Goal: Task Accomplishment & Management: Manage account settings

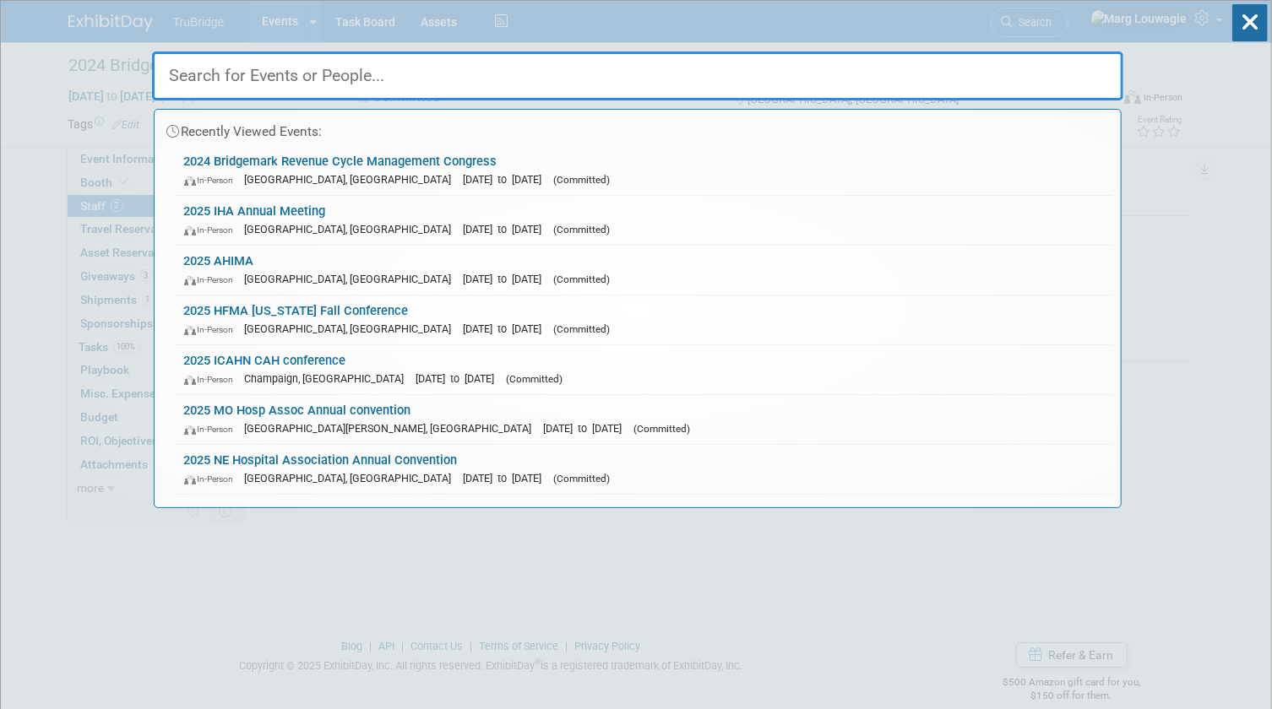
click at [996, 68] on input "text" at bounding box center [637, 76] width 971 height 49
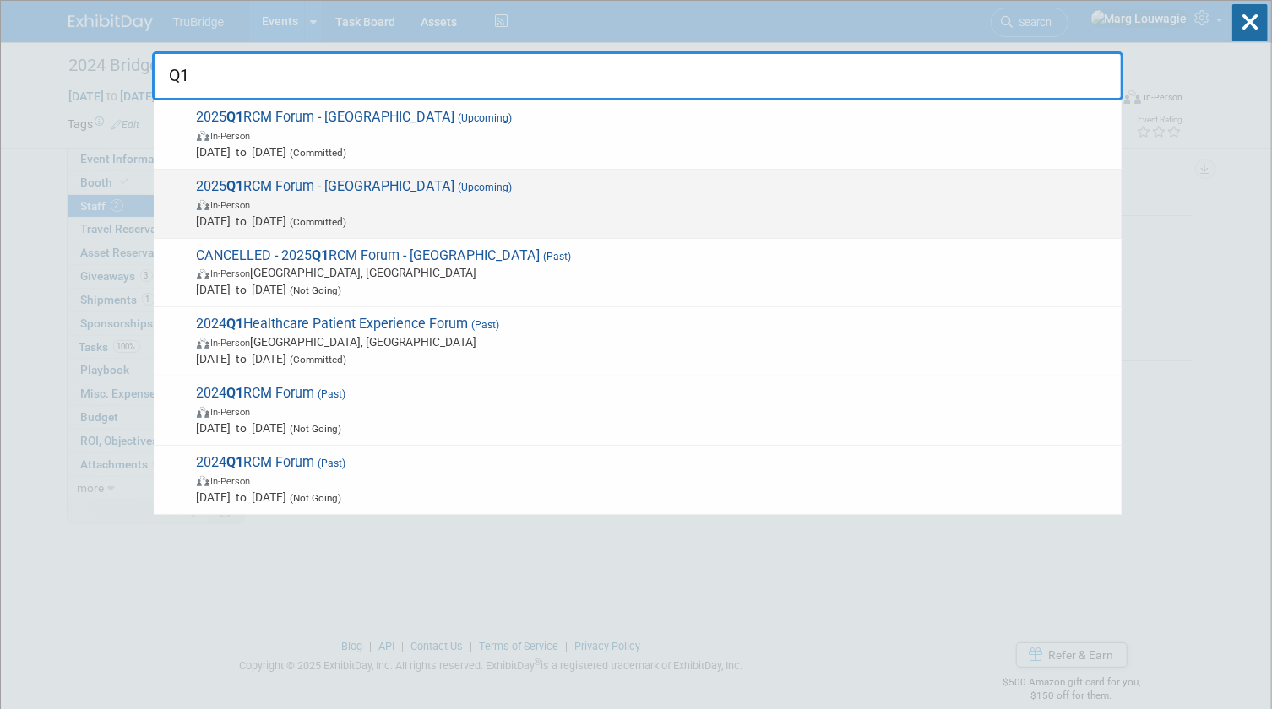
type input "Q1"
click at [310, 198] on span "In-Person" at bounding box center [655, 204] width 916 height 17
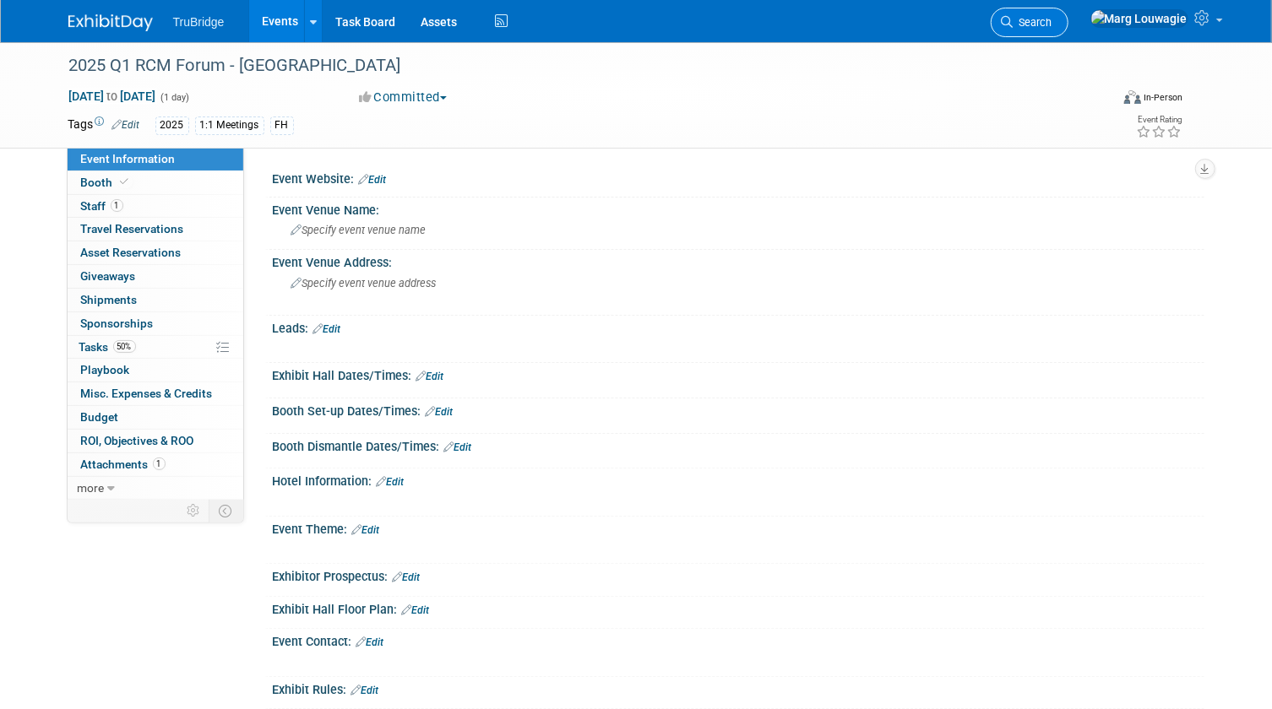
click at [1068, 28] on link "Search" at bounding box center [1030, 23] width 78 height 30
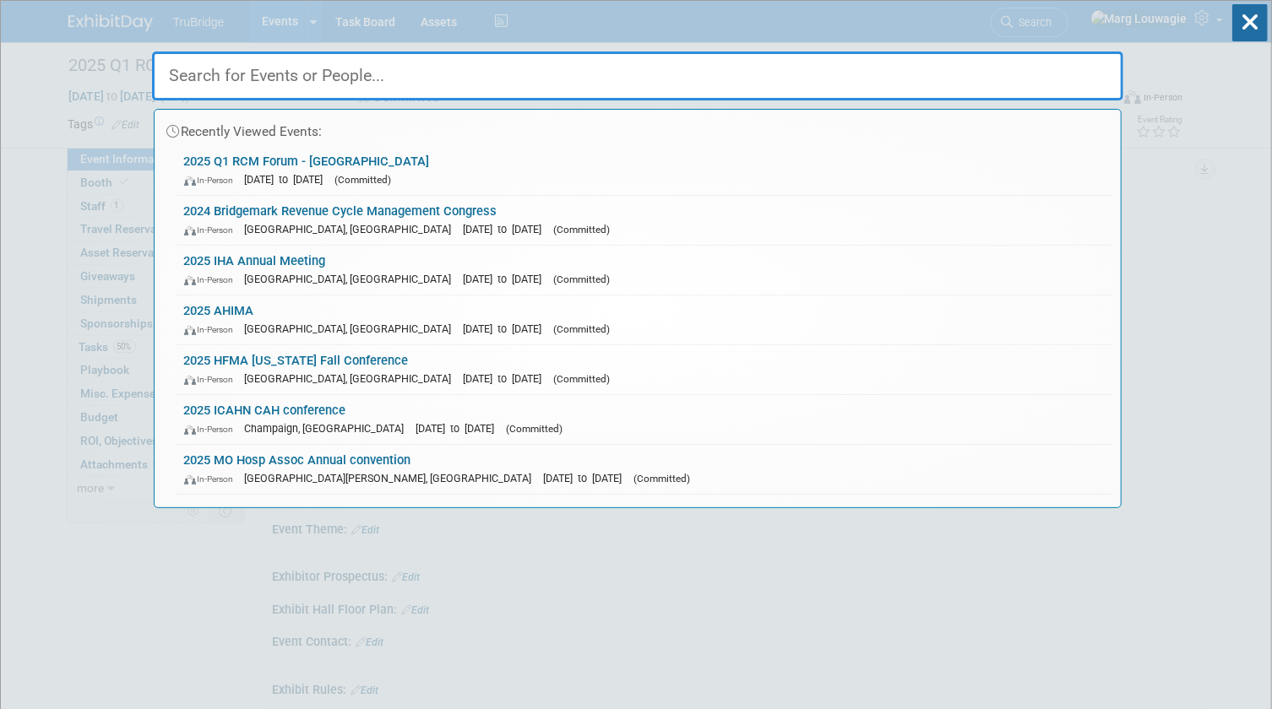
click at [826, 81] on input "text" at bounding box center [637, 76] width 971 height 49
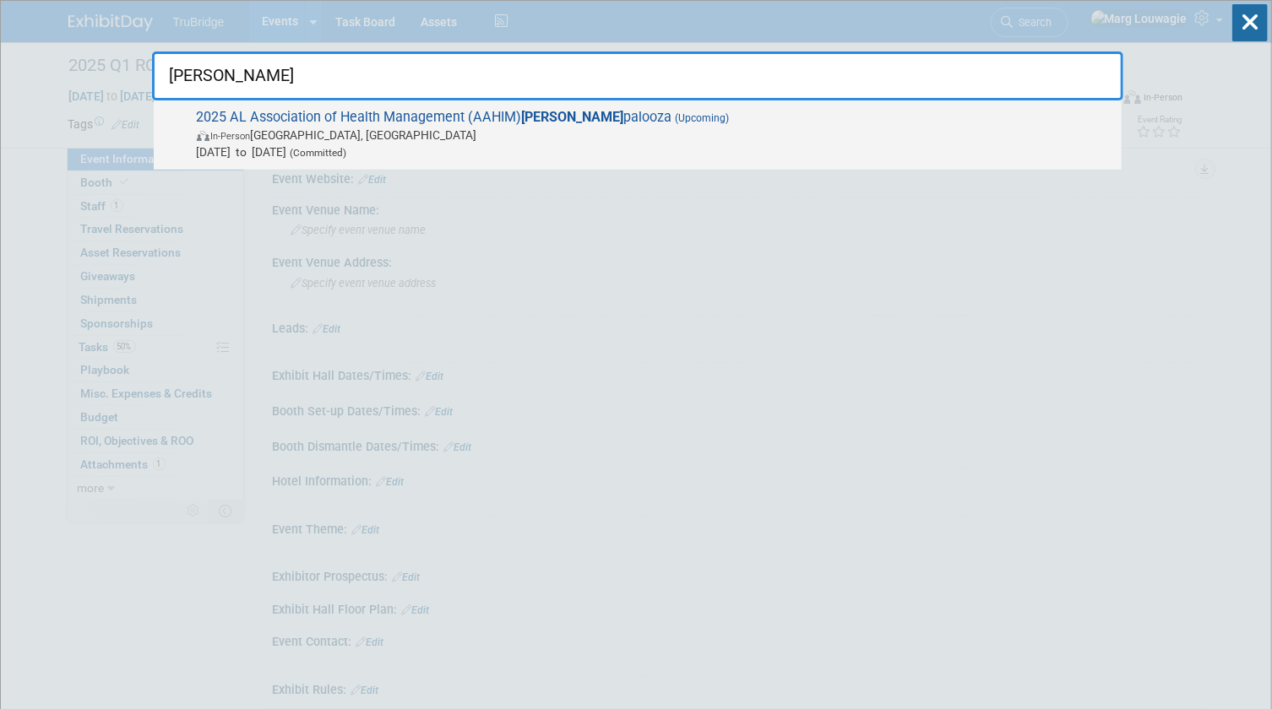
type input "Reva"
click at [709, 127] on span "In-Person Birmingham, AL" at bounding box center [655, 135] width 916 height 17
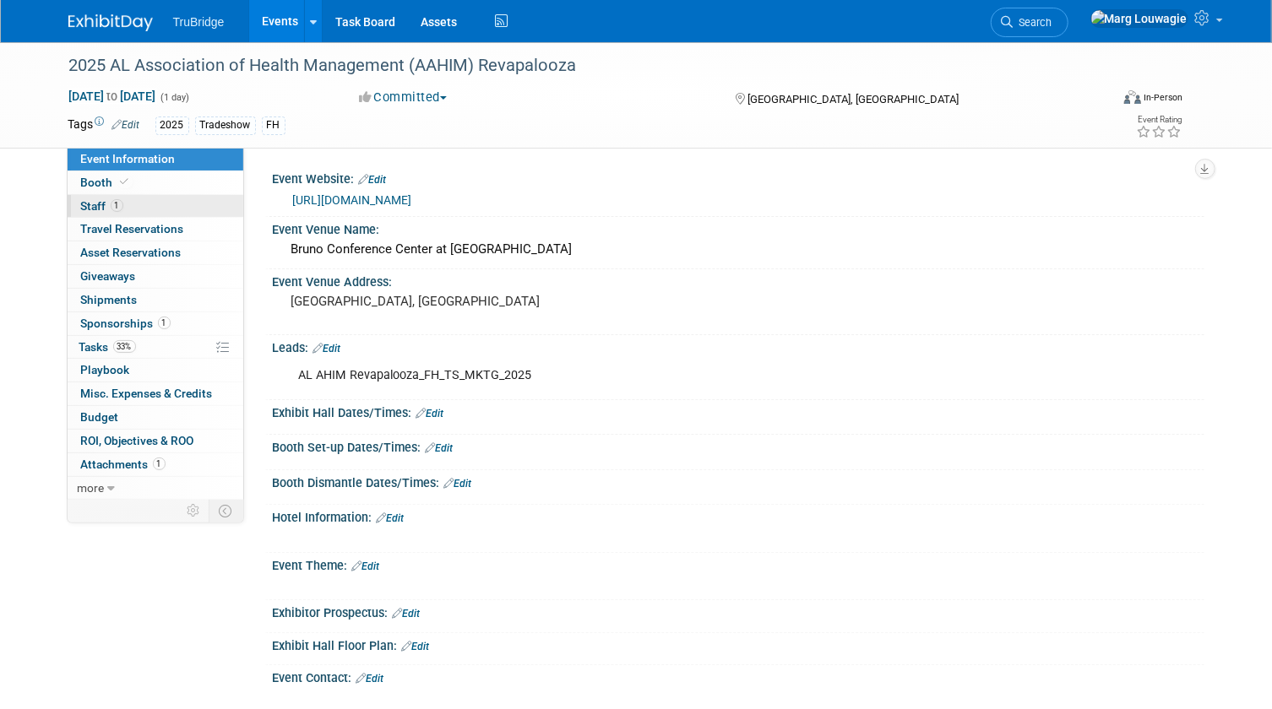
click at [108, 204] on span "Staff 1" at bounding box center [102, 206] width 42 height 14
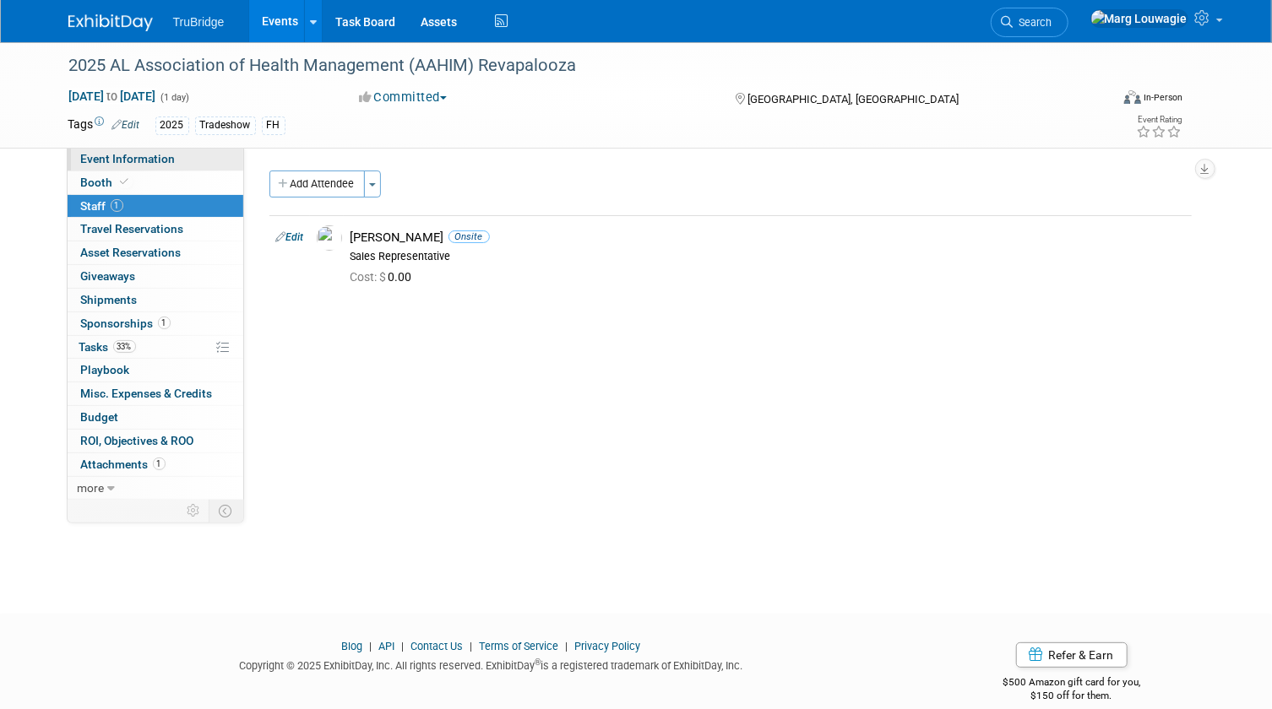
click at [121, 164] on span "Event Information" at bounding box center [128, 159] width 95 height 14
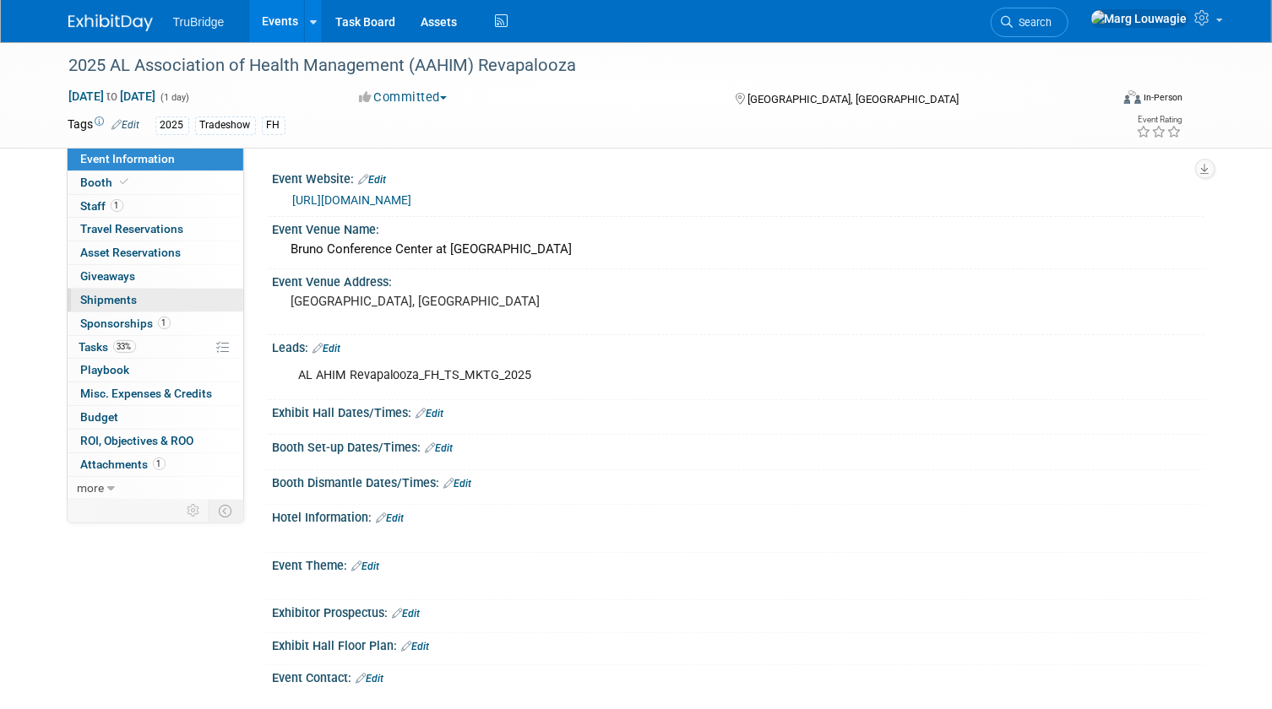
click at [120, 302] on span "Shipments 0" at bounding box center [109, 300] width 57 height 14
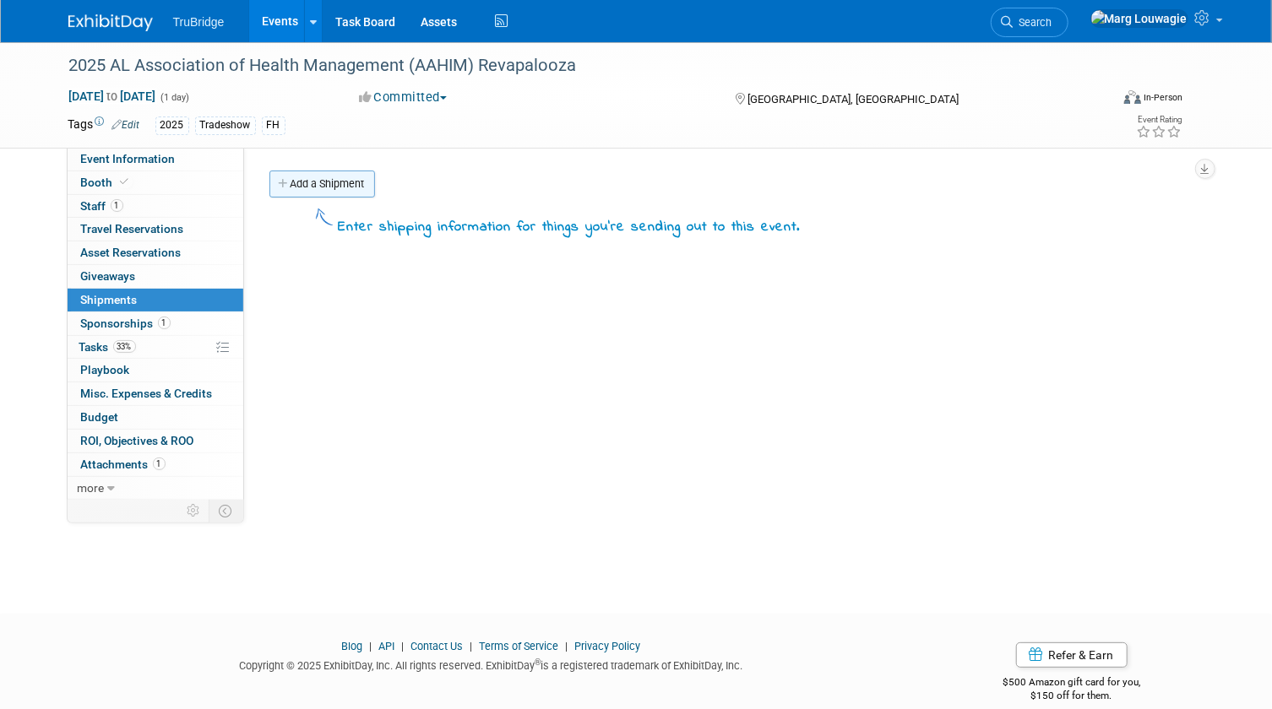
click at [338, 178] on link "Add a Shipment" at bounding box center [322, 184] width 106 height 27
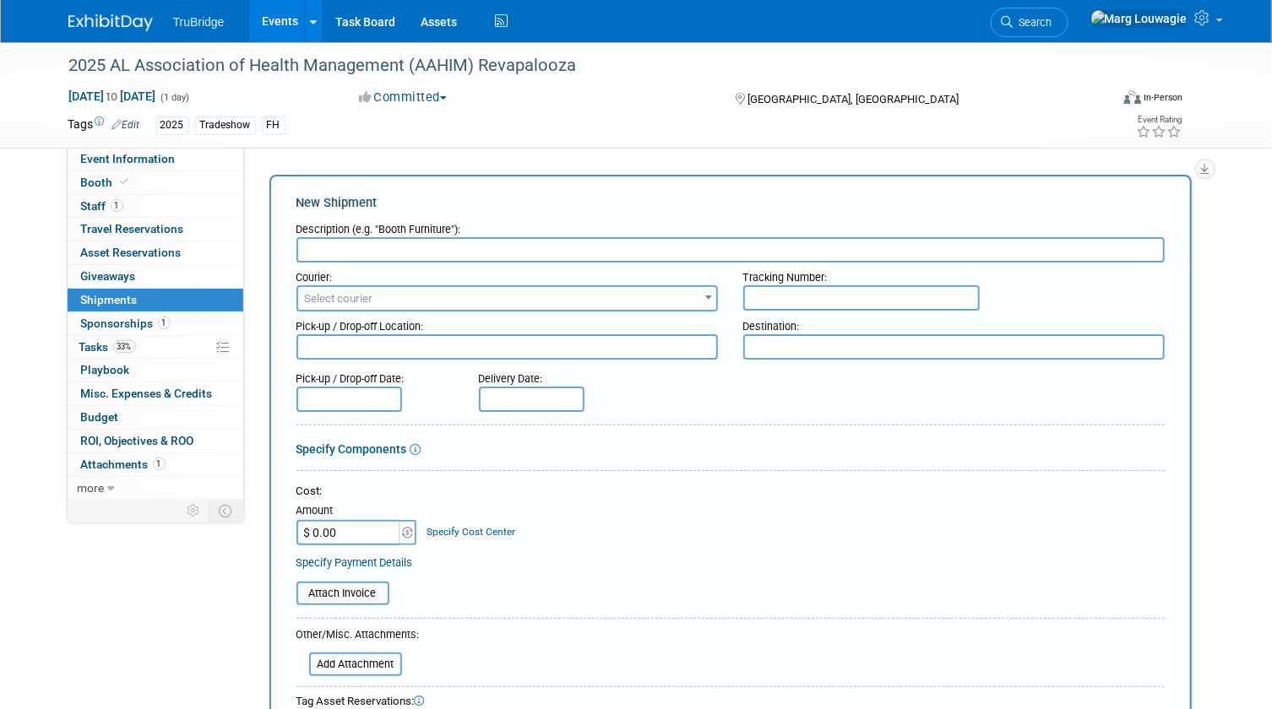
click at [845, 346] on textarea at bounding box center [953, 346] width 421 height 25
paste textarea "[PERSON_NAME] [STREET_ADDRESS]"
type textarea "[PERSON_NAME] [STREET_ADDRESS]"
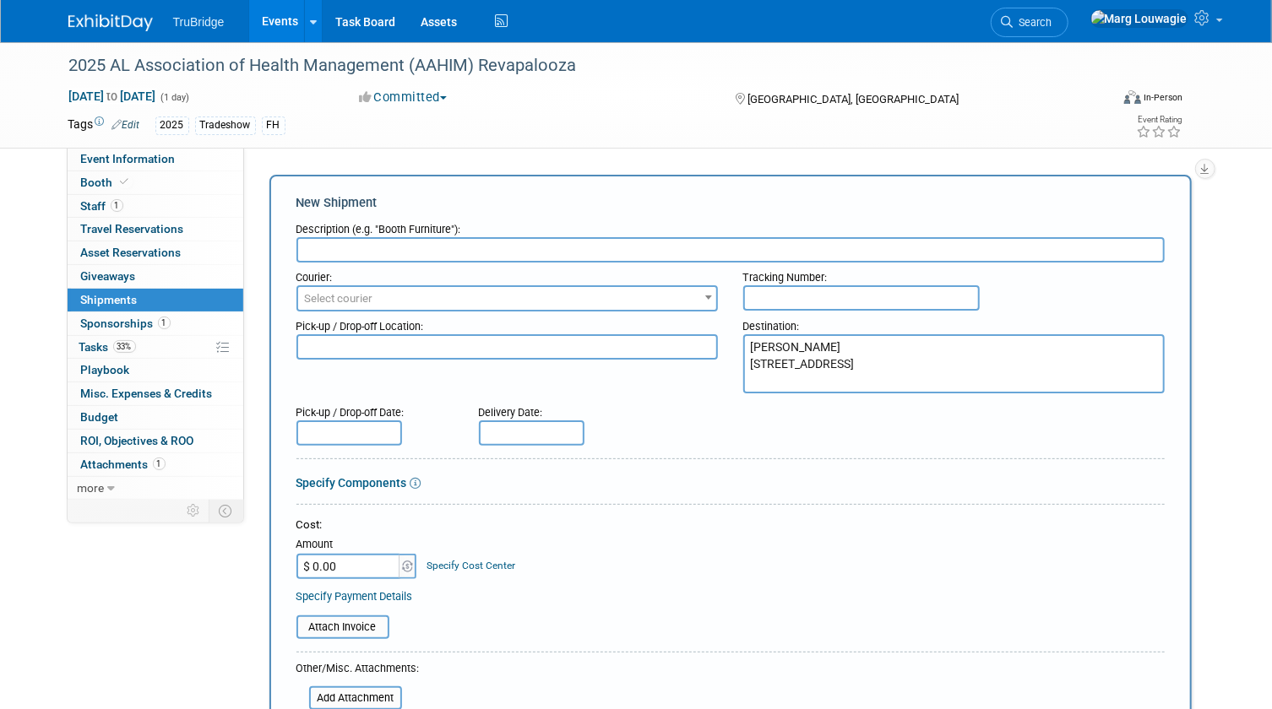
click at [483, 249] on input "text" at bounding box center [730, 249] width 868 height 25
type input "booth etc"
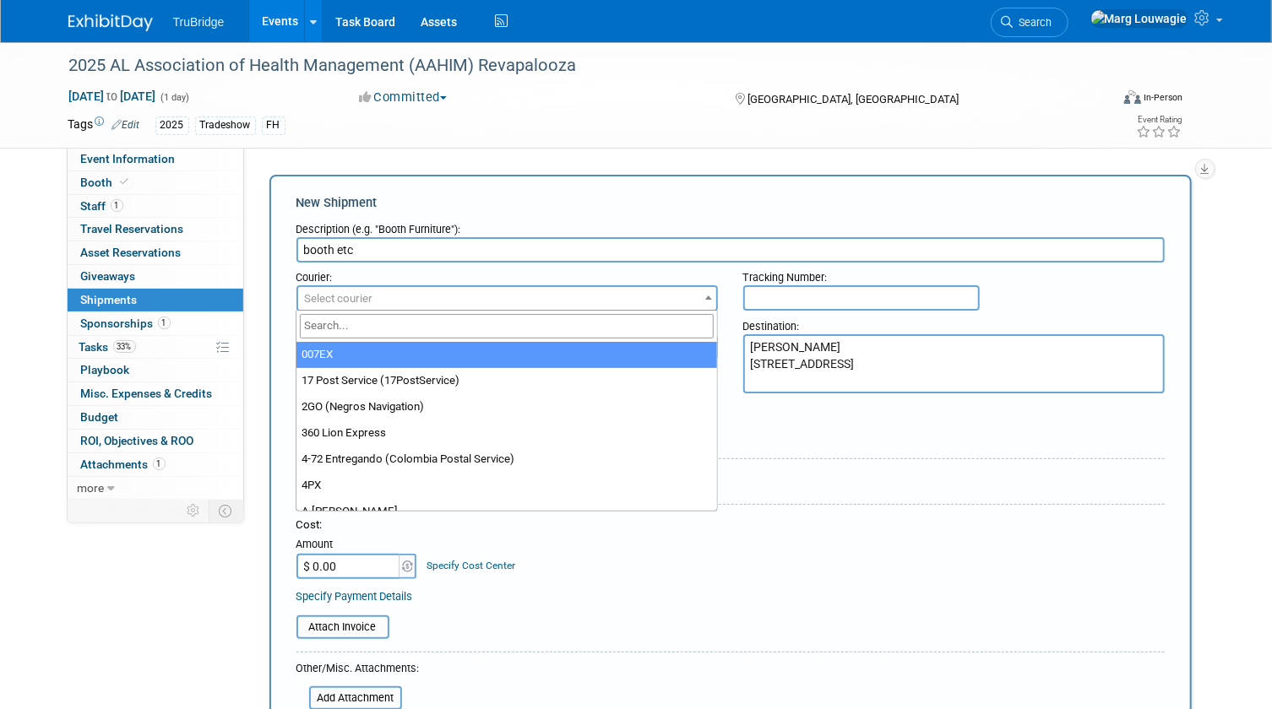
click at [476, 296] on span "Select courier" at bounding box center [507, 299] width 418 height 24
click at [470, 324] on input "search" at bounding box center [506, 326] width 413 height 24
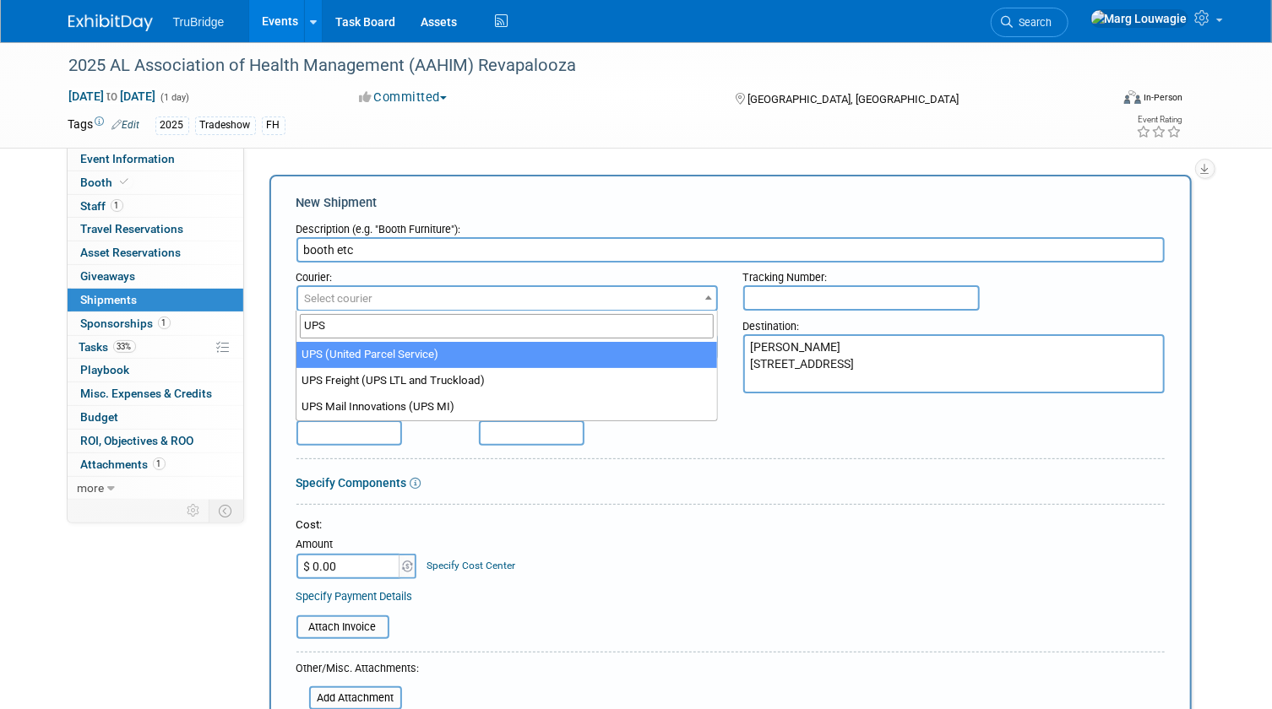
type input "UPS"
select select "508"
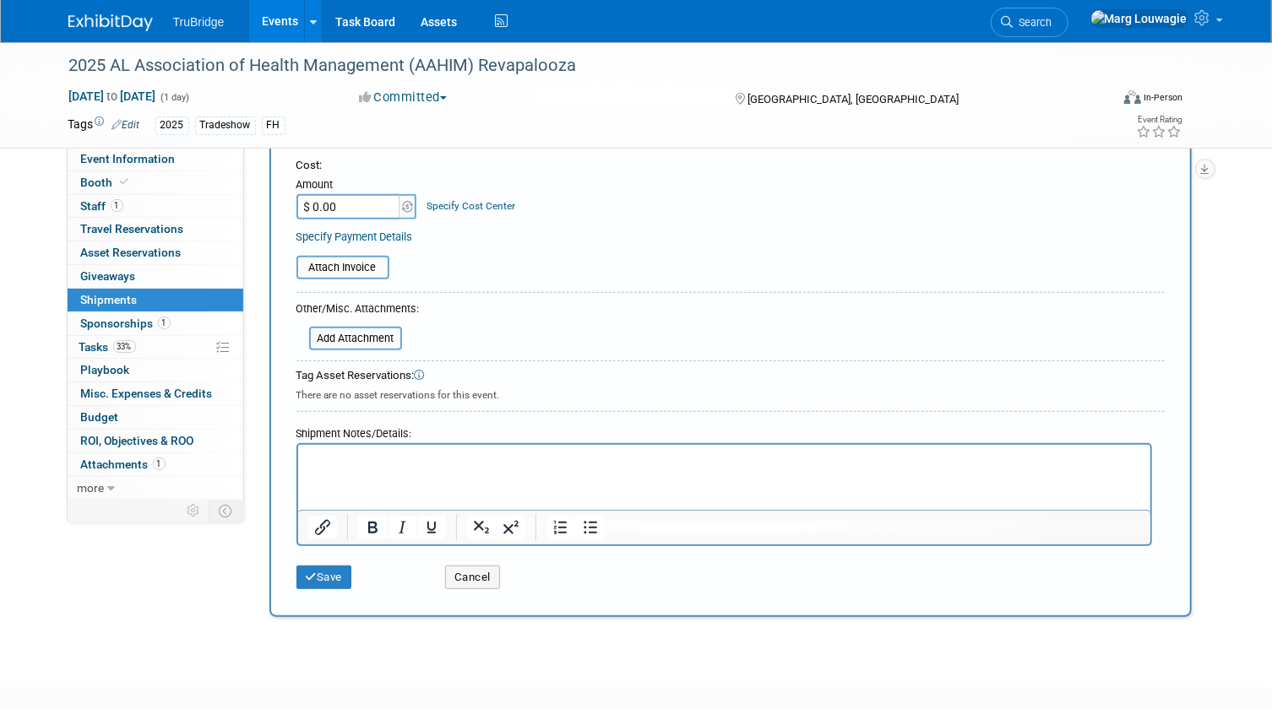
scroll to position [383, 0]
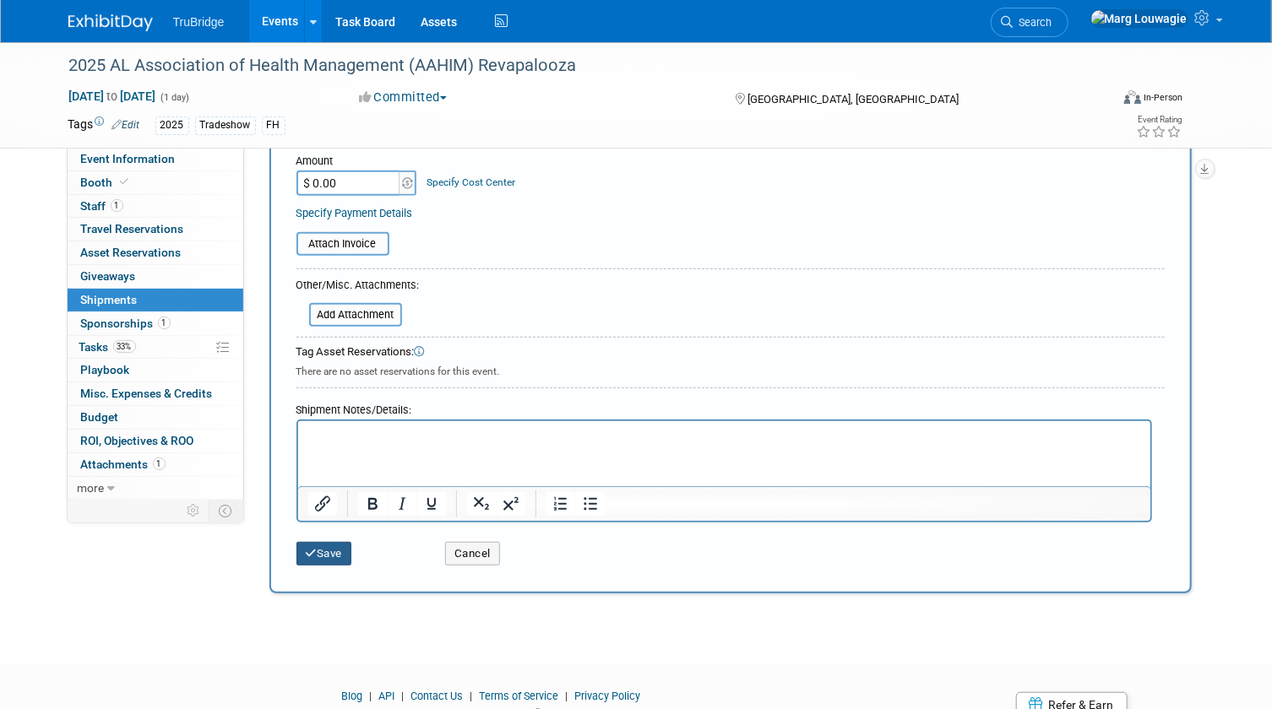
click at [336, 546] on button "Save" at bounding box center [324, 554] width 56 height 24
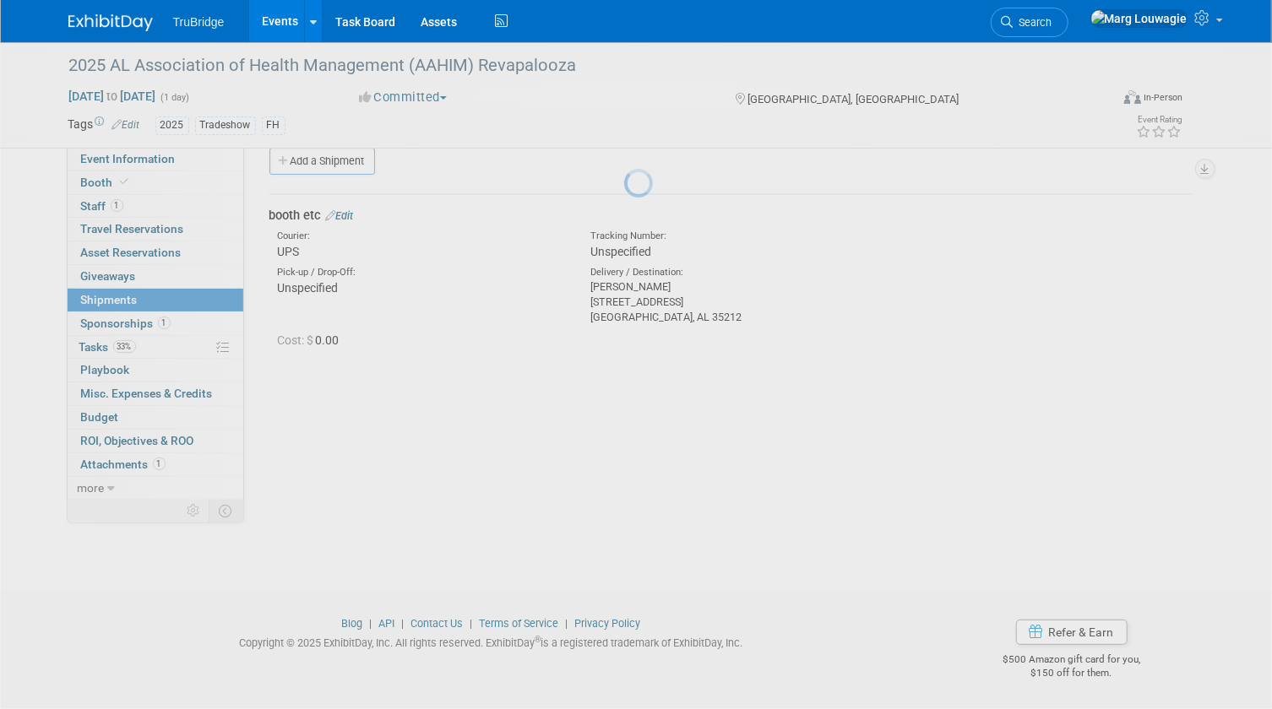
scroll to position [22, 0]
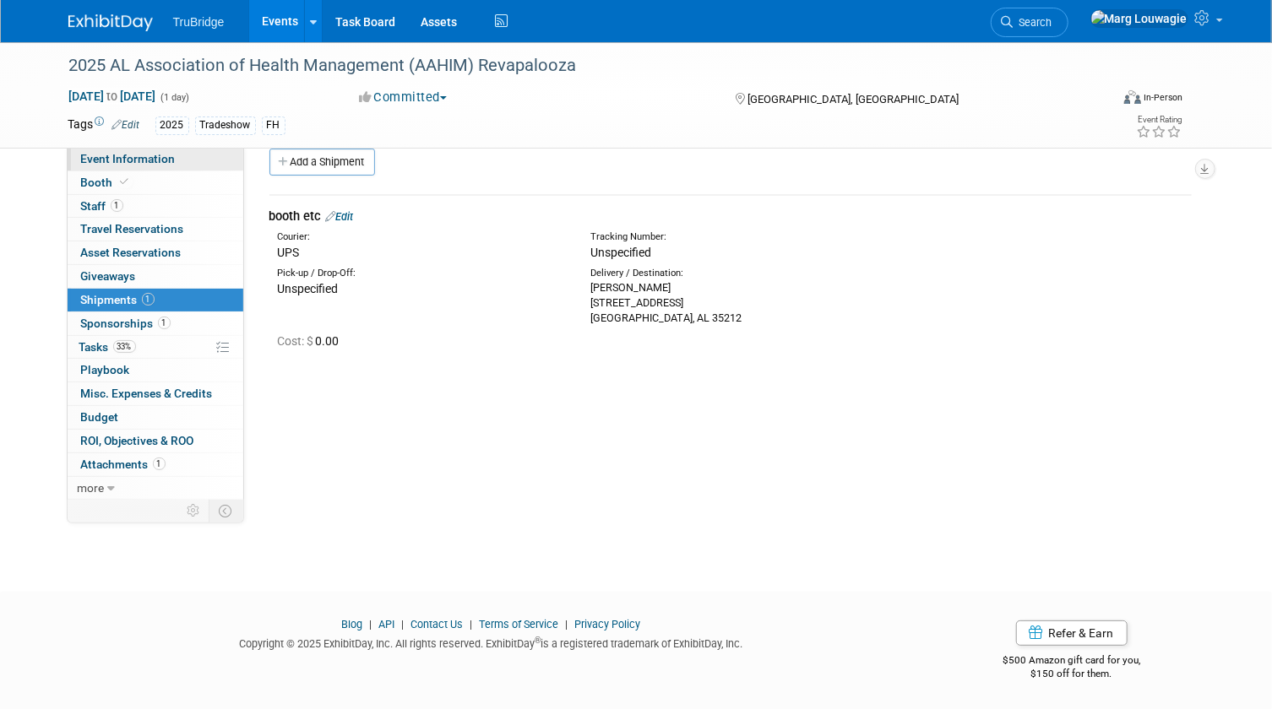
click at [108, 160] on span "Event Information" at bounding box center [128, 159] width 95 height 14
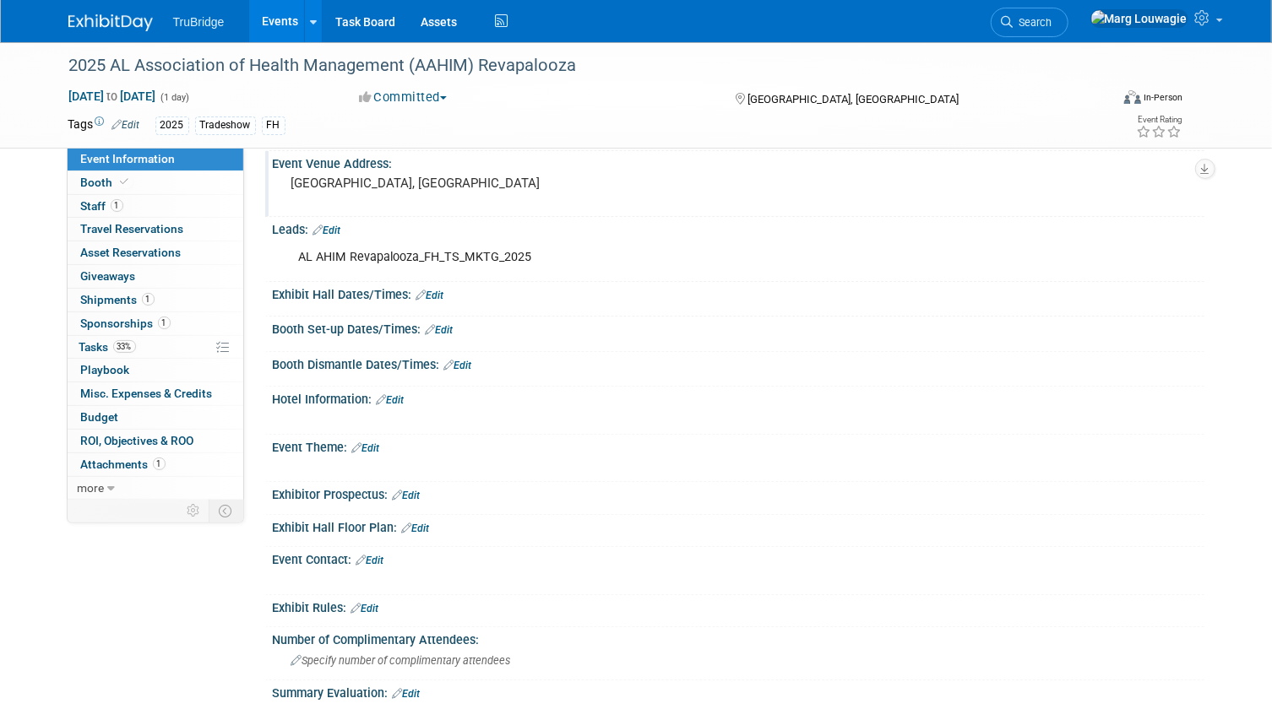
scroll to position [153, 0]
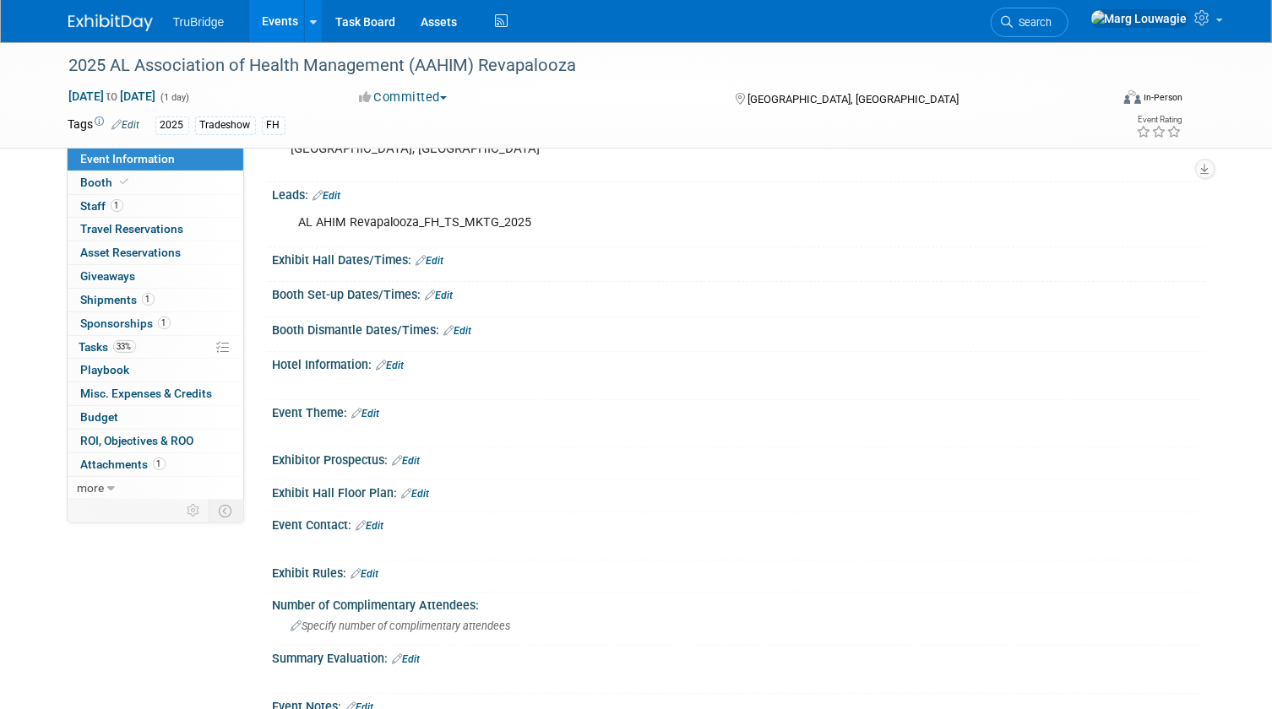
click at [445, 292] on link "Edit" at bounding box center [440, 296] width 28 height 12
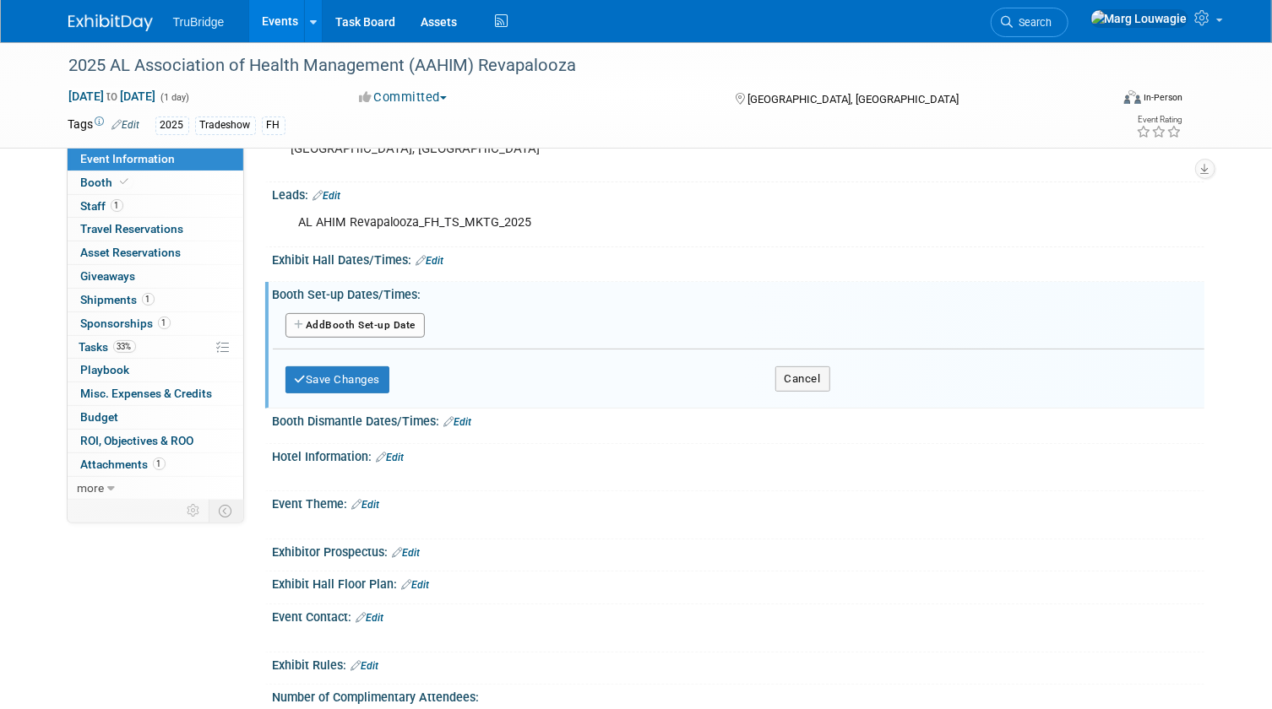
click at [405, 316] on button "Add Another Booth Set-up Date" at bounding box center [355, 325] width 140 height 25
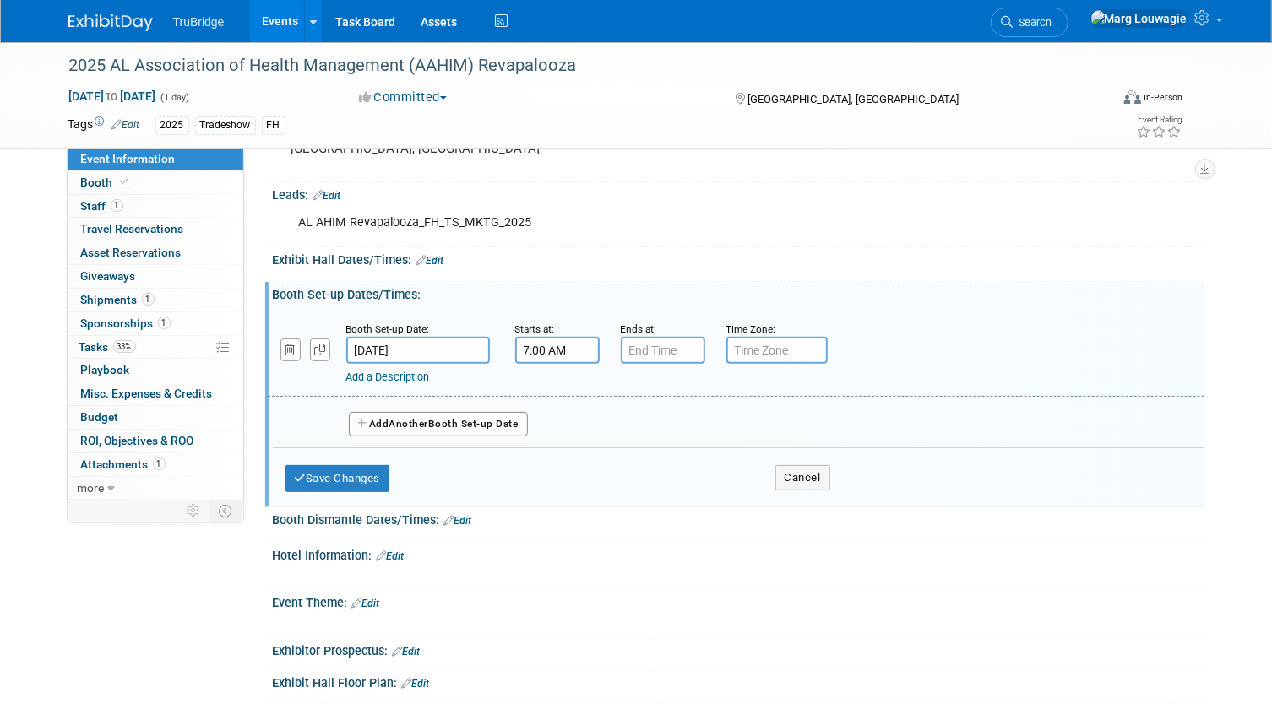
click at [538, 343] on input "7:00 AM" at bounding box center [557, 350] width 84 height 27
click at [561, 422] on span "07" at bounding box center [554, 427] width 32 height 30
click at [557, 477] on td "08" at bounding box center [546, 483] width 54 height 46
type input "8:00 AM"
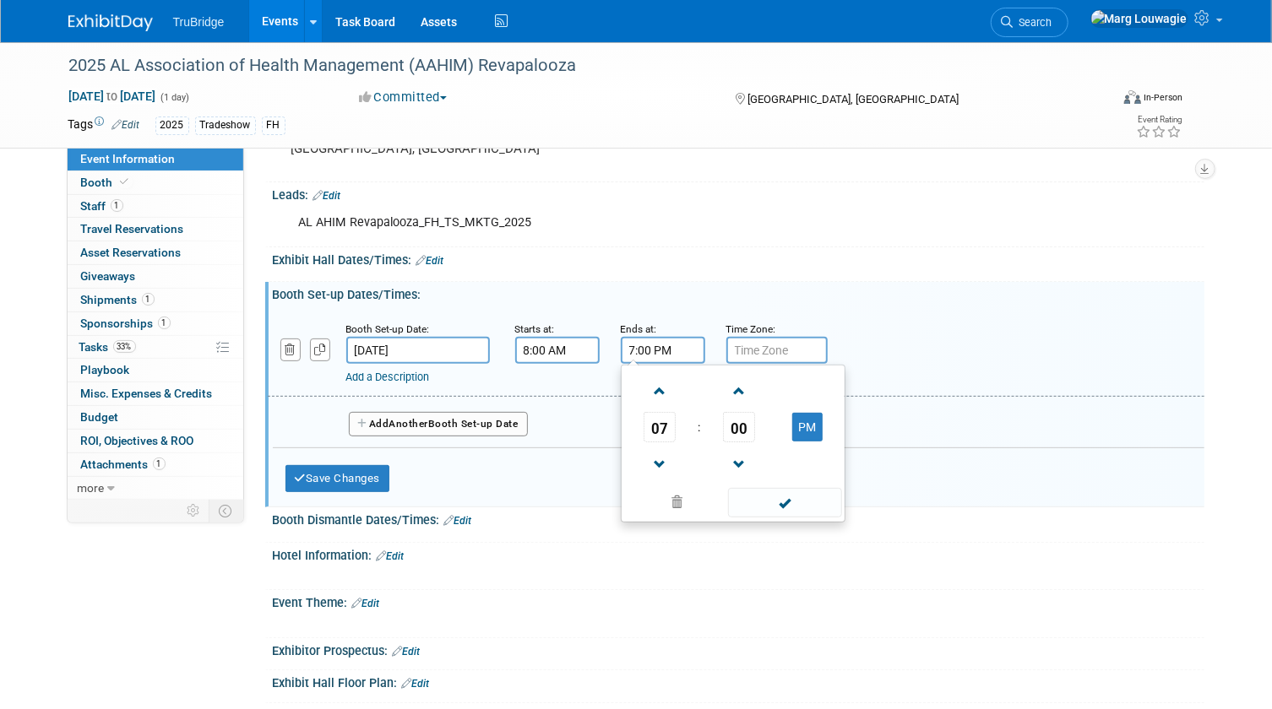
click at [658, 345] on input "7:00 PM" at bounding box center [663, 350] width 84 height 27
click at [649, 413] on span "07" at bounding box center [659, 427] width 32 height 30
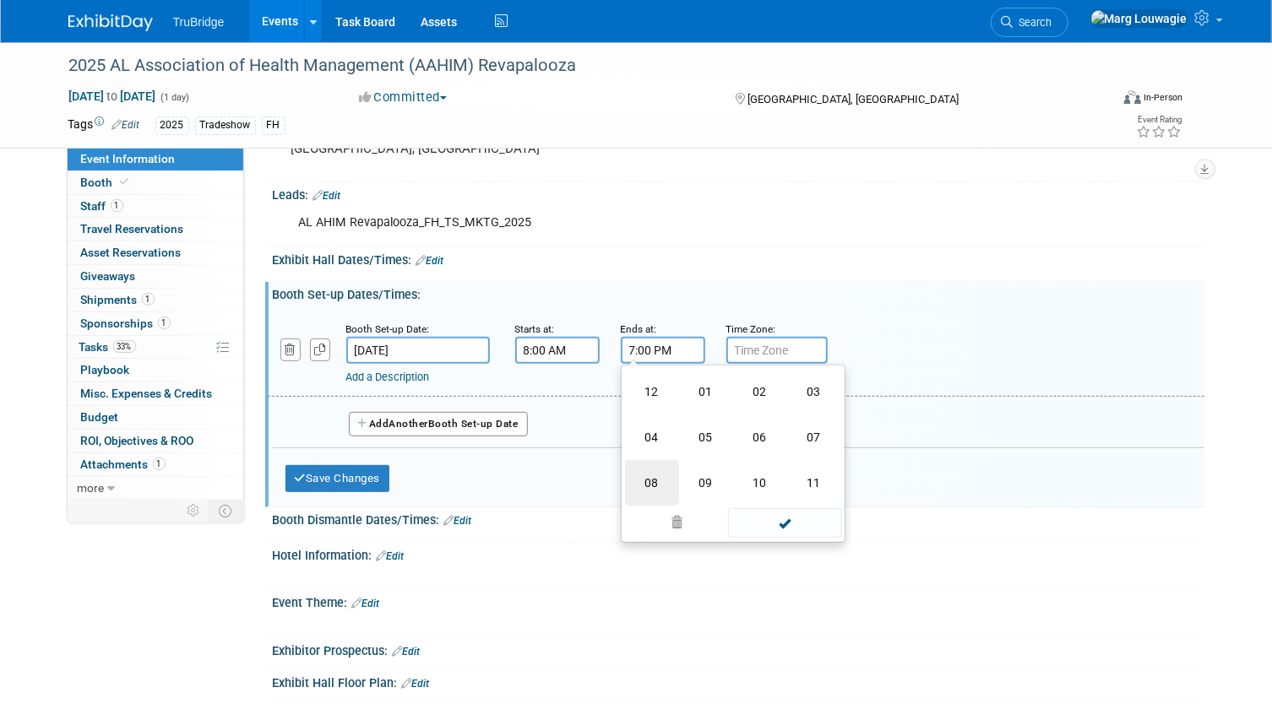
click at [650, 474] on td "08" at bounding box center [652, 483] width 54 height 46
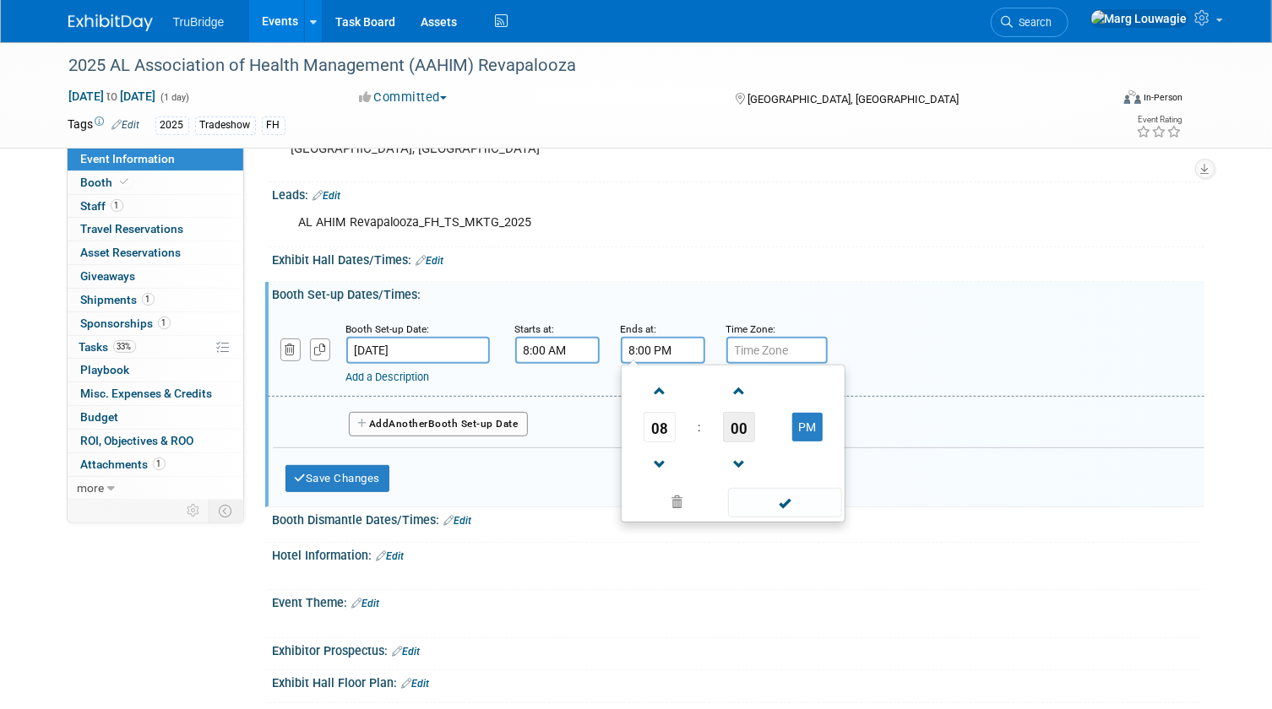
click at [733, 432] on span "00" at bounding box center [739, 427] width 32 height 30
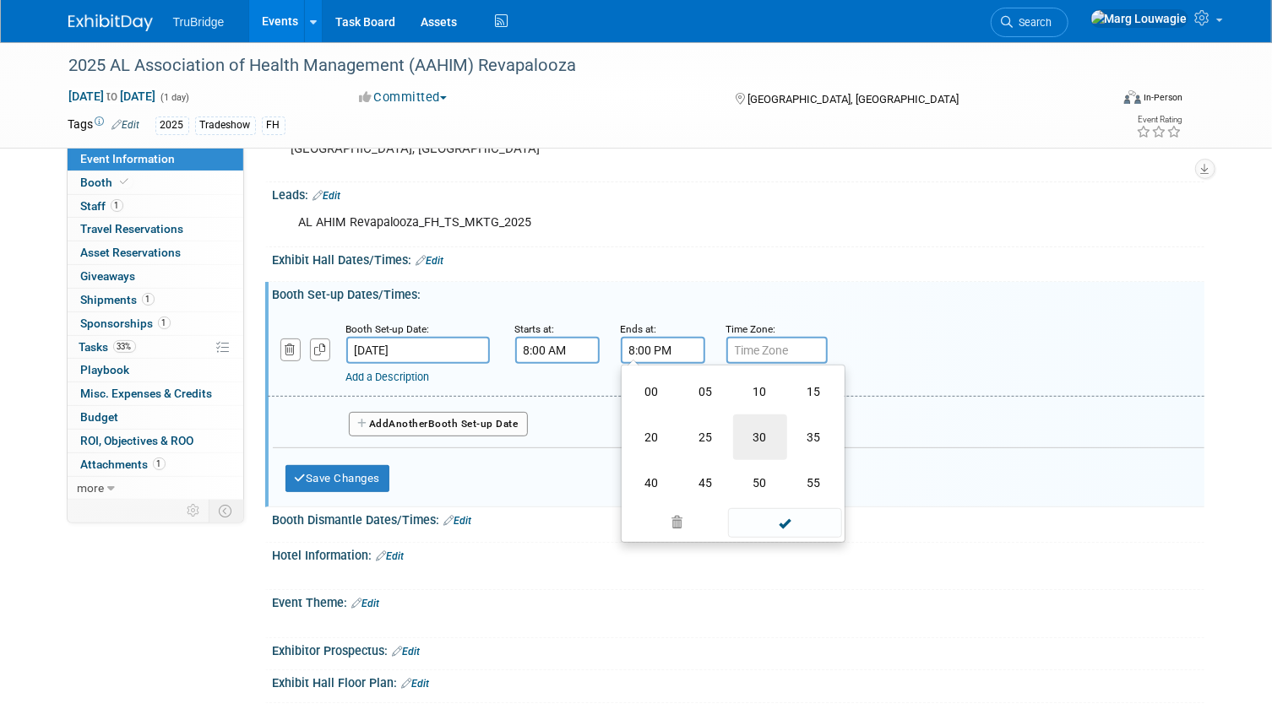
click at [752, 435] on td "30" at bounding box center [760, 438] width 54 height 46
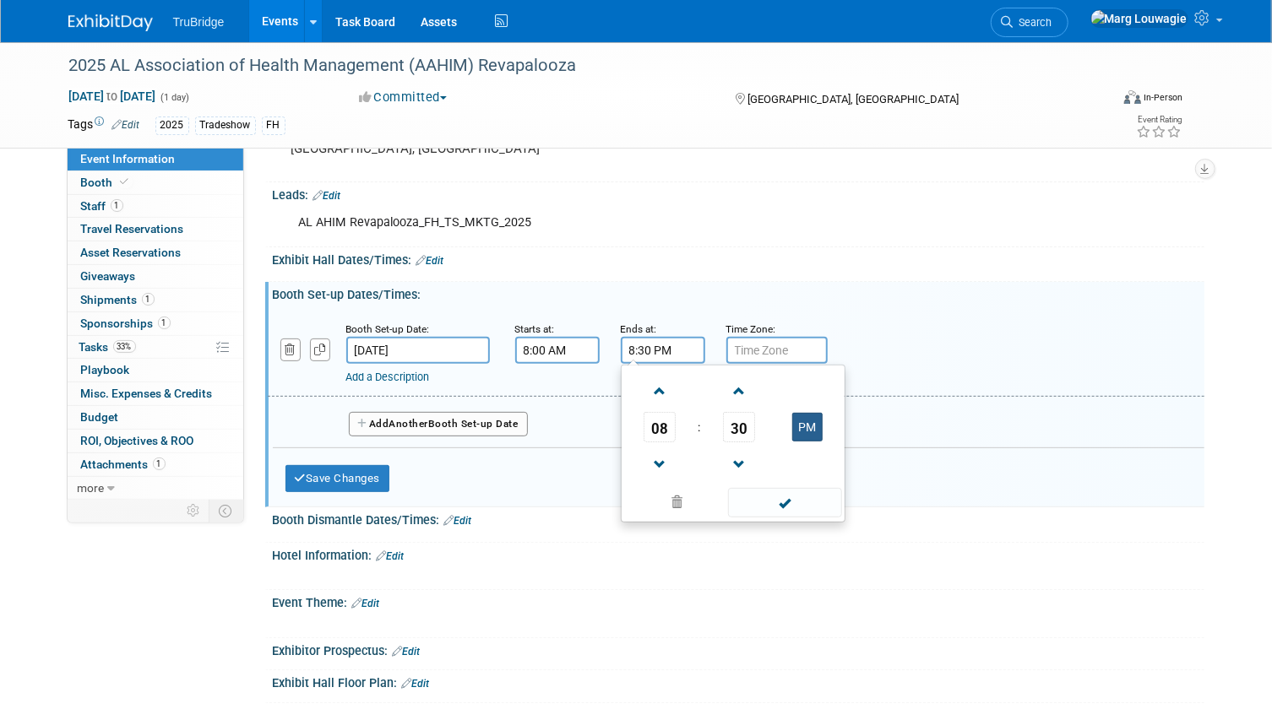
click at [811, 421] on button "PM" at bounding box center [807, 427] width 30 height 29
type input "8:30 AM"
click at [786, 501] on span at bounding box center [785, 503] width 114 height 30
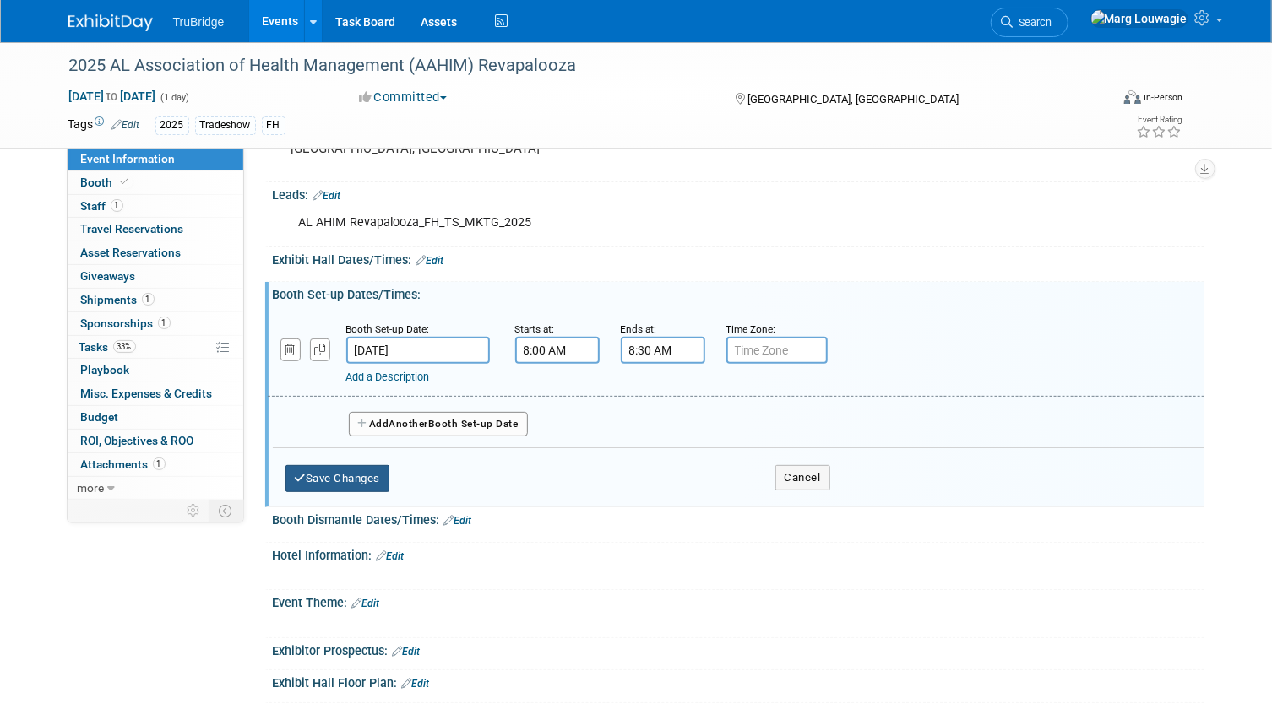
click at [388, 480] on button "Save Changes" at bounding box center [337, 478] width 105 height 27
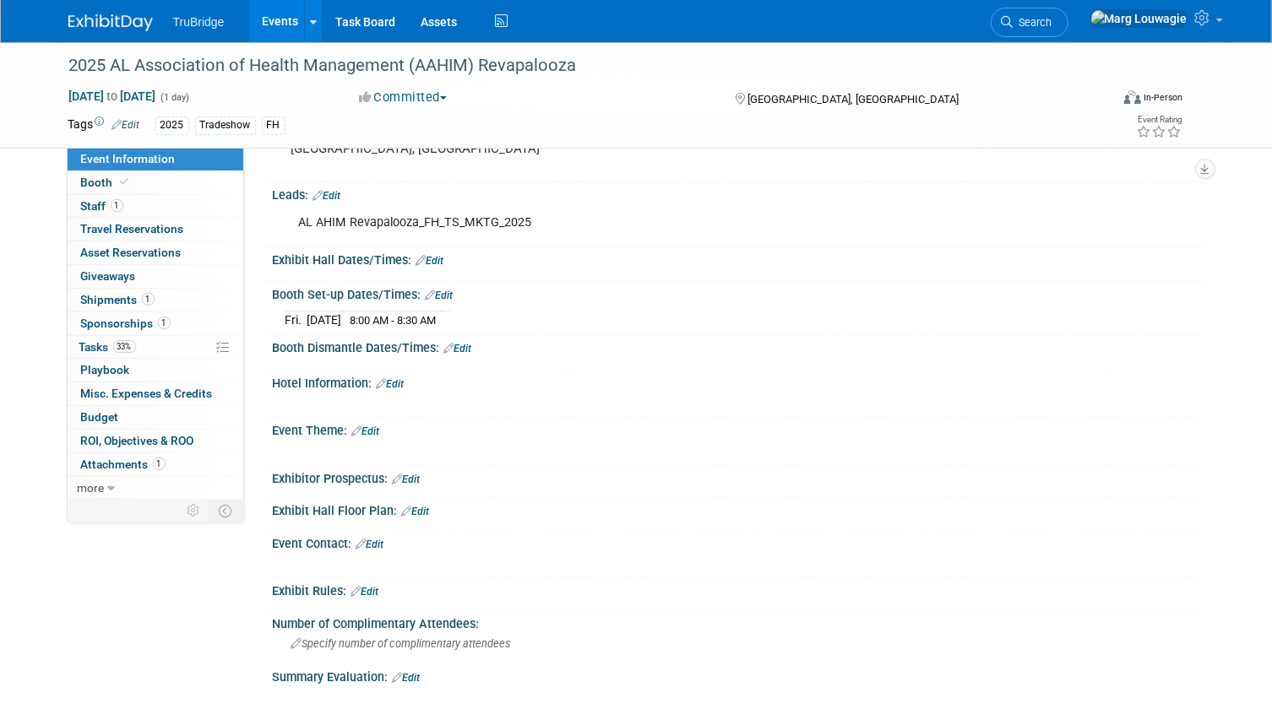
click at [464, 346] on link "Edit" at bounding box center [458, 349] width 28 height 12
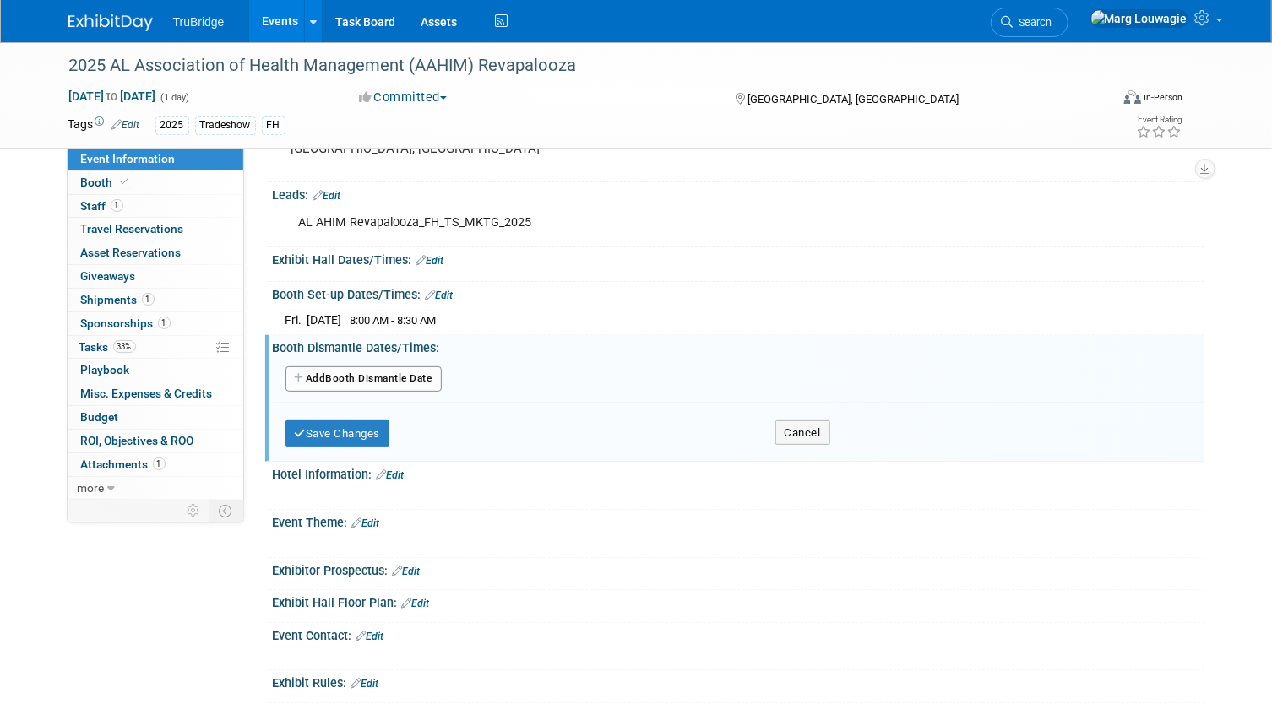
click at [430, 372] on button "Add Another Booth Dismantle Date" at bounding box center [363, 378] width 156 height 25
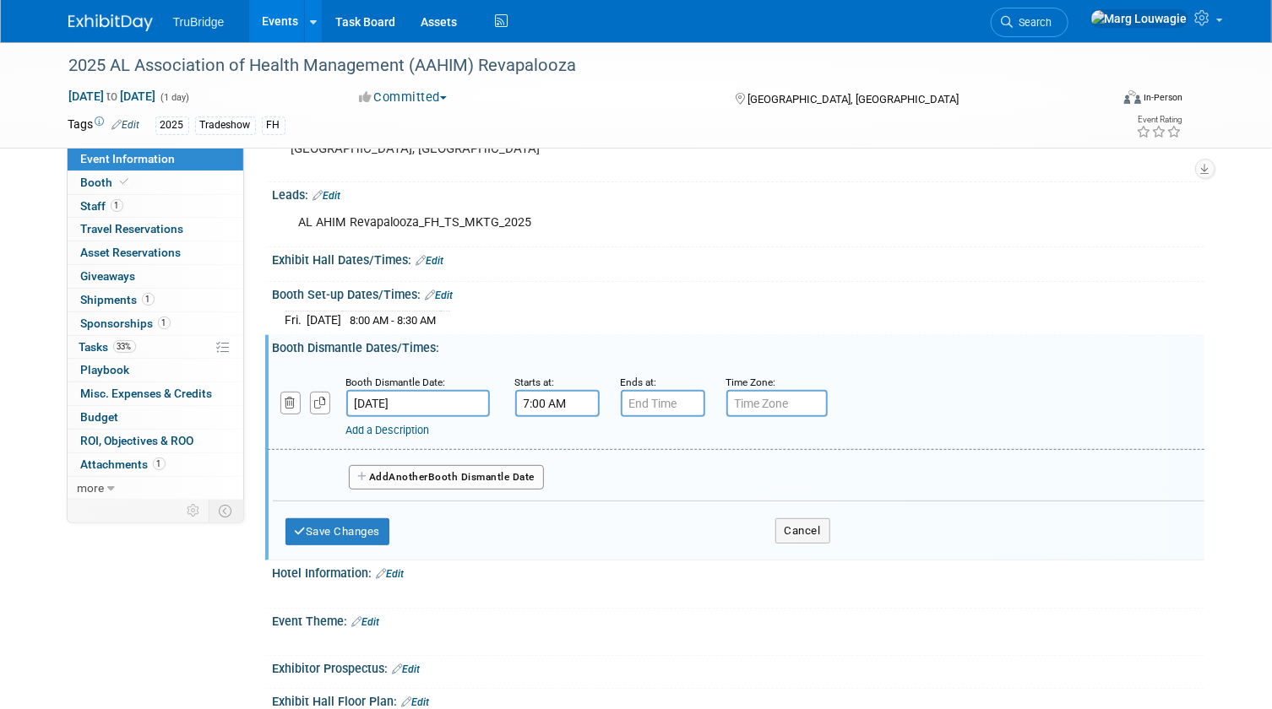
click at [557, 399] on input "7:00 AM" at bounding box center [557, 403] width 84 height 27
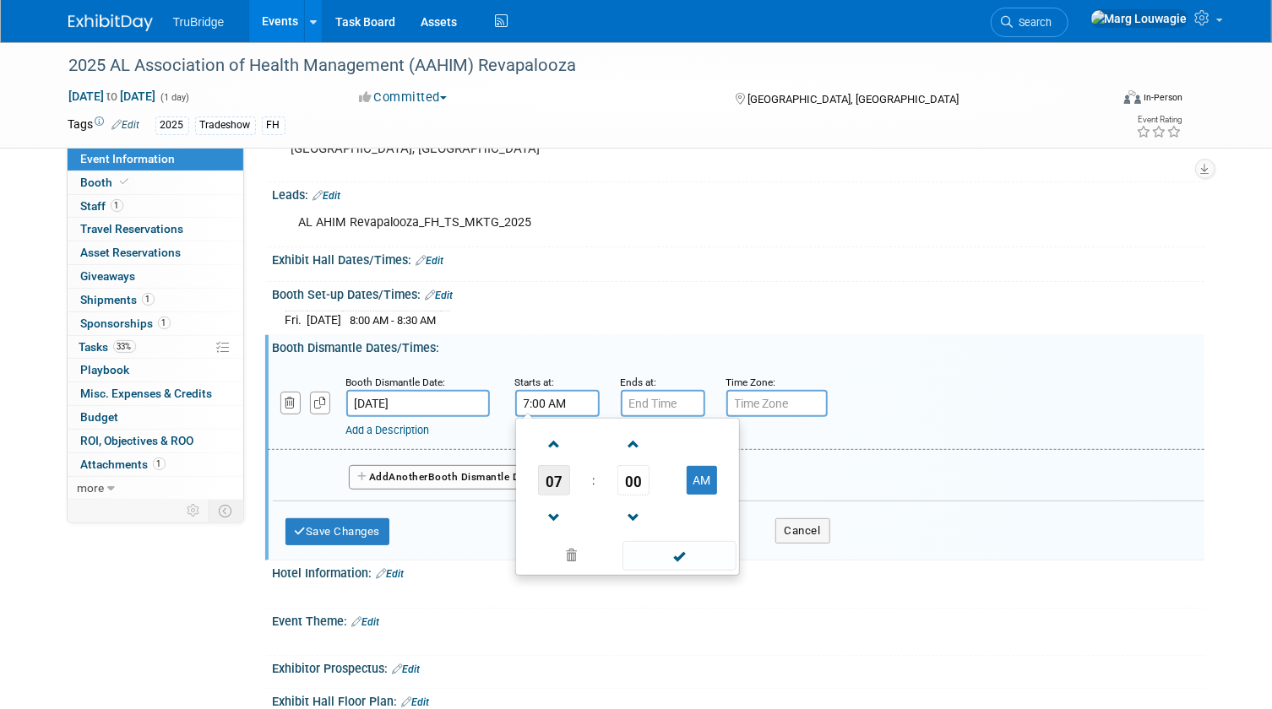
click at [560, 480] on span "07" at bounding box center [554, 480] width 32 height 30
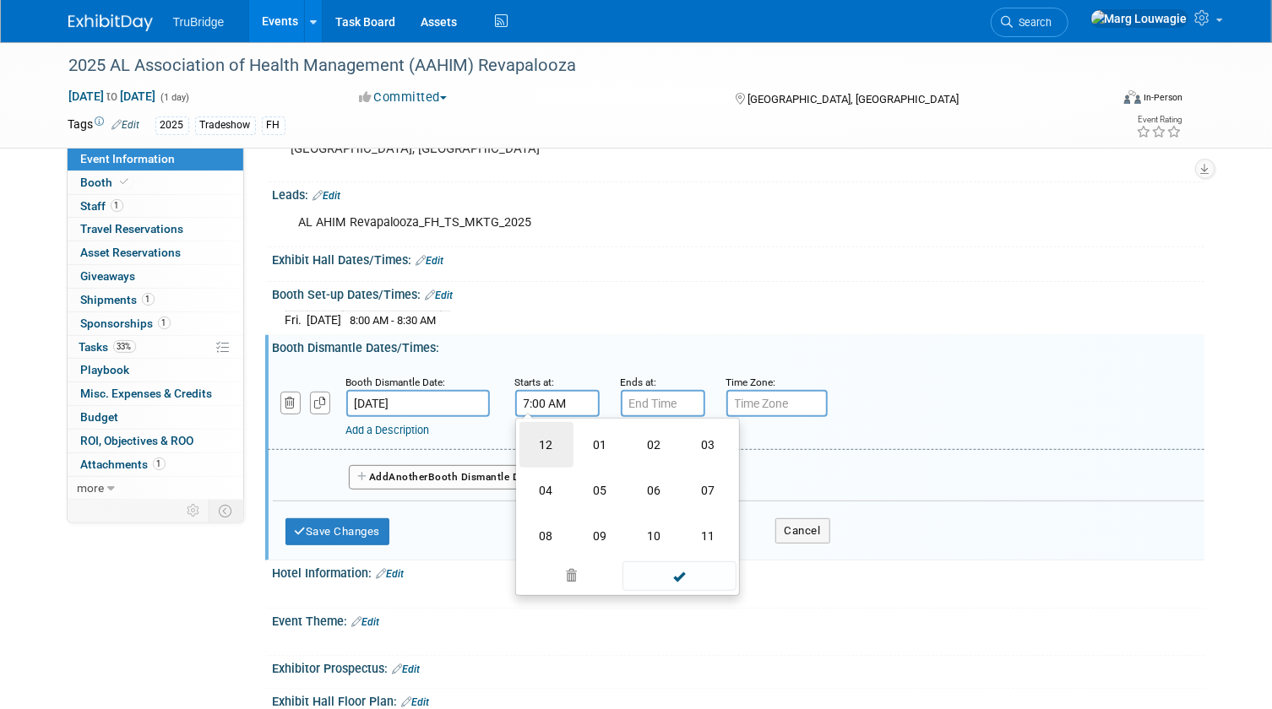
click at [552, 451] on td "12" at bounding box center [546, 445] width 54 height 46
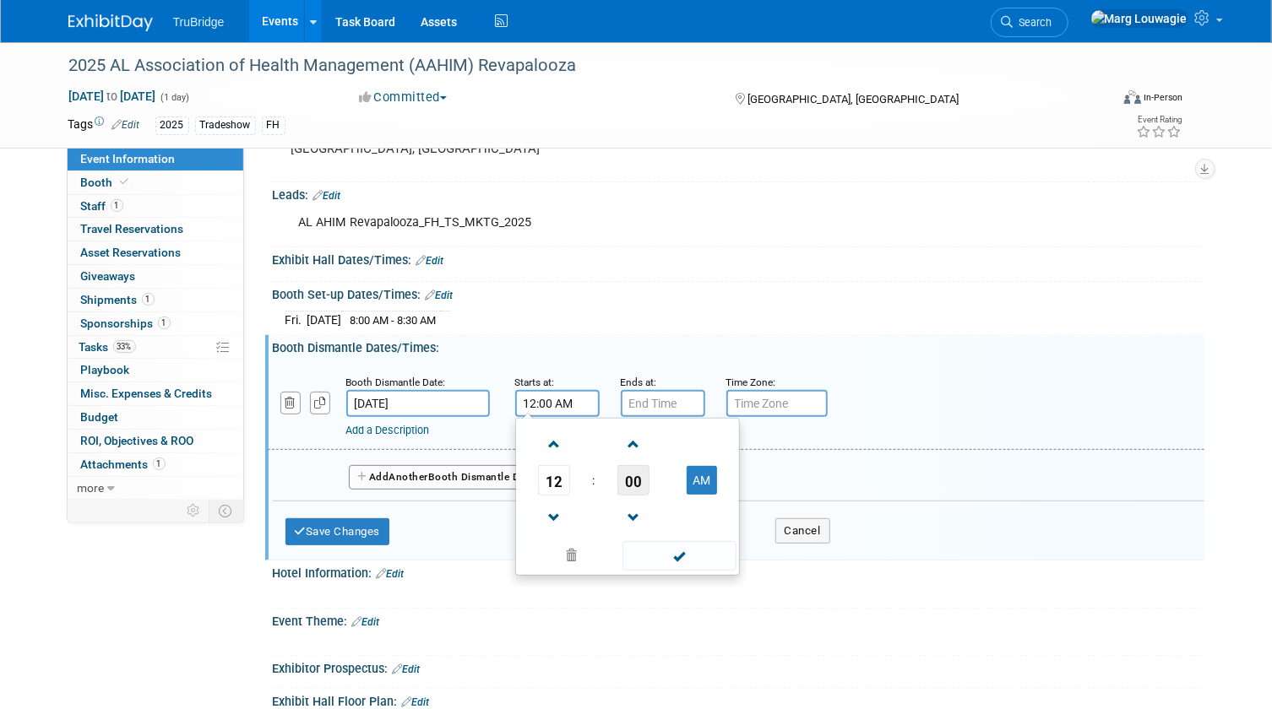
click at [638, 475] on span "00" at bounding box center [633, 480] width 32 height 30
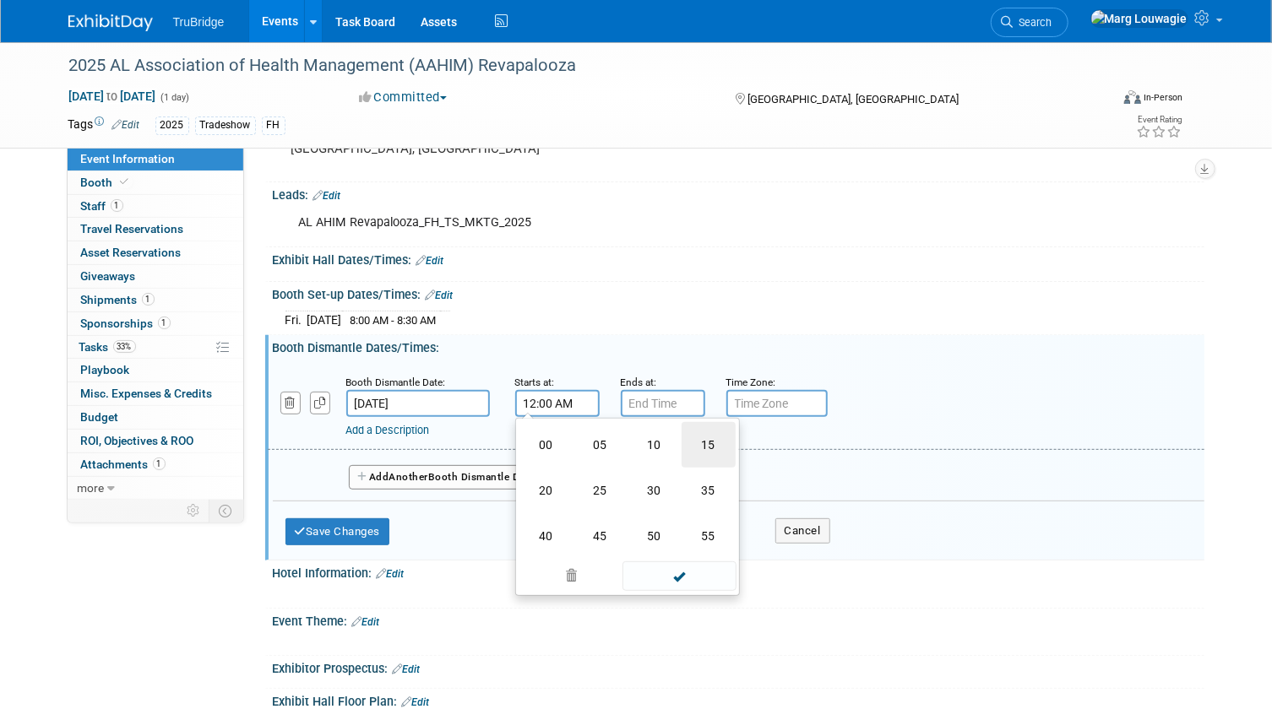
click at [714, 437] on td "15" at bounding box center [708, 445] width 54 height 46
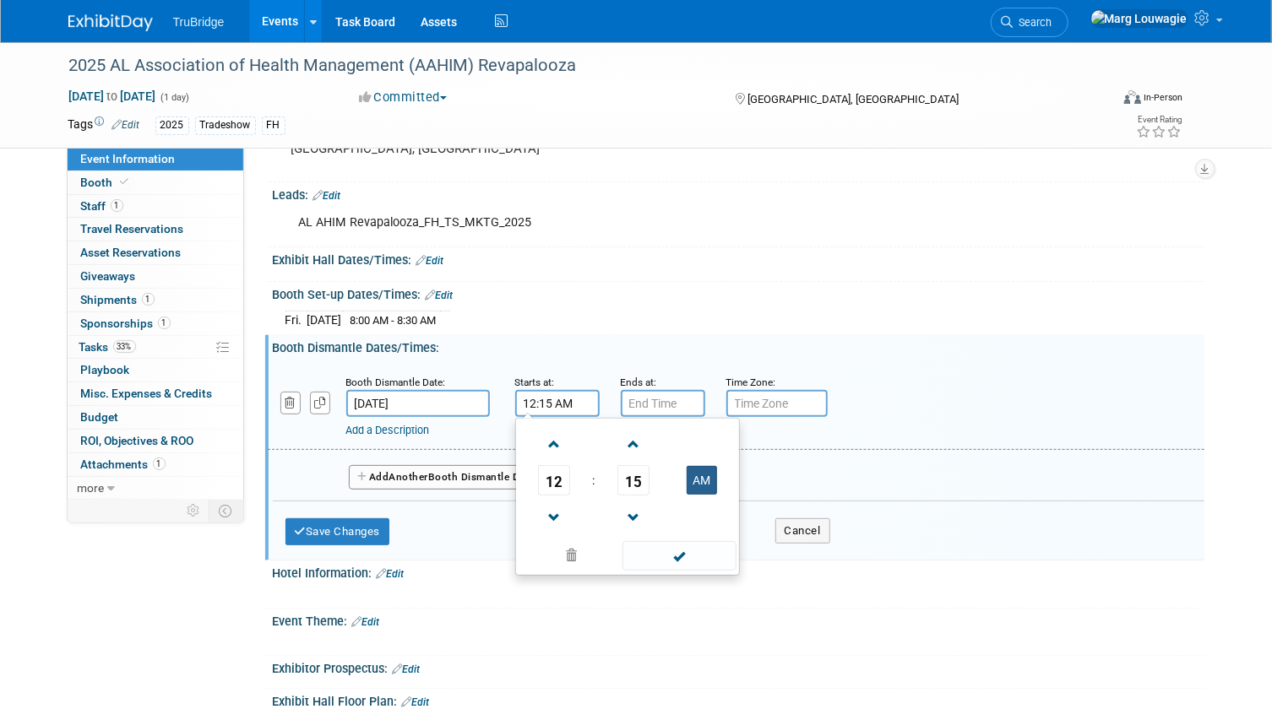
click at [714, 477] on button "AM" at bounding box center [702, 480] width 30 height 29
type input "12:15 PM"
click at [654, 405] on input "7:00 PM" at bounding box center [663, 403] width 84 height 27
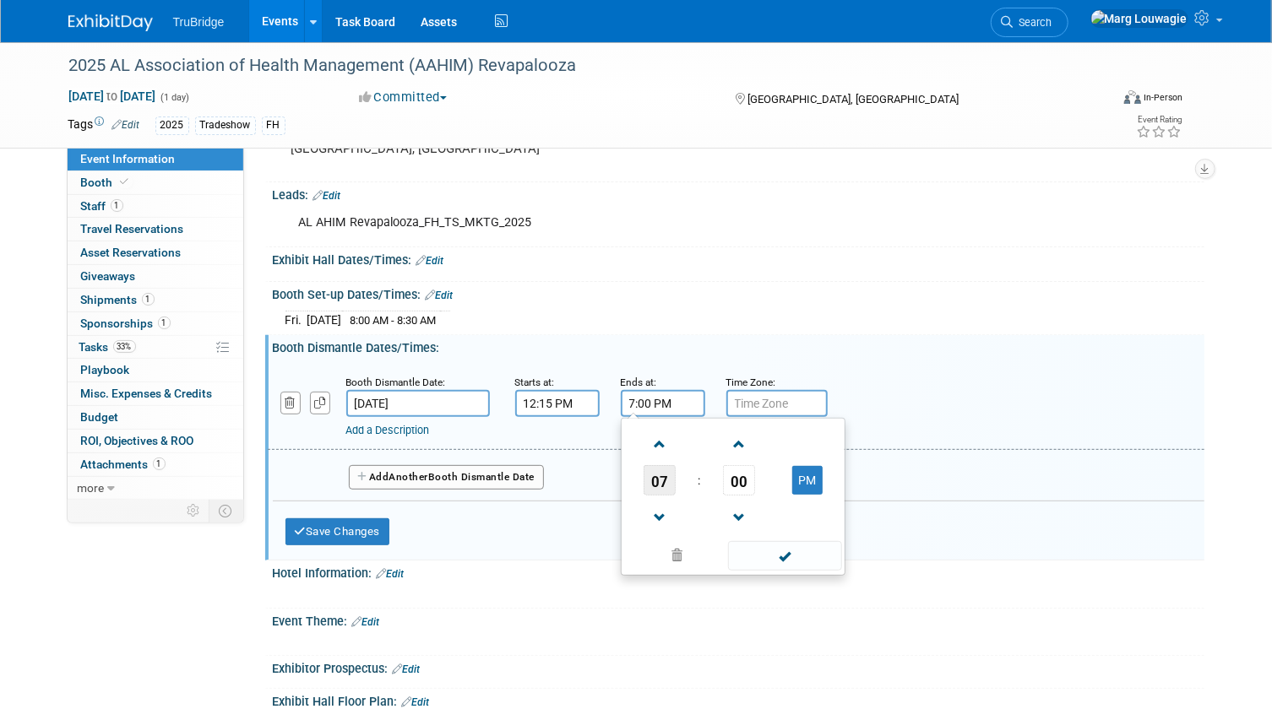
click at [660, 474] on span "07" at bounding box center [659, 480] width 32 height 30
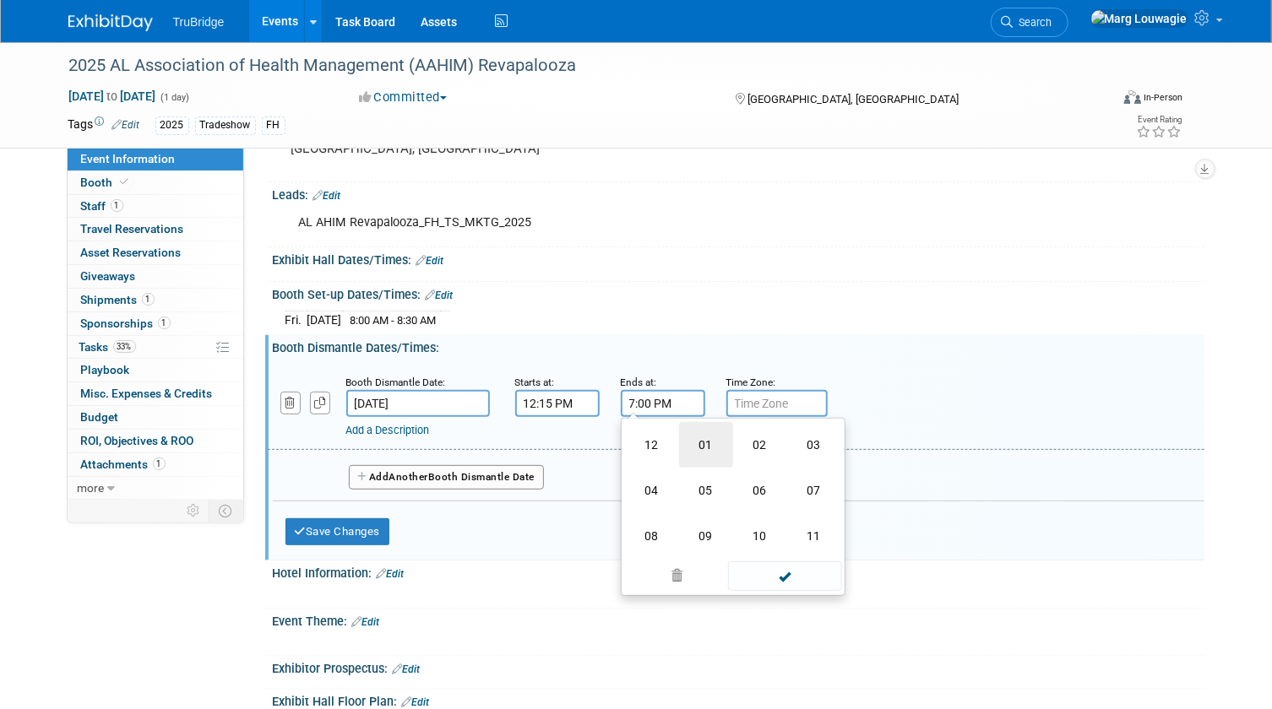
click at [701, 446] on td "01" at bounding box center [706, 445] width 54 height 46
type input "1:00 PM"
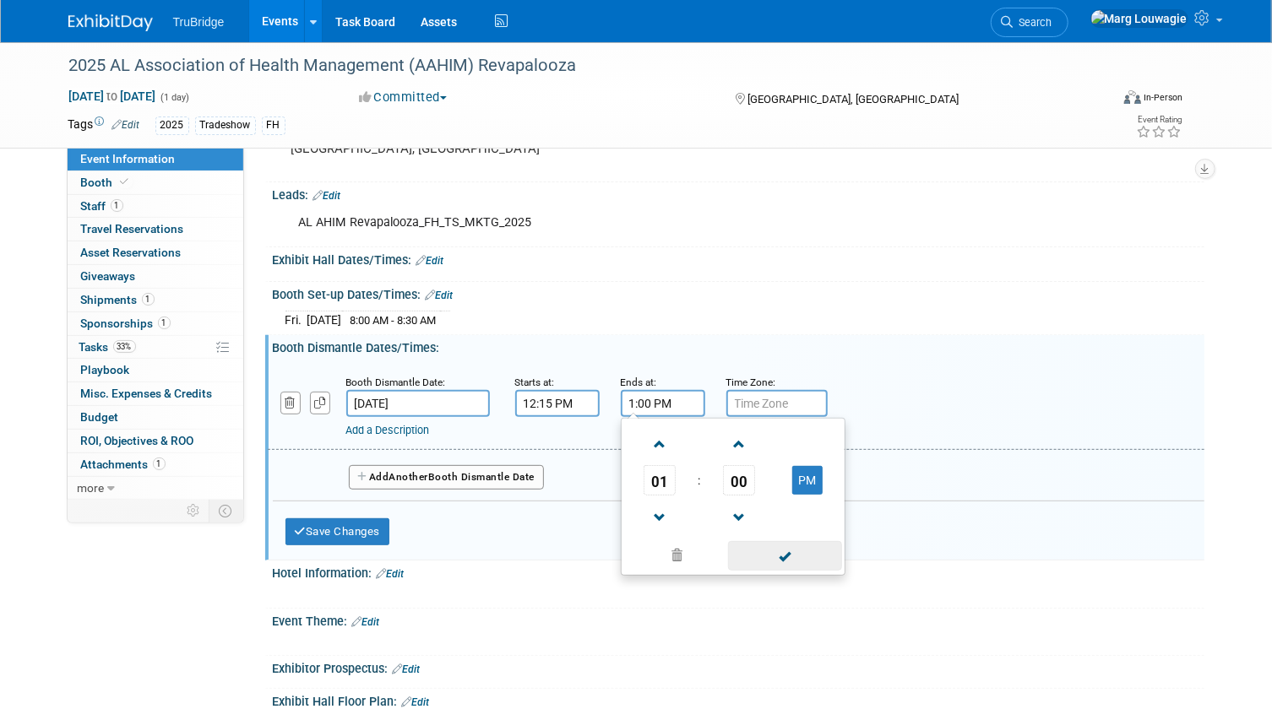
click at [796, 543] on span at bounding box center [785, 556] width 114 height 30
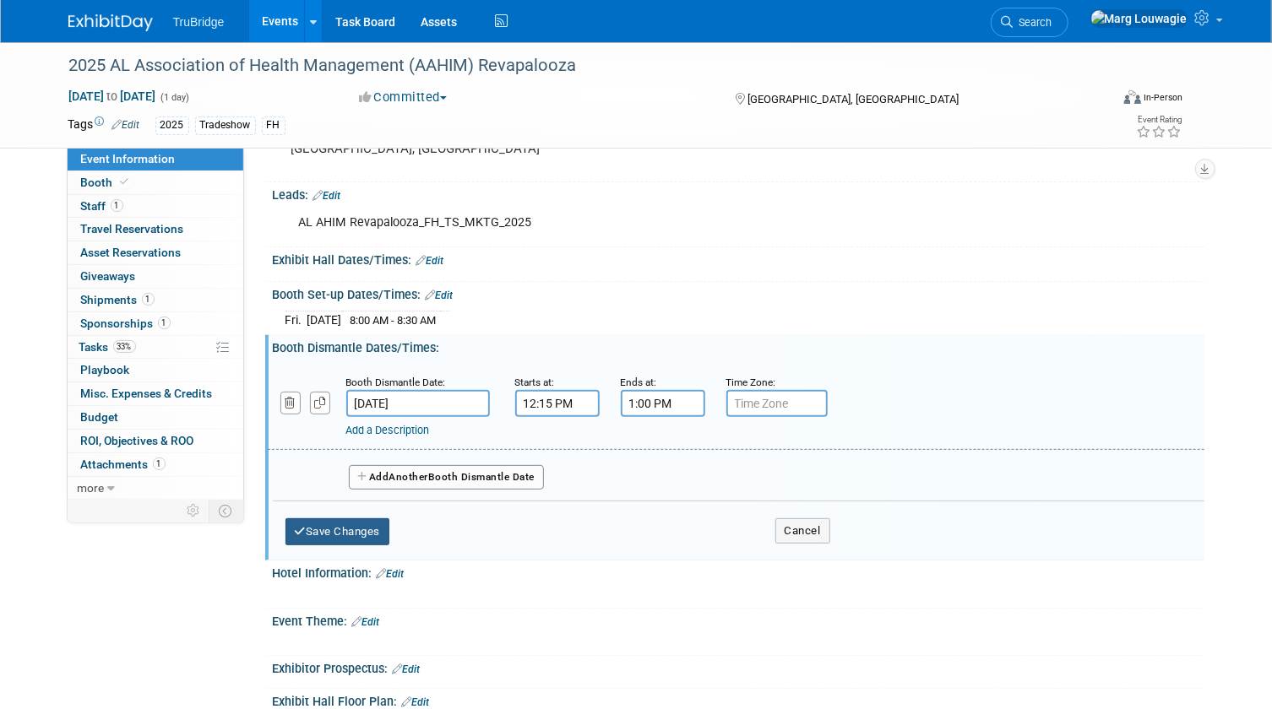
click at [360, 529] on button "Save Changes" at bounding box center [337, 532] width 105 height 27
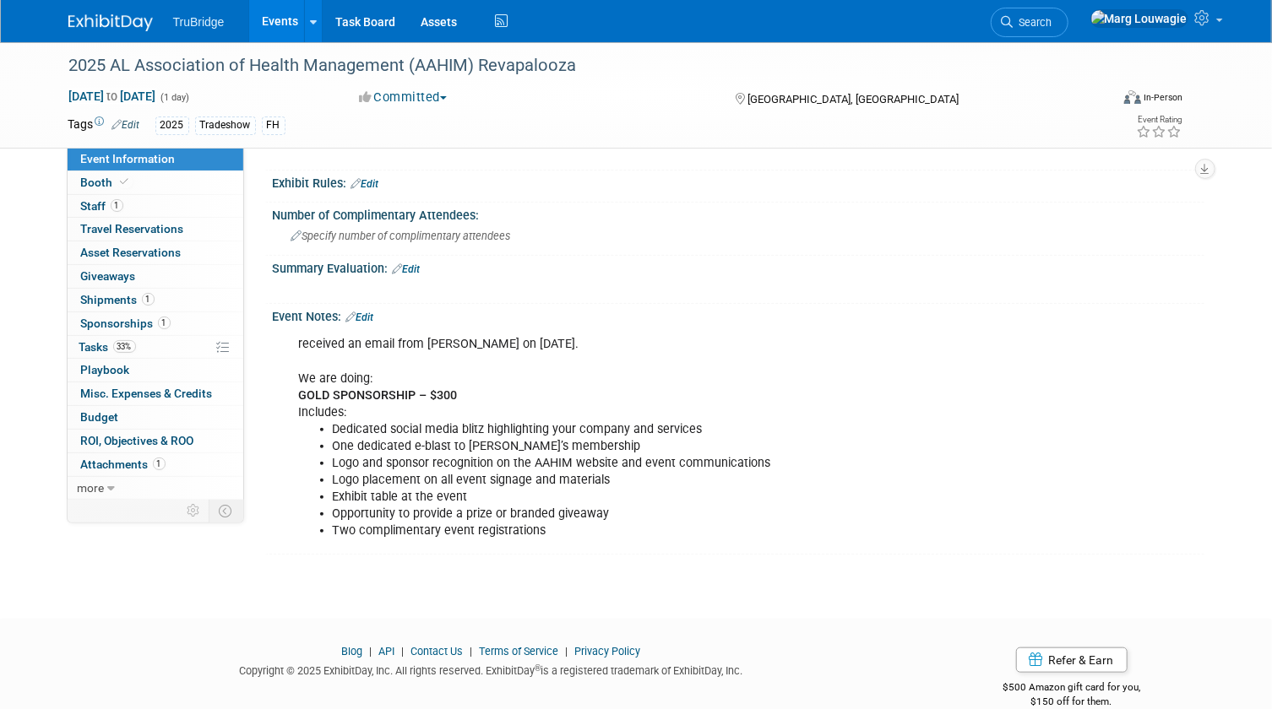
scroll to position [602, 0]
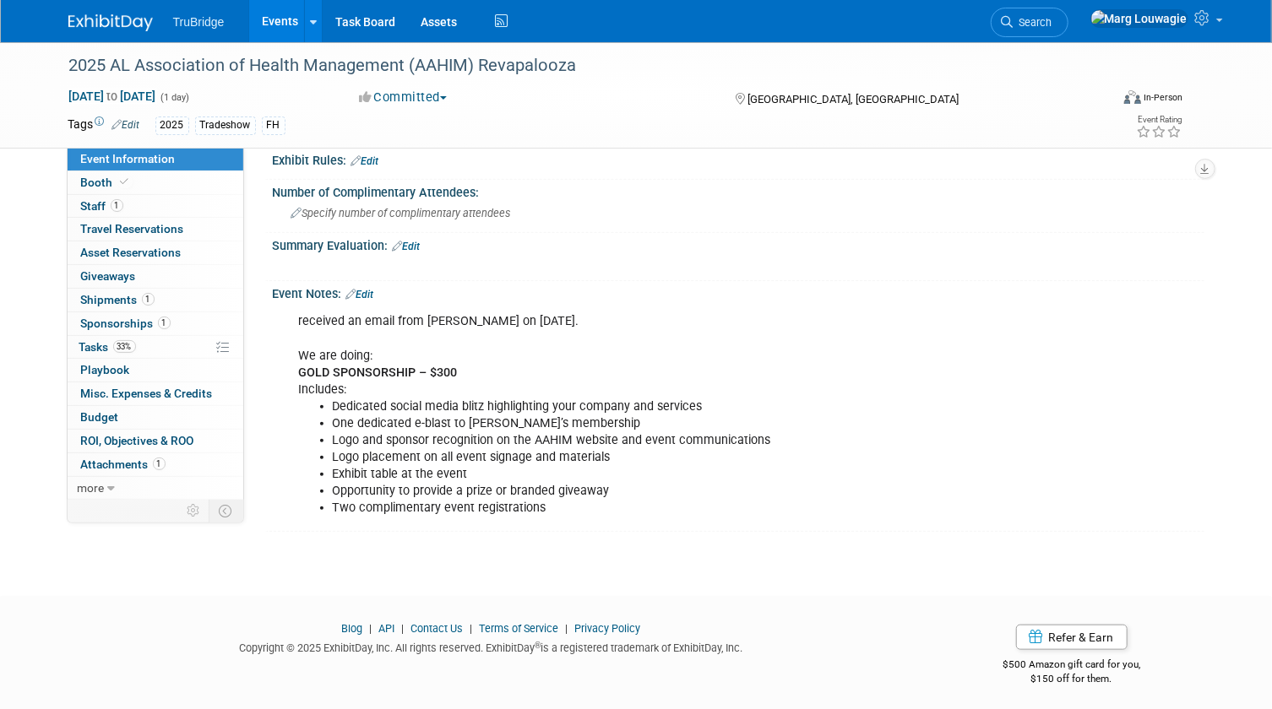
click at [372, 289] on link "Edit" at bounding box center [360, 295] width 28 height 12
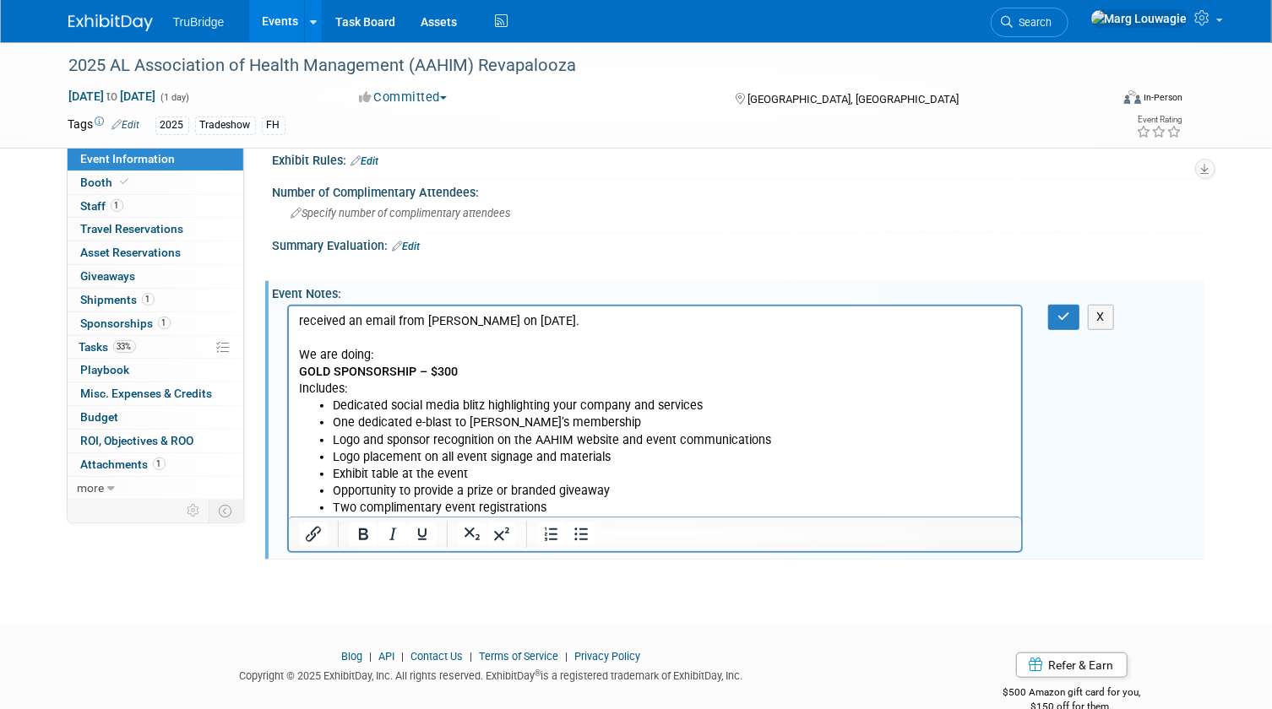
scroll to position [0, 0]
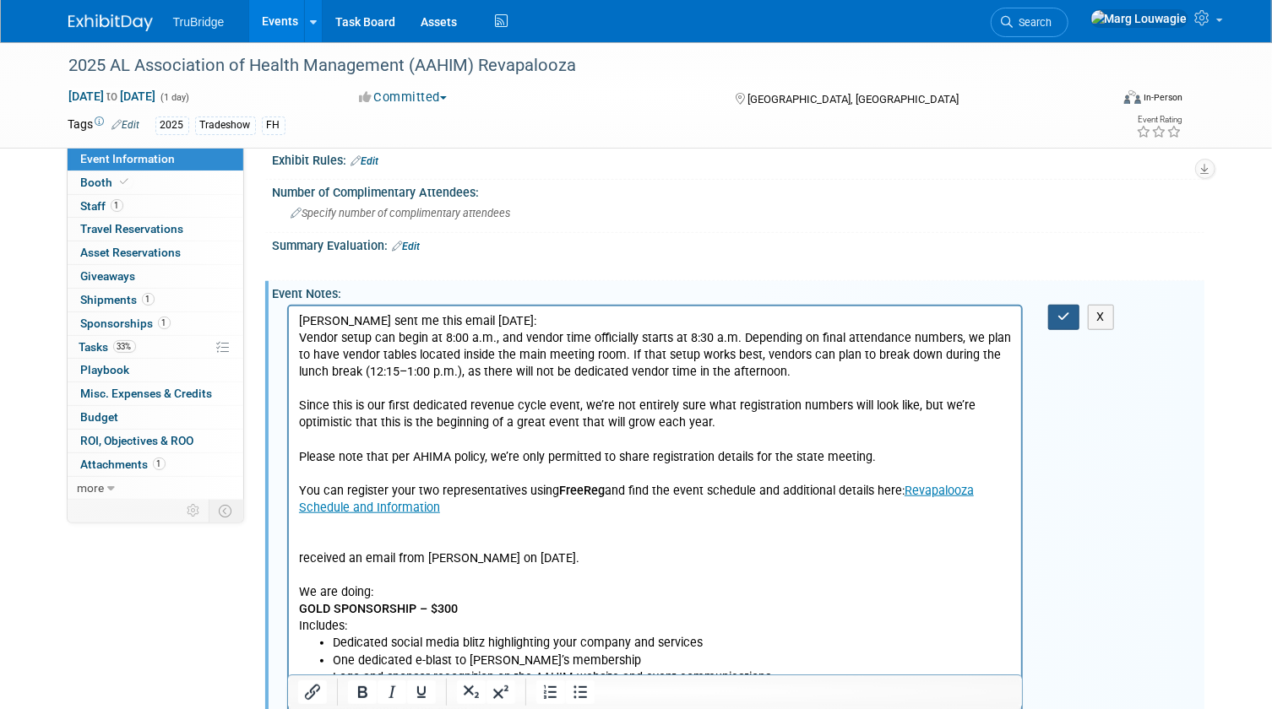
click at [1064, 314] on icon "button" at bounding box center [1063, 317] width 13 height 12
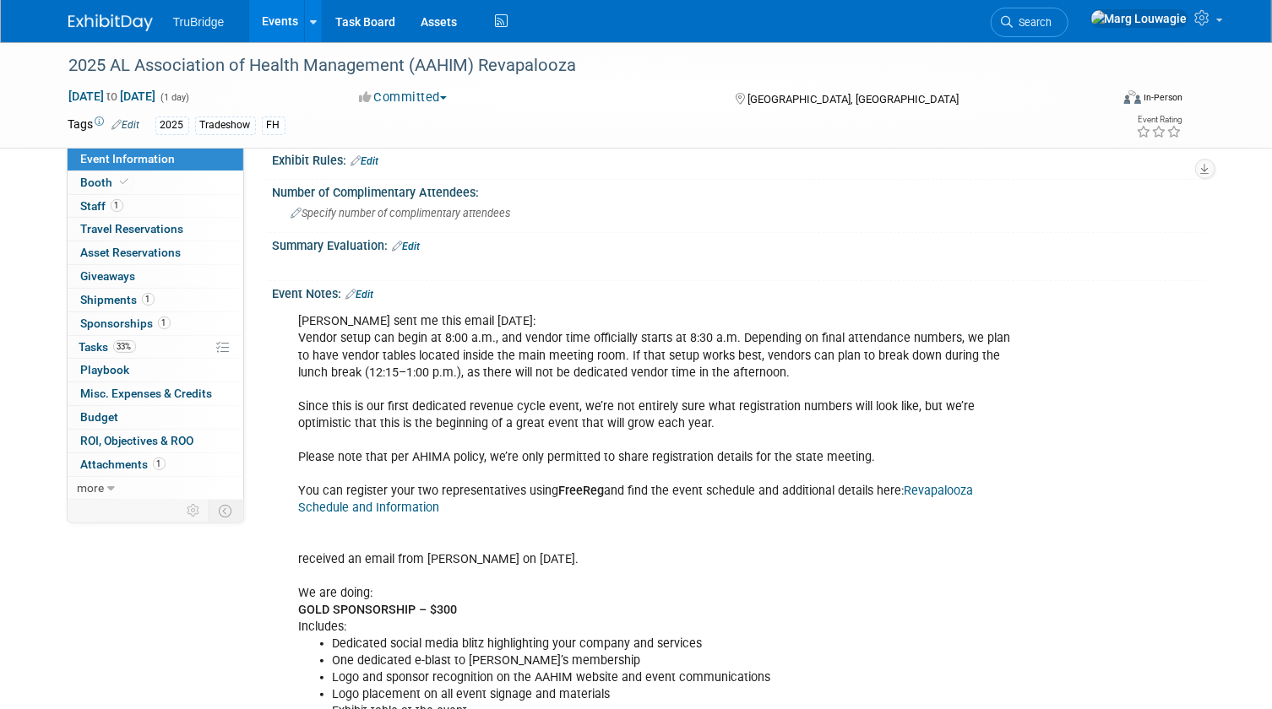
click at [409, 502] on link "Revapalooza Schedule and Information" at bounding box center [636, 499] width 675 height 31
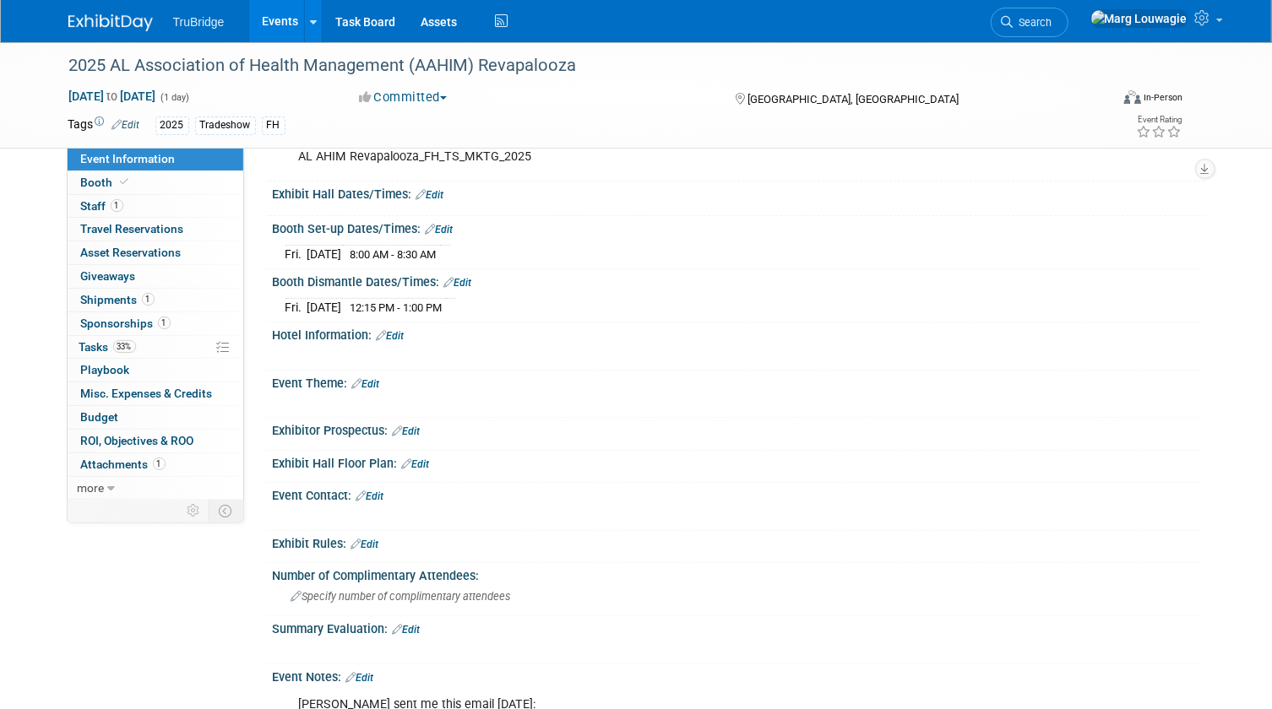
scroll to position [142, 0]
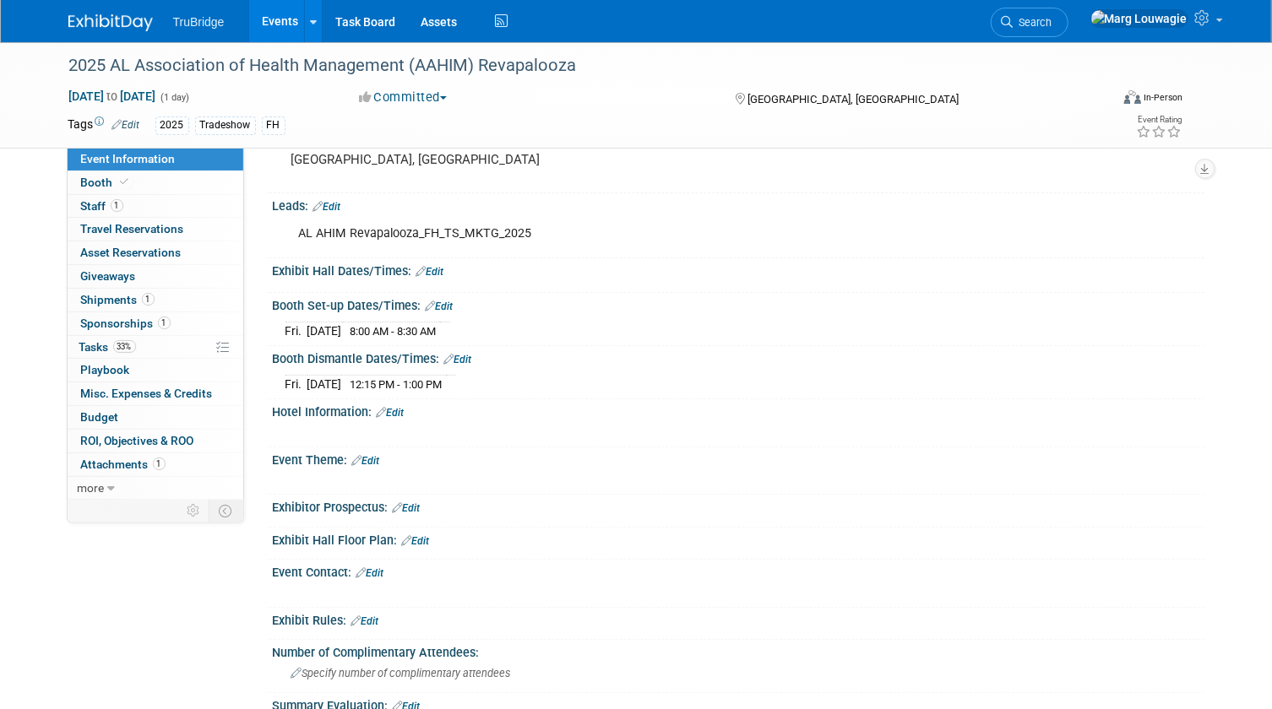
click at [437, 266] on link "Edit" at bounding box center [430, 272] width 28 height 12
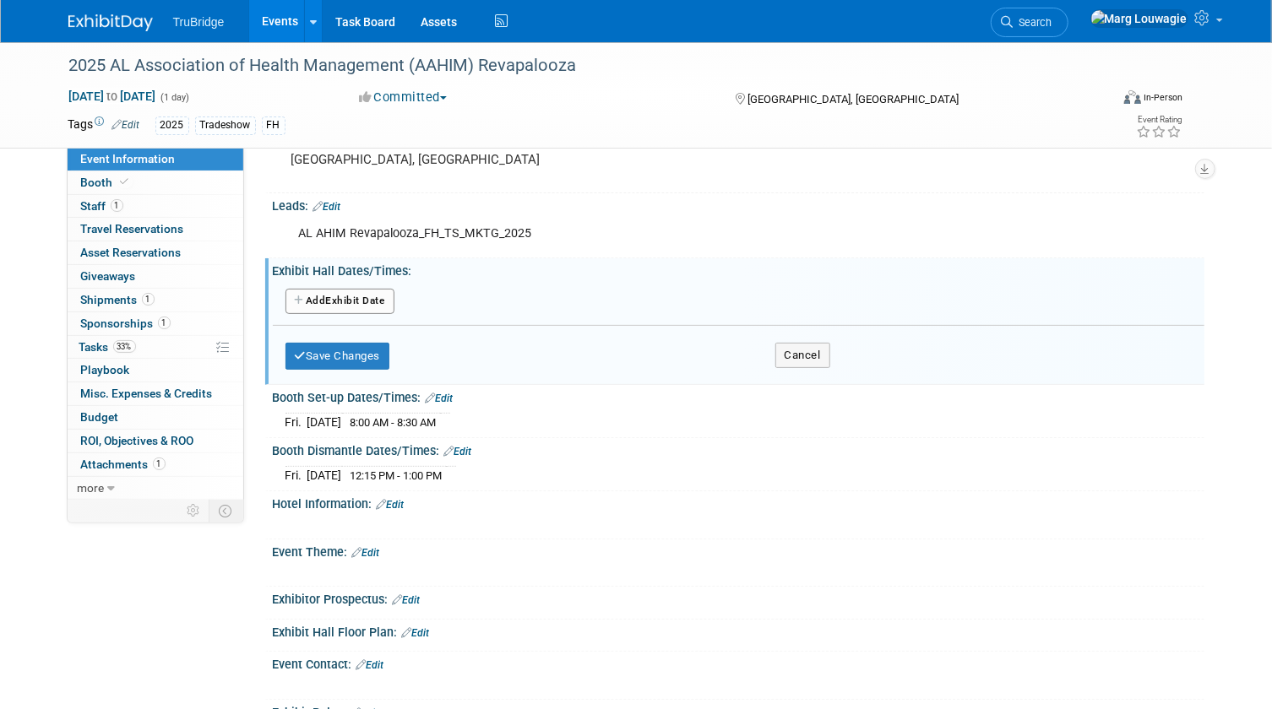
click at [388, 299] on button "Add Another Exhibit Date" at bounding box center [339, 301] width 109 height 25
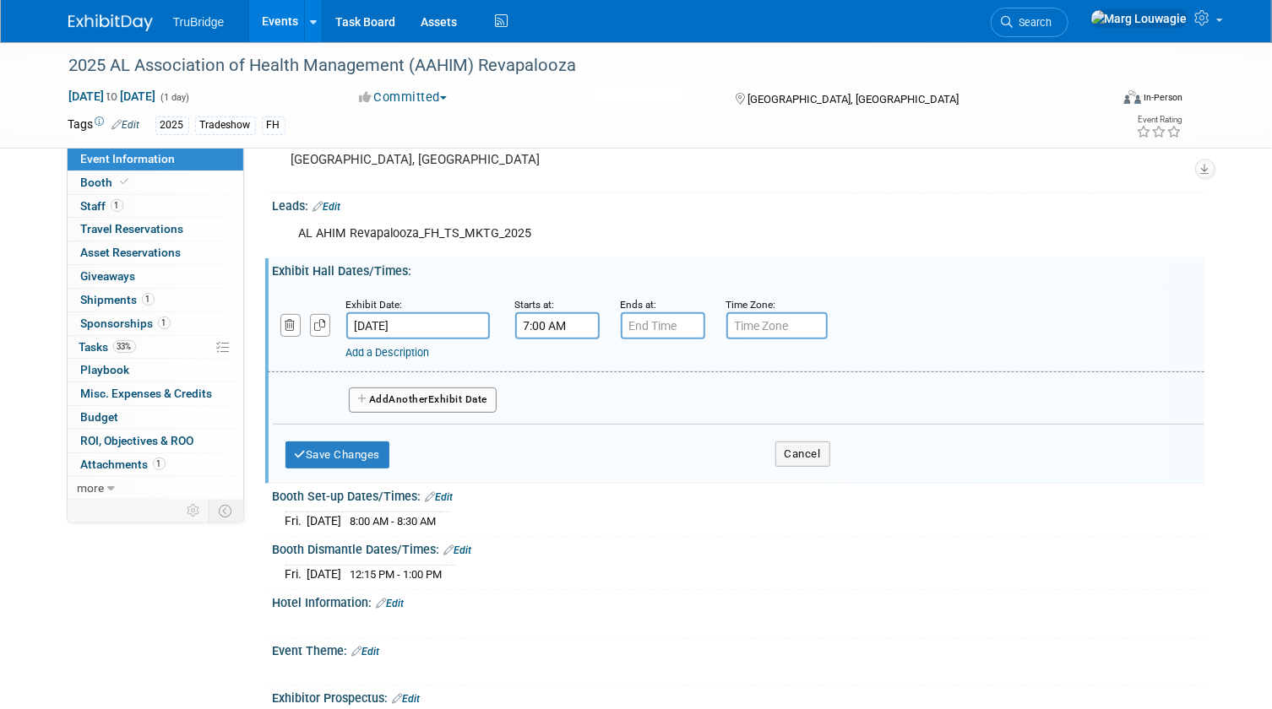
click at [540, 317] on input "7:00 AM" at bounding box center [557, 325] width 84 height 27
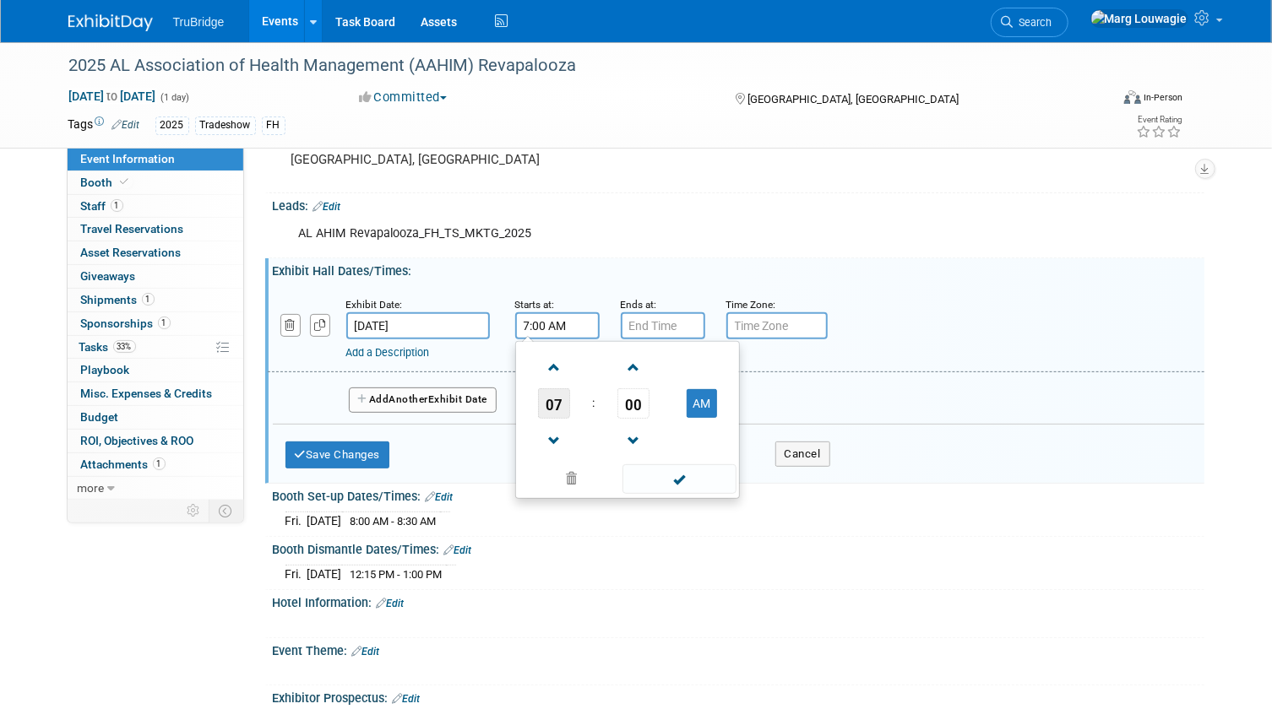
click at [553, 393] on span "07" at bounding box center [554, 403] width 32 height 30
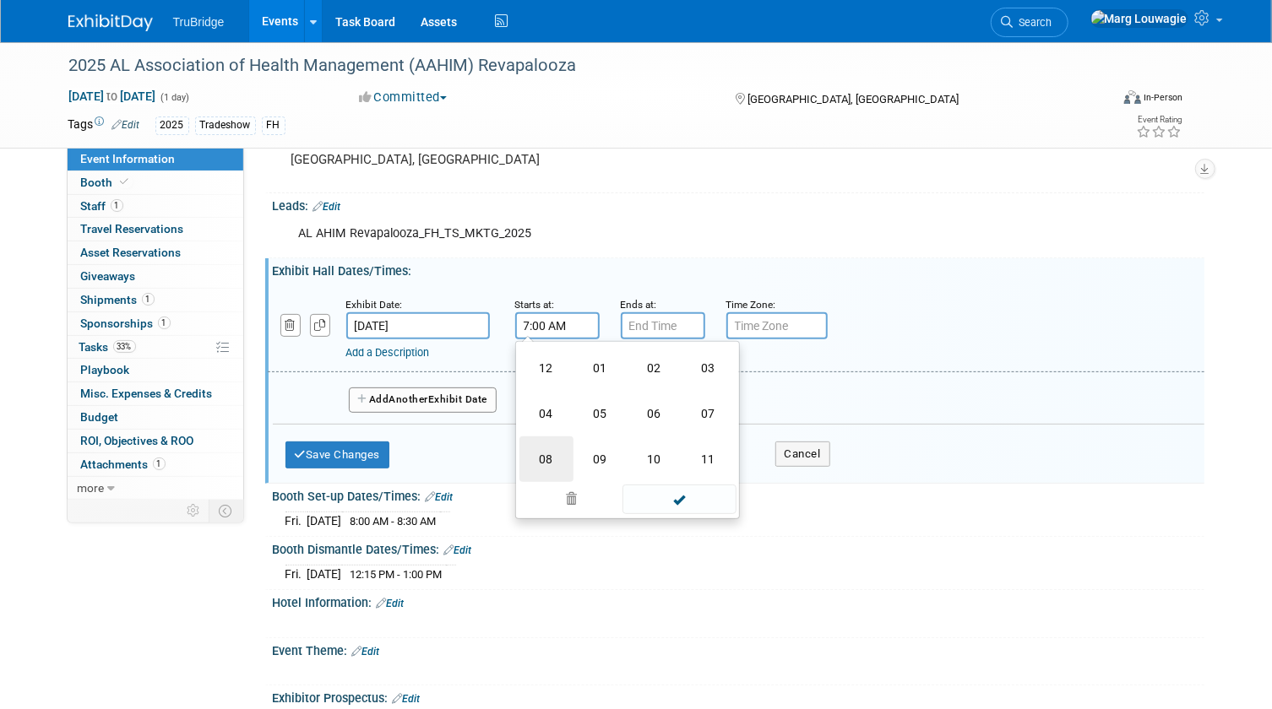
click at [560, 448] on td "08" at bounding box center [546, 460] width 54 height 46
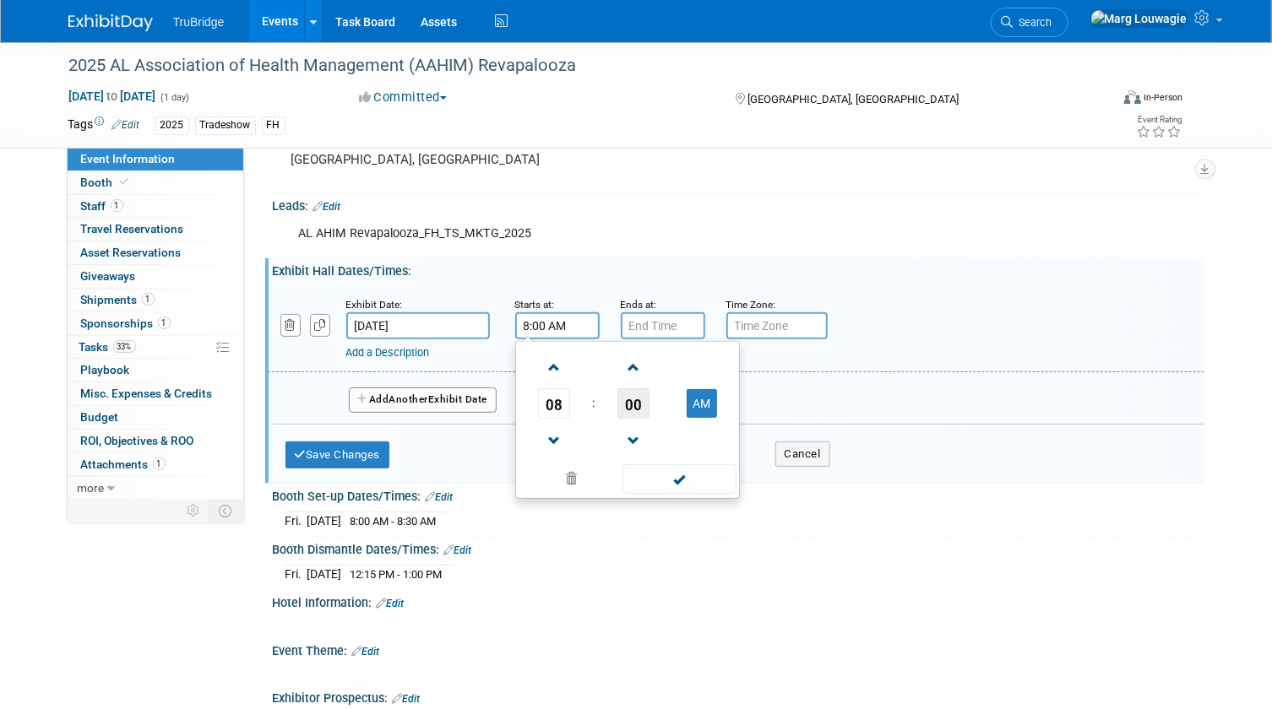
click at [625, 395] on span "00" at bounding box center [633, 403] width 32 height 30
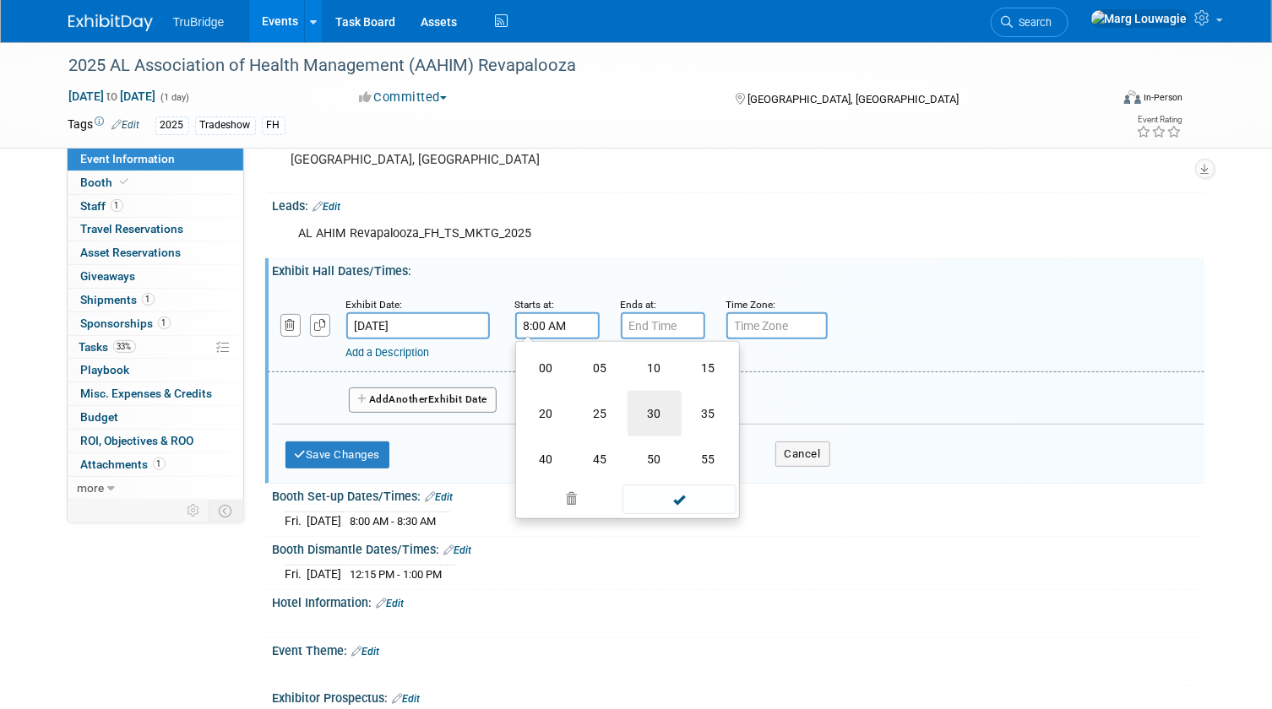
click at [642, 420] on td "30" at bounding box center [654, 414] width 54 height 46
type input "8:30 AM"
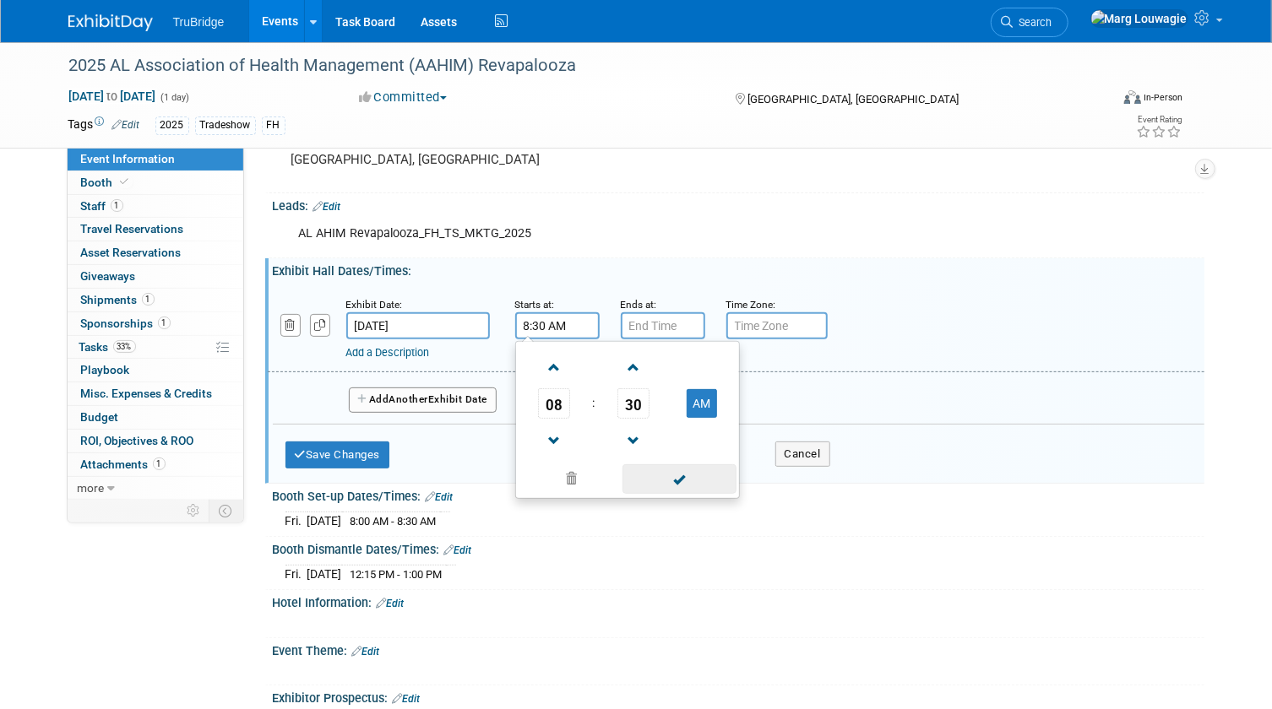
click at [692, 475] on span at bounding box center [679, 479] width 114 height 30
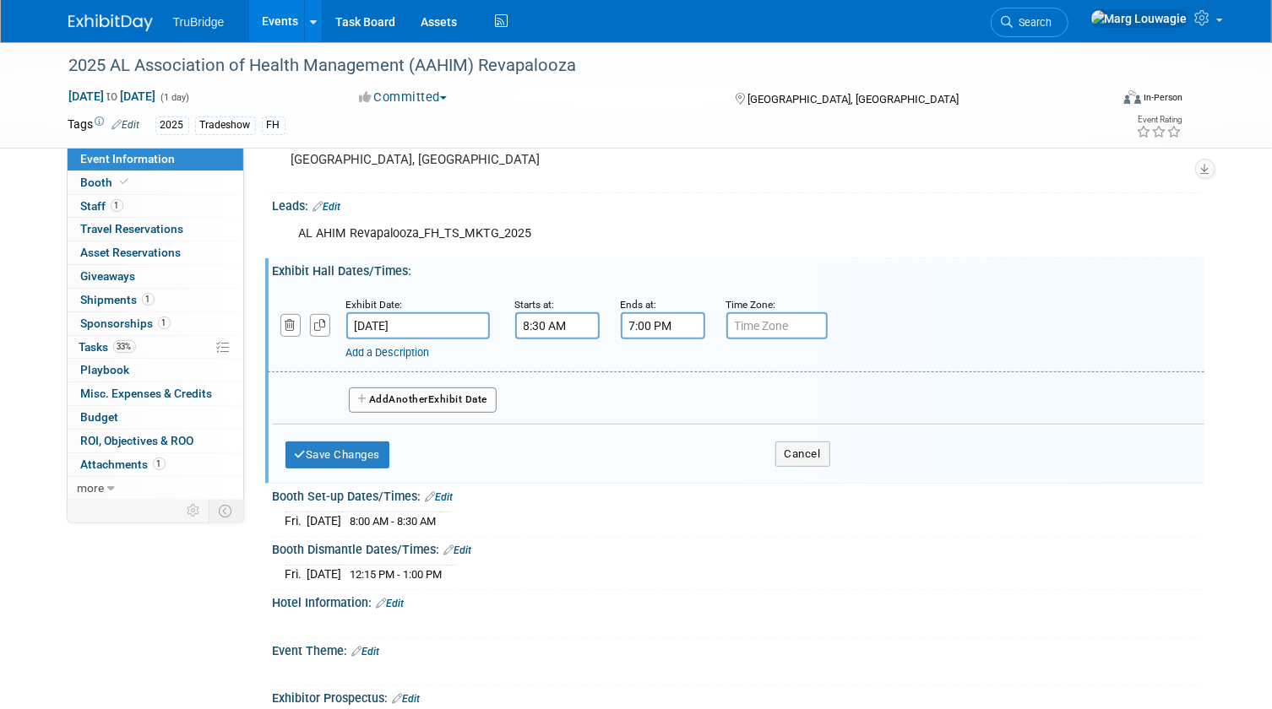
click at [652, 332] on input "7:00 PM" at bounding box center [663, 325] width 84 height 27
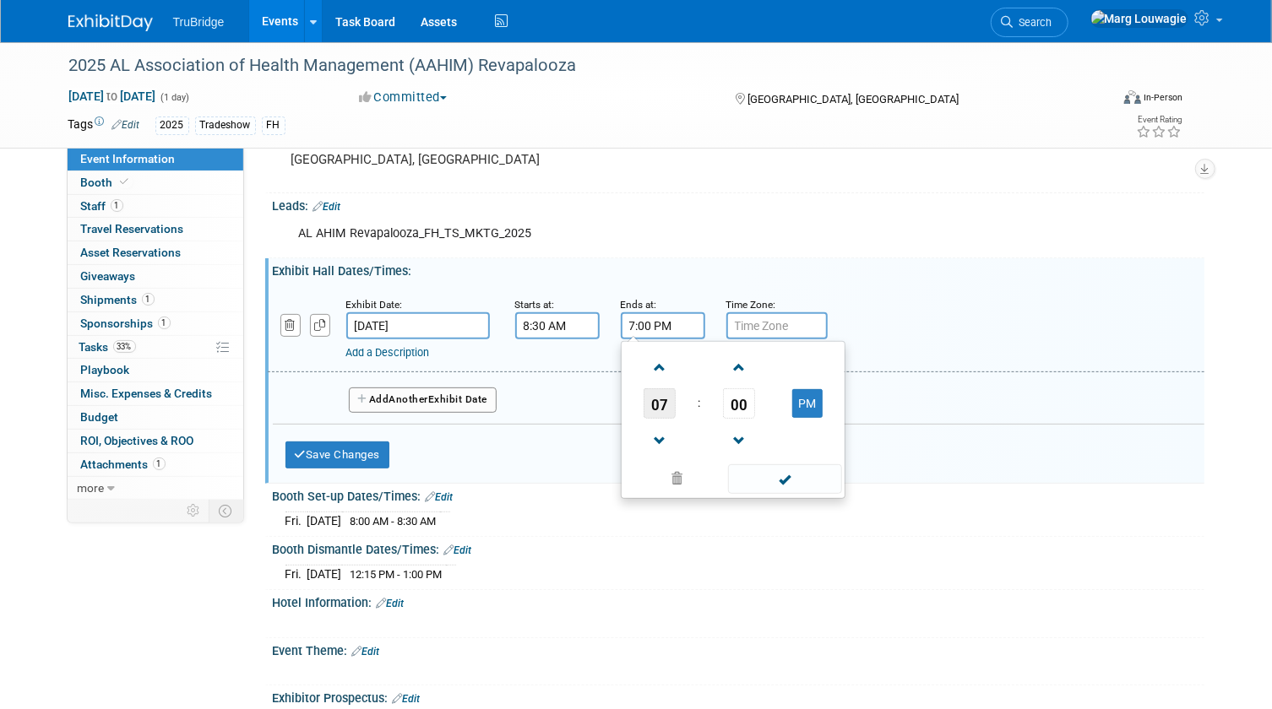
click at [651, 397] on span "07" at bounding box center [659, 403] width 32 height 30
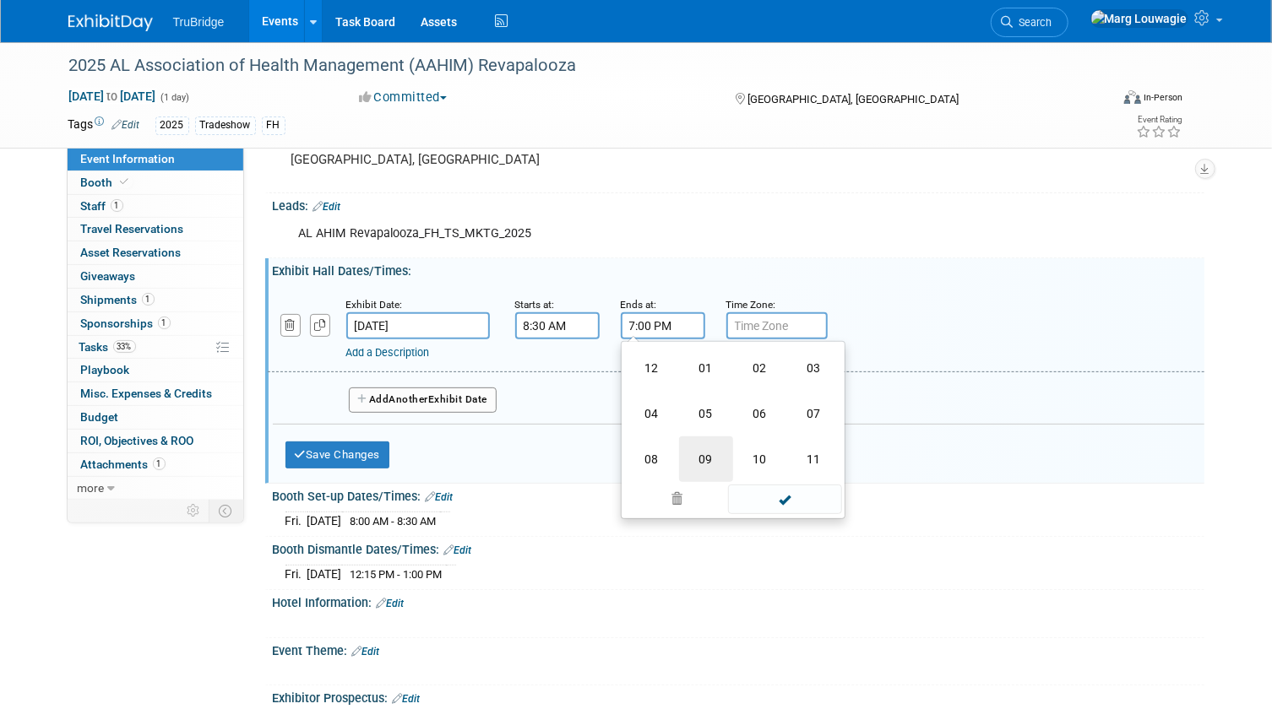
click at [700, 442] on td "09" at bounding box center [706, 460] width 54 height 46
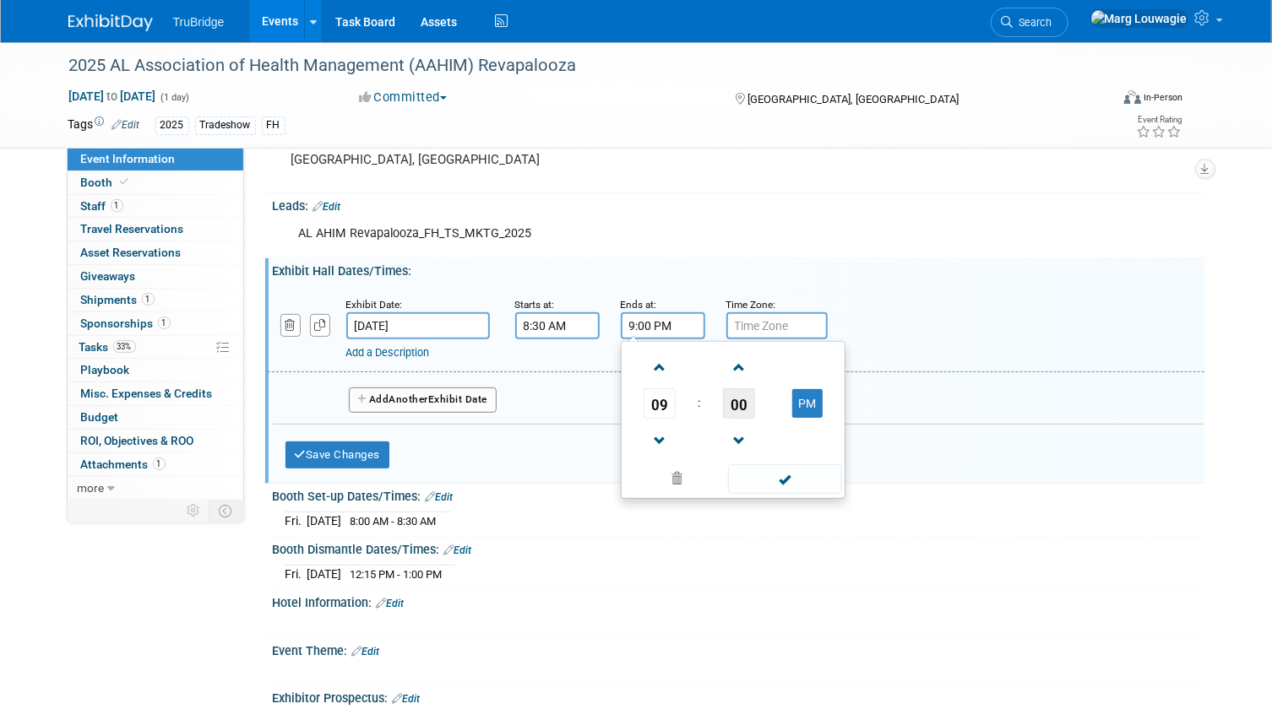
click at [742, 398] on span "00" at bounding box center [739, 403] width 32 height 30
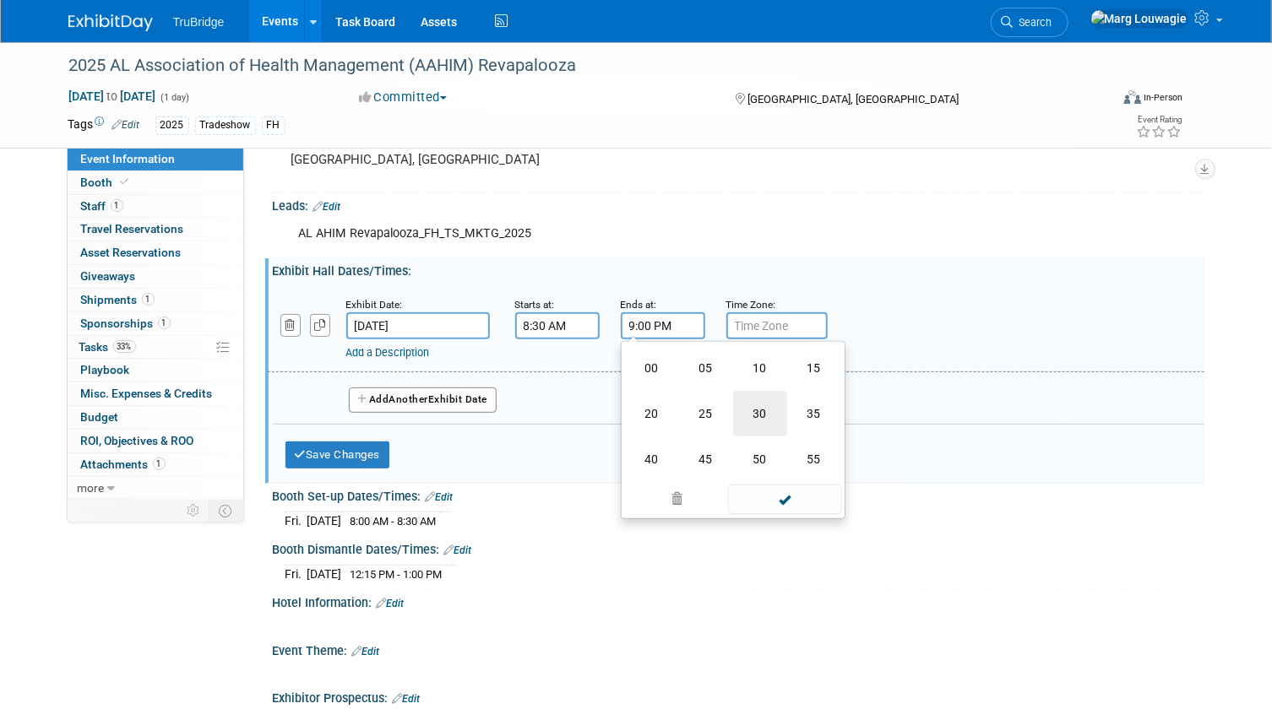
click at [750, 405] on td "30" at bounding box center [760, 414] width 54 height 46
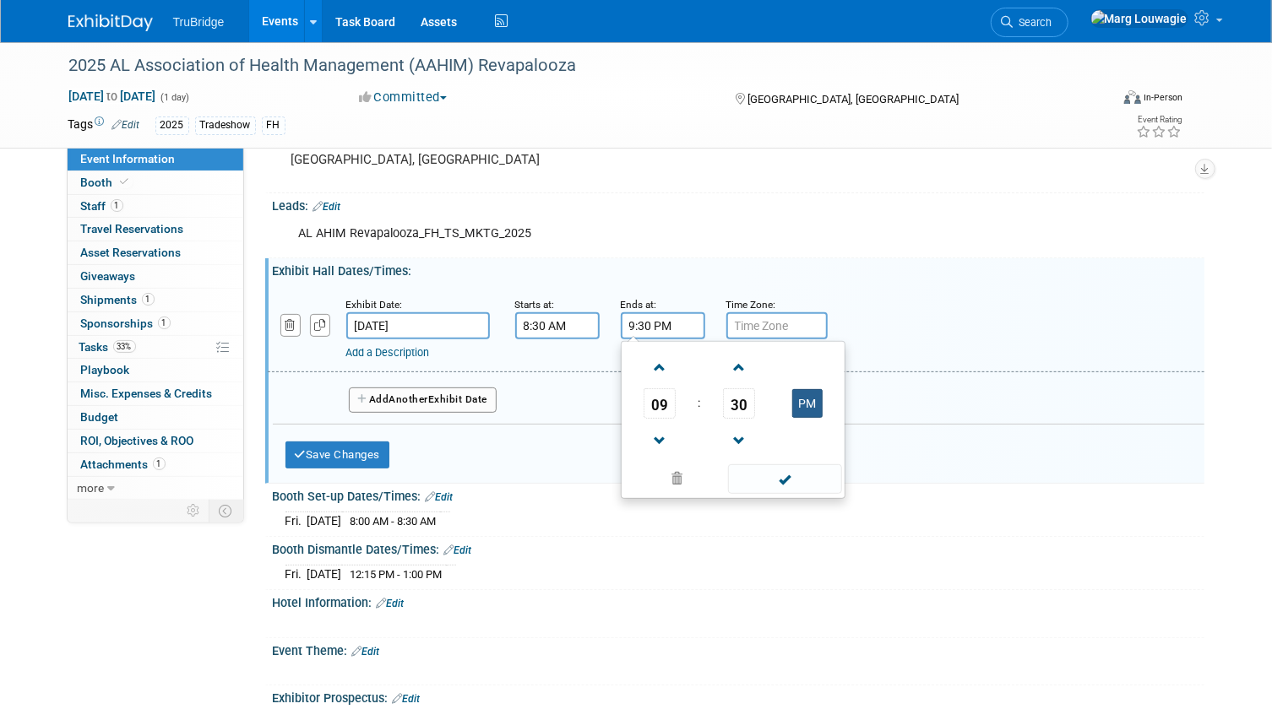
click at [793, 401] on button "PM" at bounding box center [807, 403] width 30 height 29
type input "9:30 AM"
click at [795, 486] on span at bounding box center [785, 479] width 114 height 30
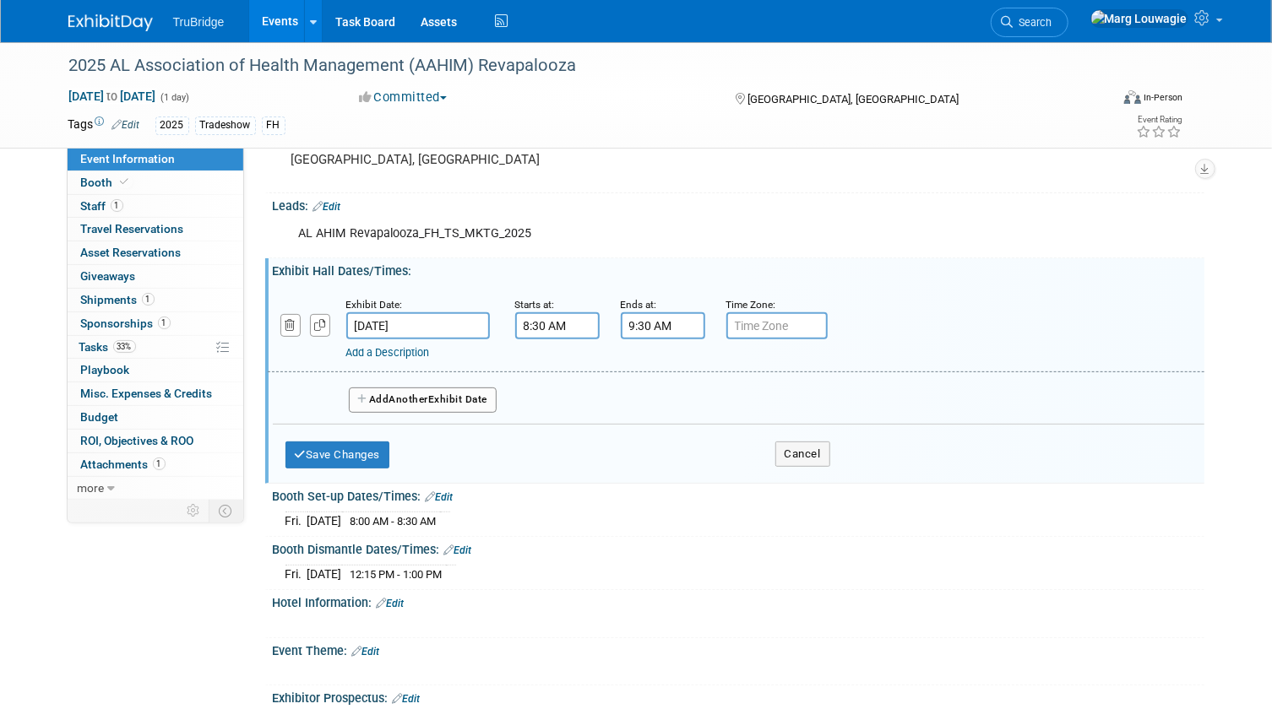
click at [429, 398] on span "Another" at bounding box center [409, 400] width 40 height 12
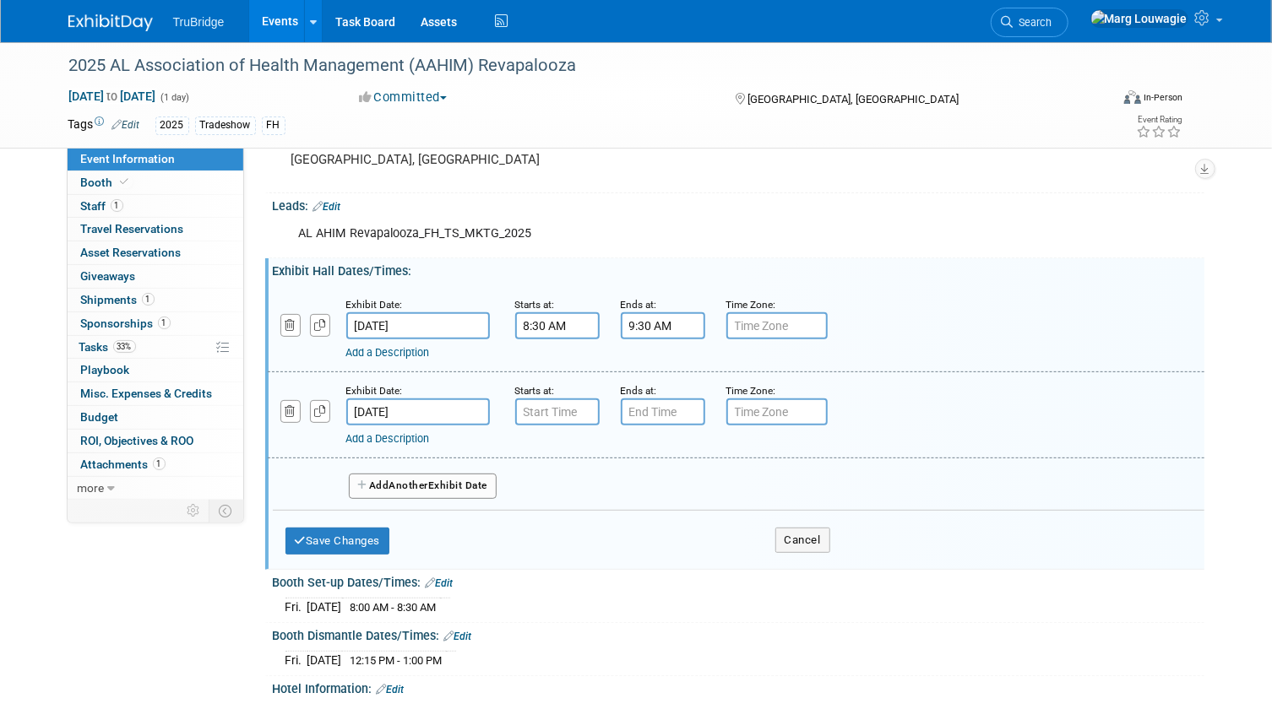
click at [450, 413] on input "[DATE]" at bounding box center [418, 412] width 144 height 27
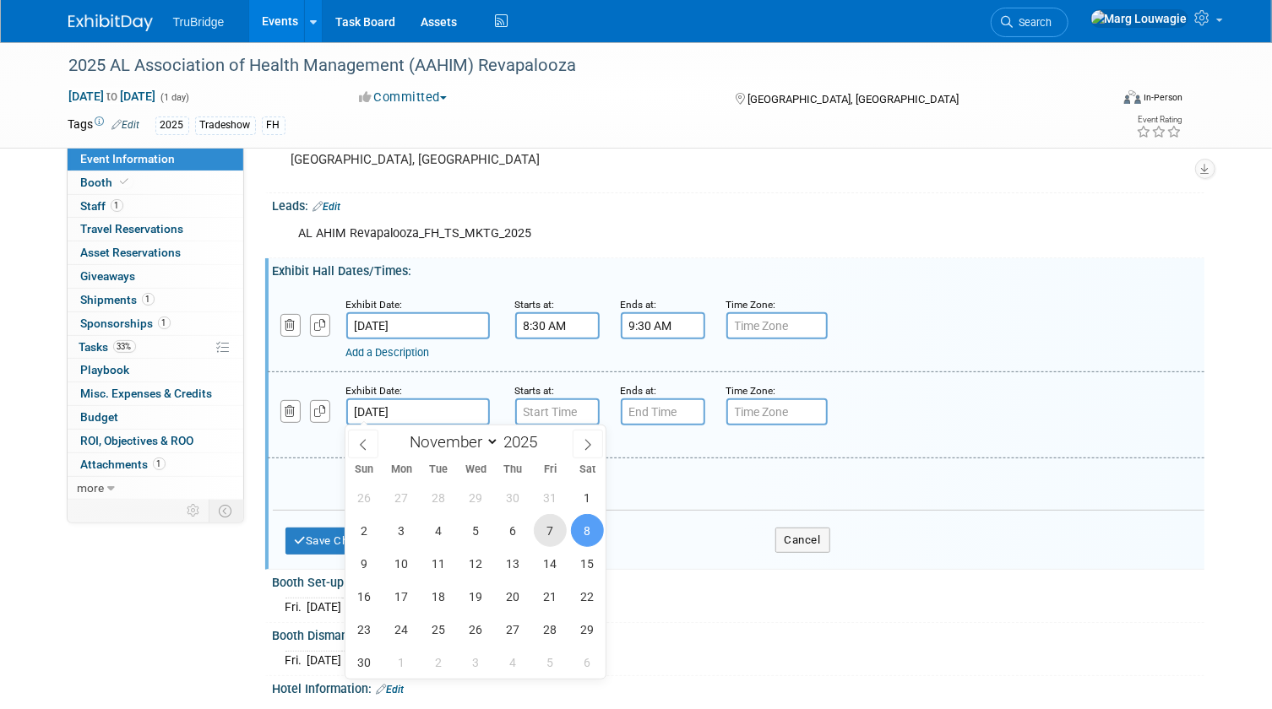
click at [556, 526] on span "7" at bounding box center [550, 530] width 33 height 33
type input "[DATE]"
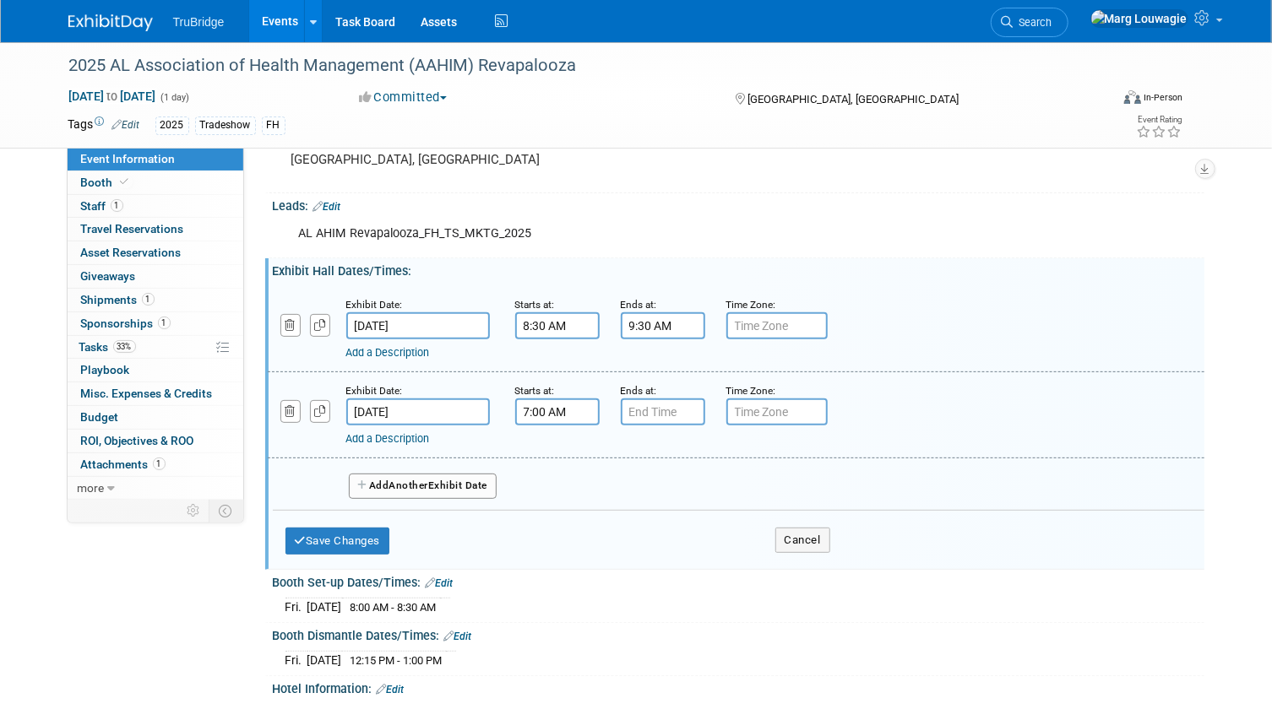
click at [555, 405] on input "7:00 AM" at bounding box center [557, 412] width 84 height 27
click at [557, 486] on span "07" at bounding box center [554, 490] width 32 height 30
click at [692, 525] on td "11" at bounding box center [708, 546] width 54 height 46
click at [621, 491] on span "00" at bounding box center [633, 490] width 32 height 30
click at [689, 456] on td "15" at bounding box center [708, 455] width 54 height 46
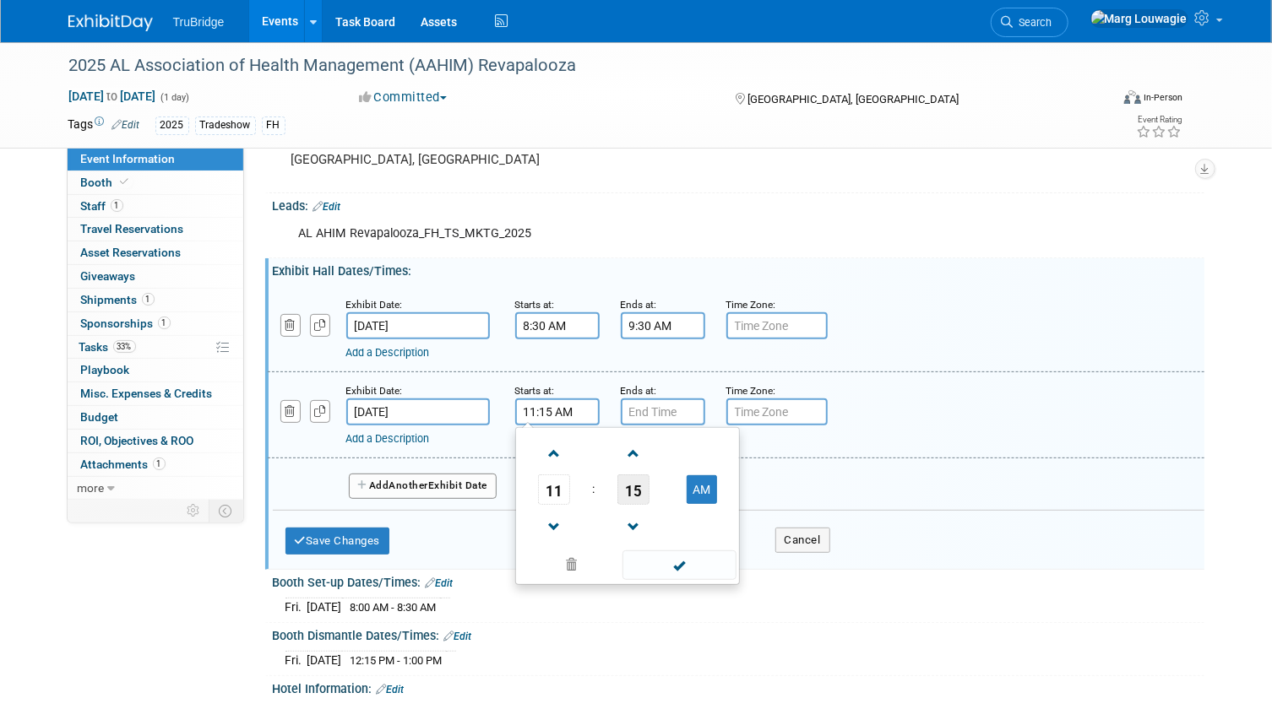
click at [628, 483] on span "15" at bounding box center [633, 490] width 32 height 30
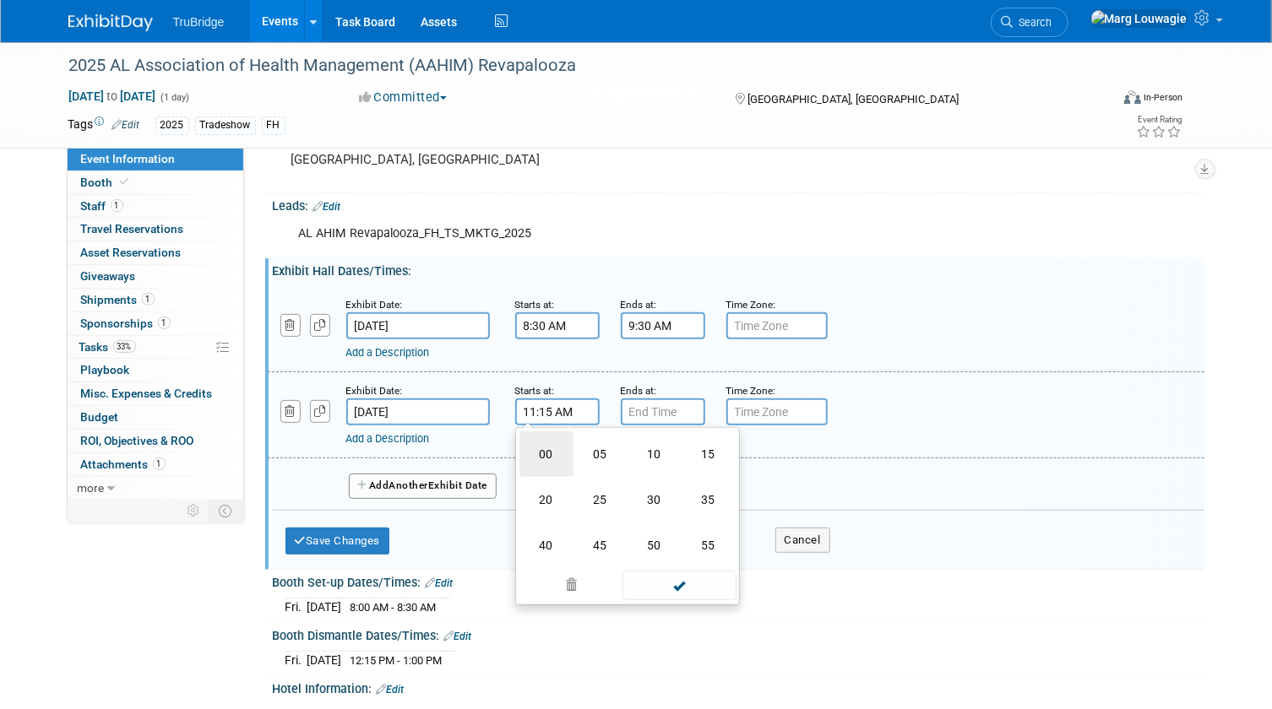
click at [549, 456] on td "00" at bounding box center [546, 455] width 54 height 46
type input "11:00 AM"
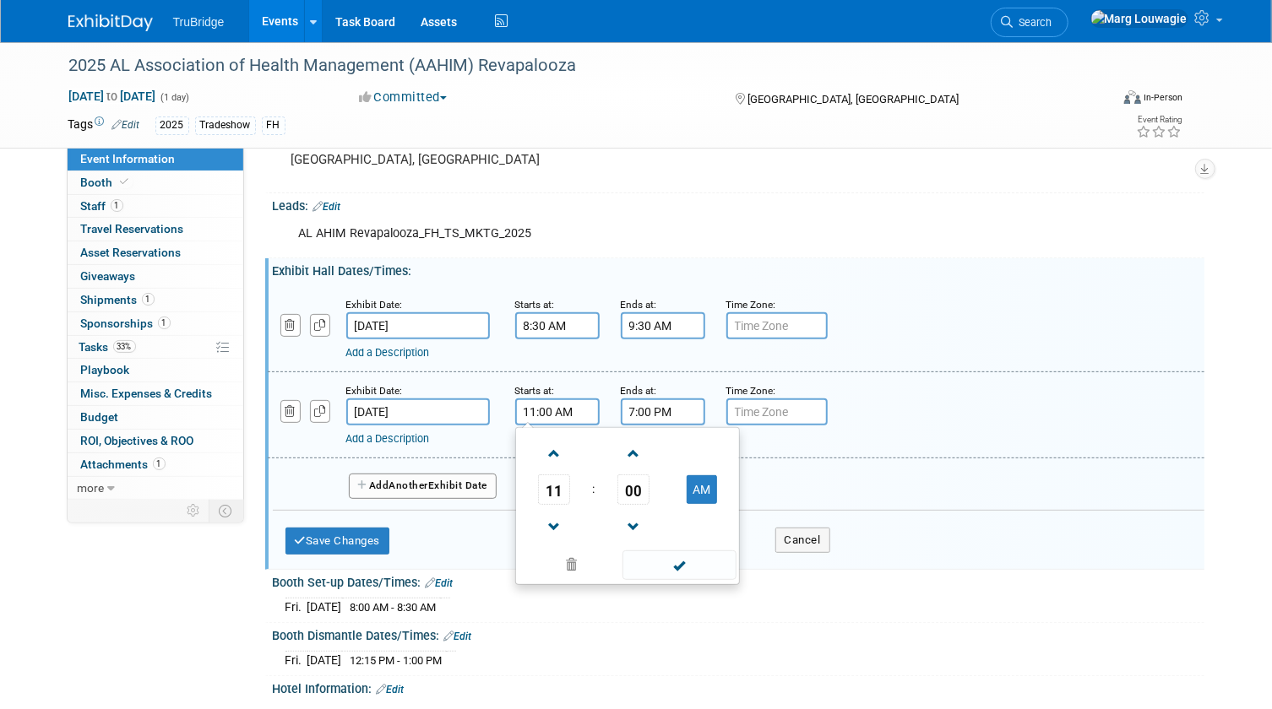
click at [659, 410] on input "7:00 PM" at bounding box center [663, 412] width 84 height 27
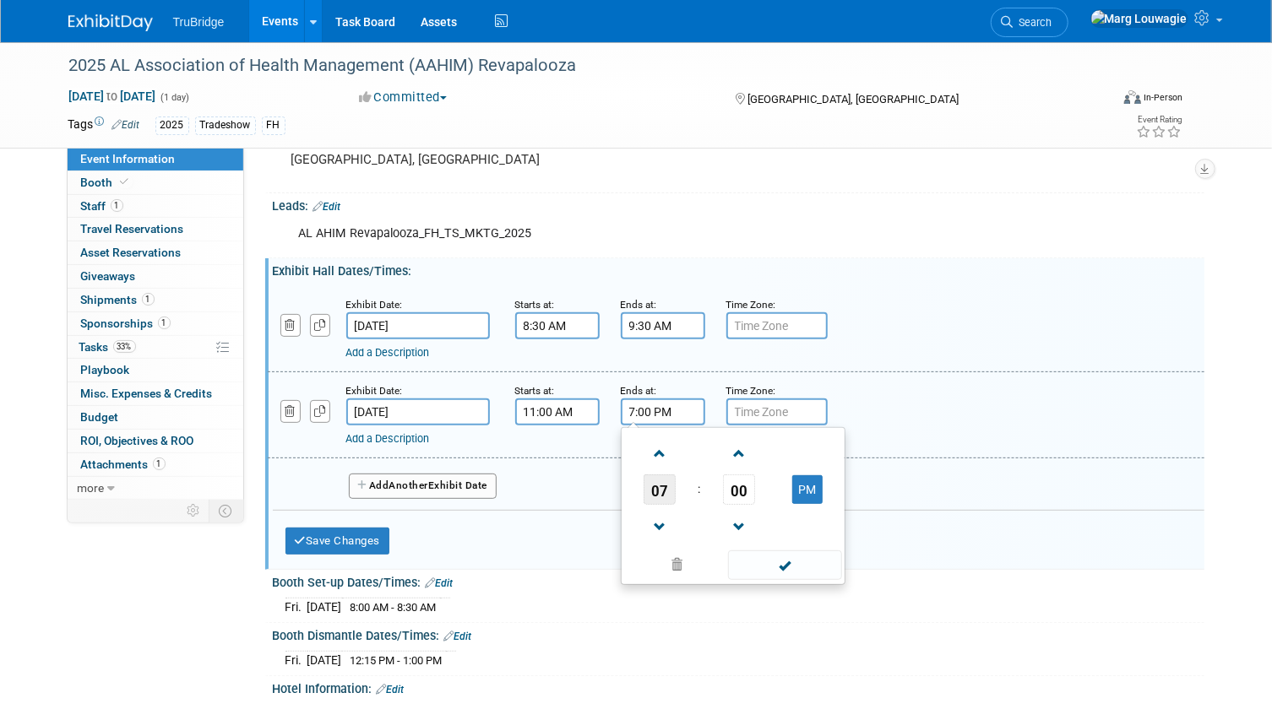
click at [659, 476] on span "07" at bounding box center [659, 490] width 32 height 30
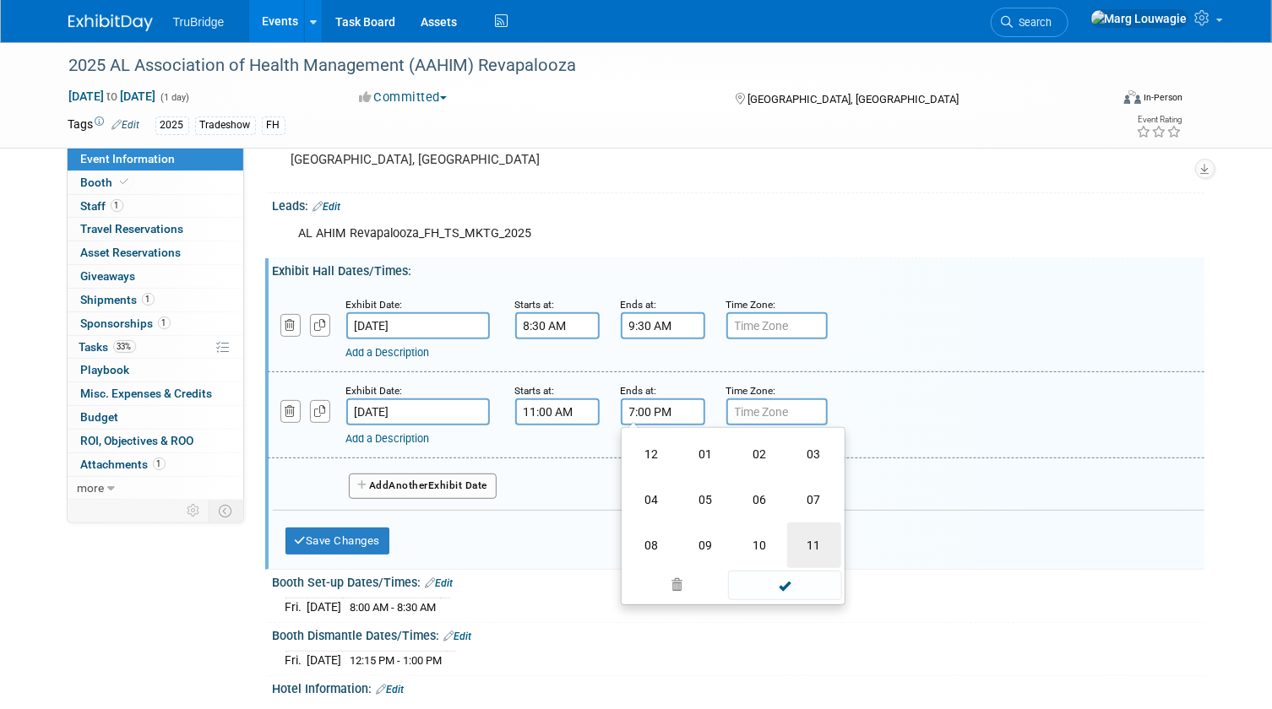
click at [794, 538] on td "11" at bounding box center [814, 546] width 54 height 46
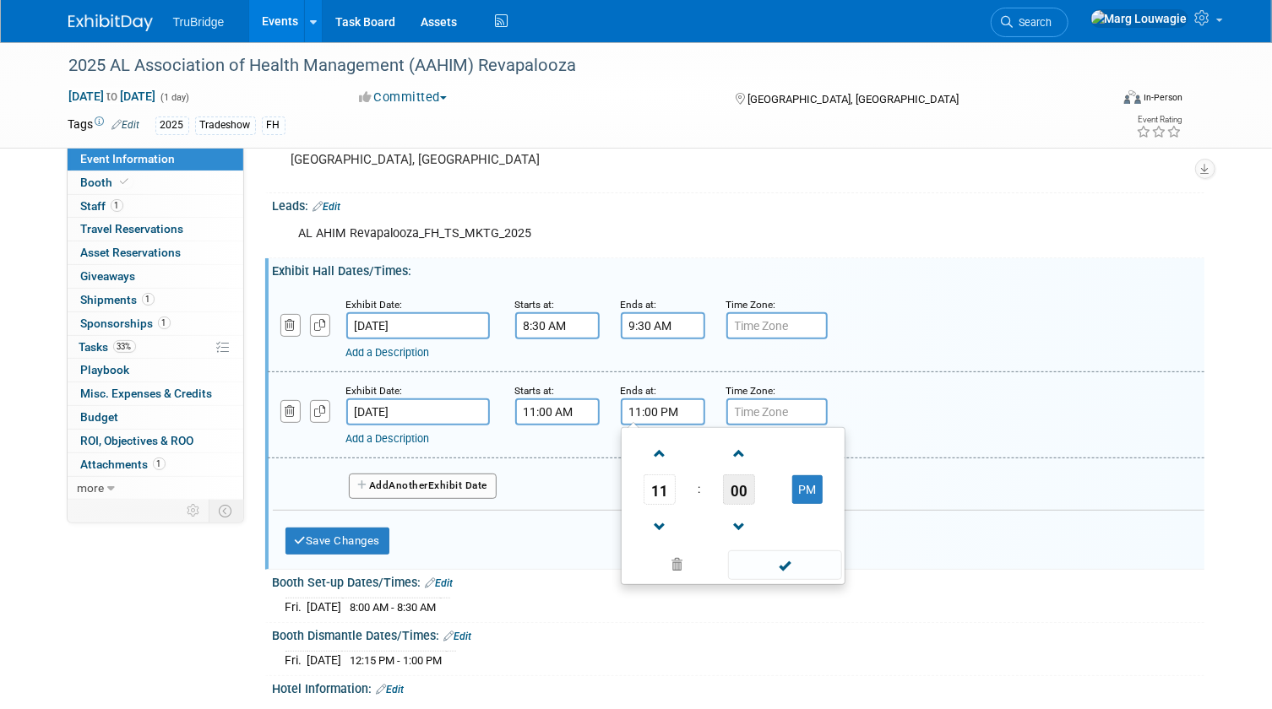
click at [736, 491] on span "00" at bounding box center [739, 490] width 32 height 30
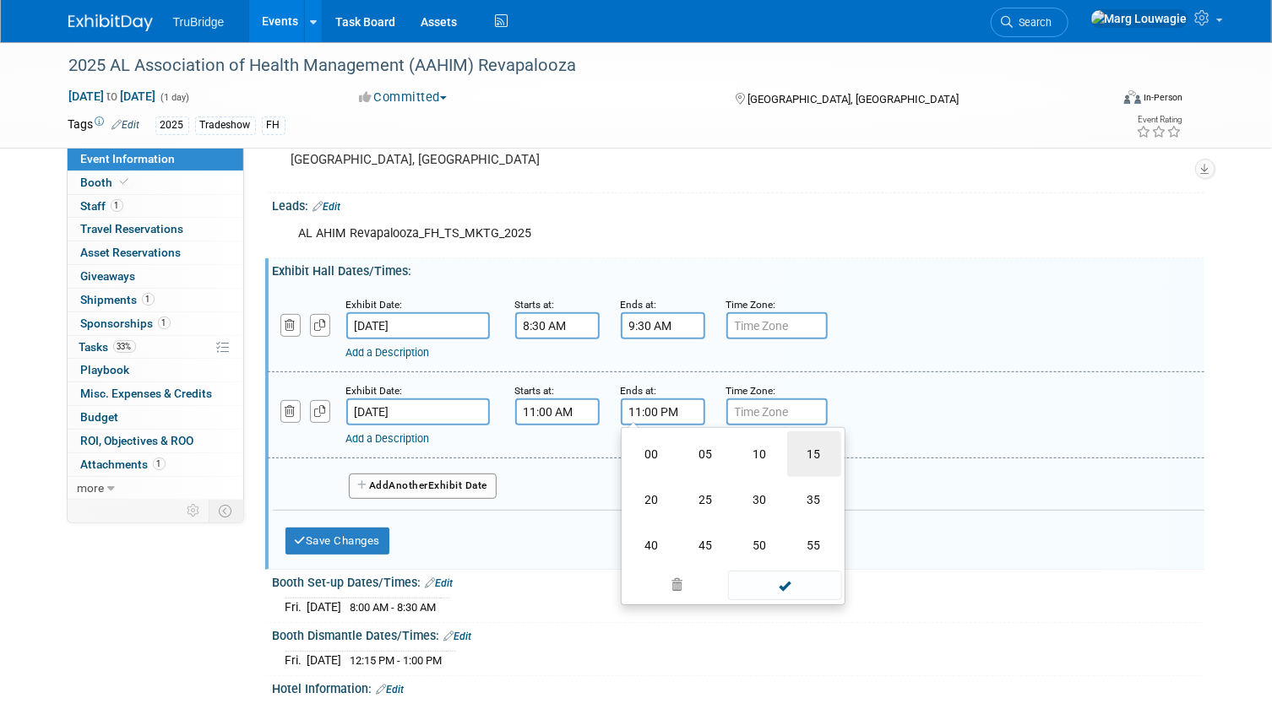
click at [811, 453] on td "15" at bounding box center [814, 455] width 54 height 46
type input "11:15 PM"
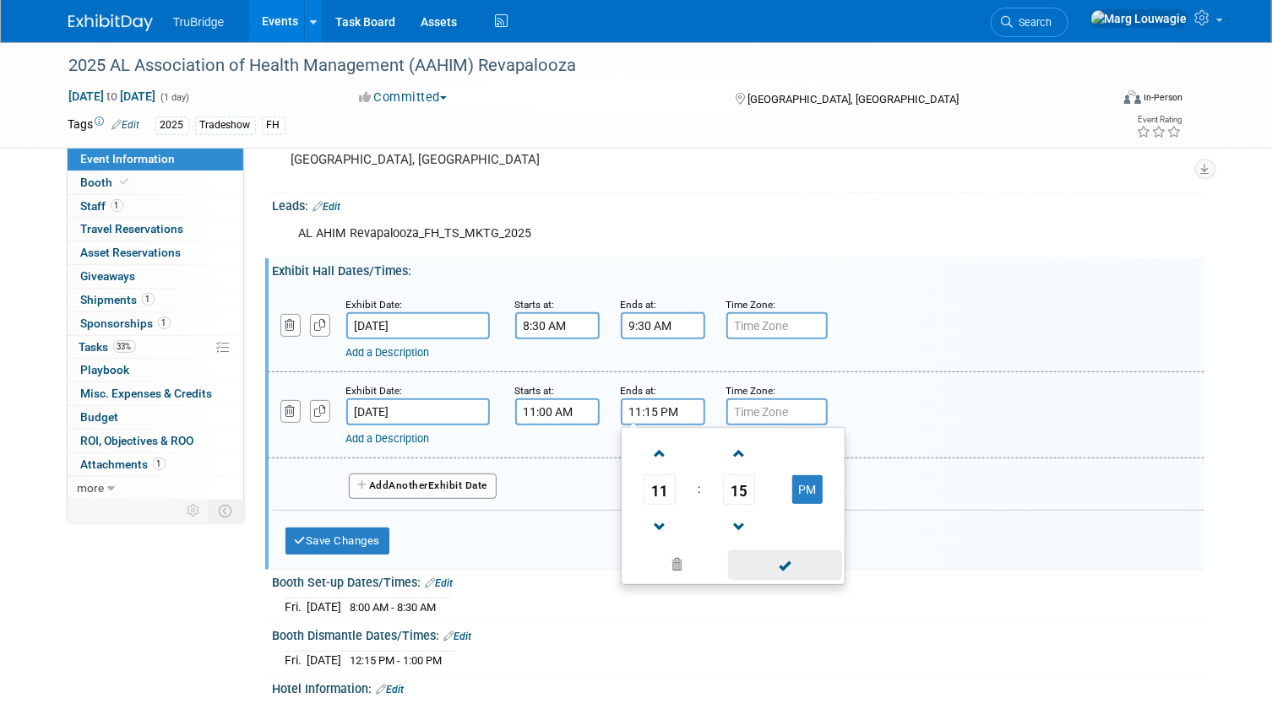
click at [785, 565] on span at bounding box center [785, 566] width 114 height 30
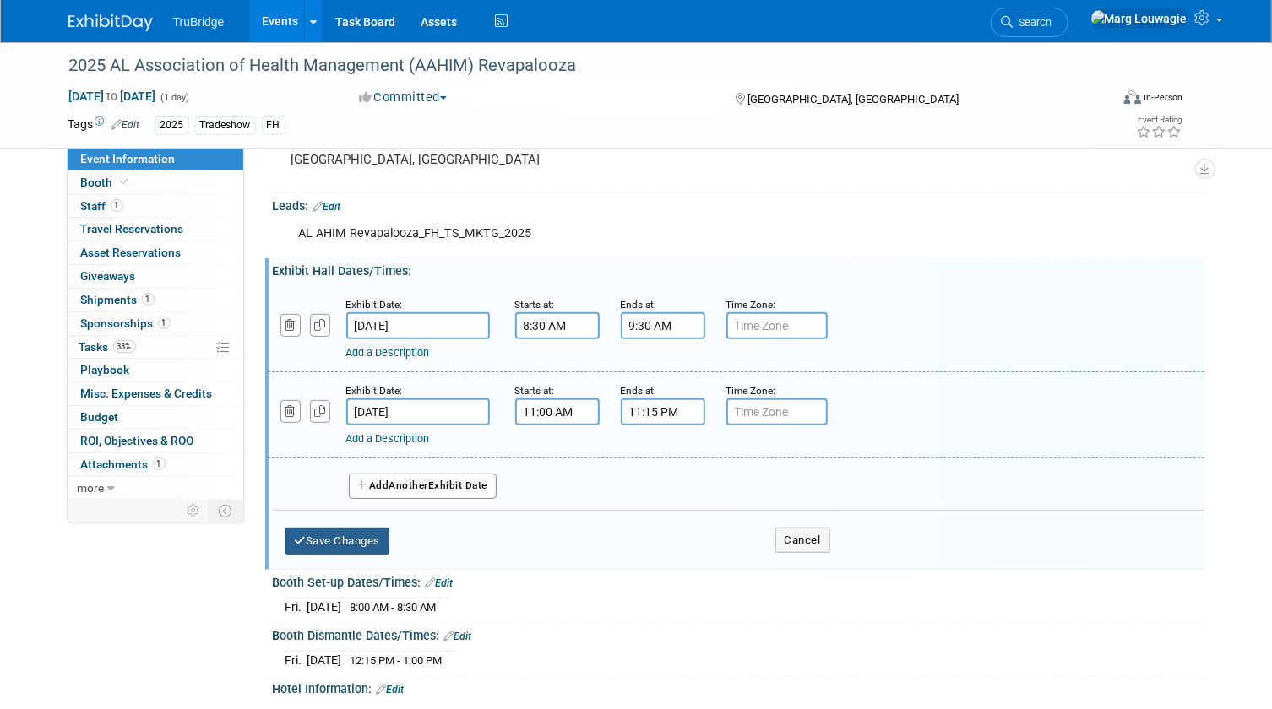
click at [377, 538] on button "Save Changes" at bounding box center [337, 541] width 105 height 27
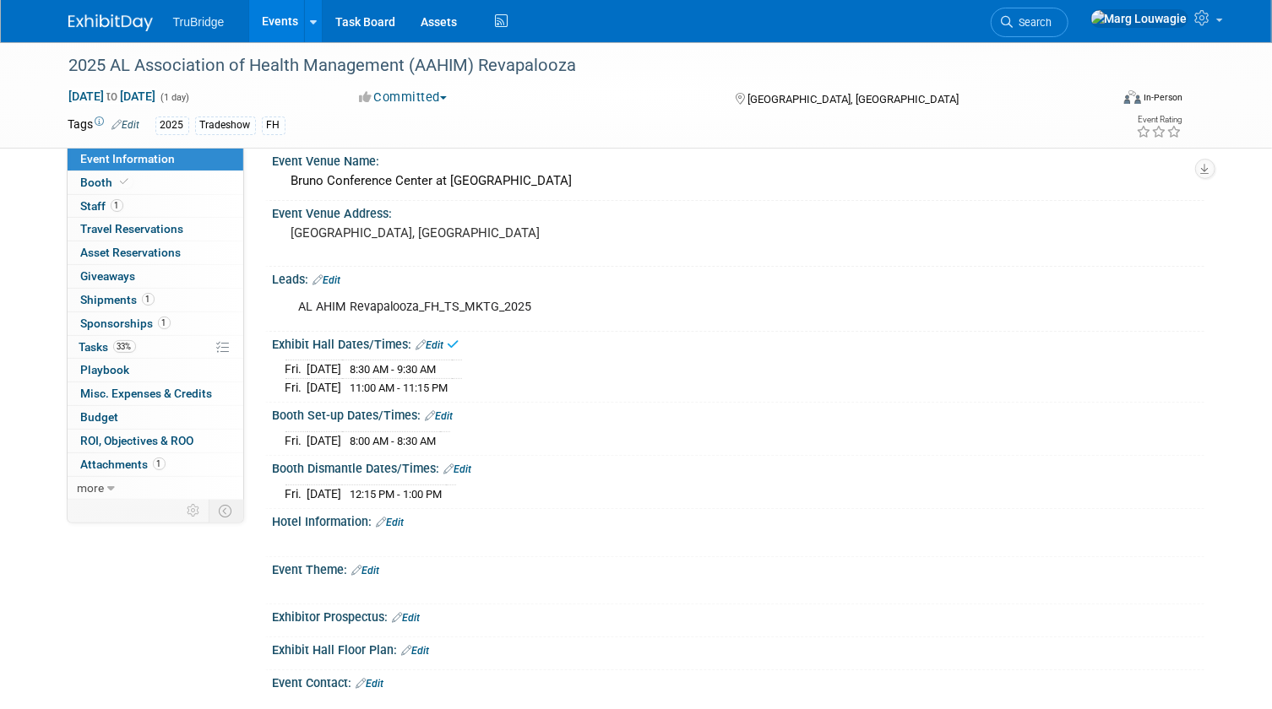
scroll to position [0, 0]
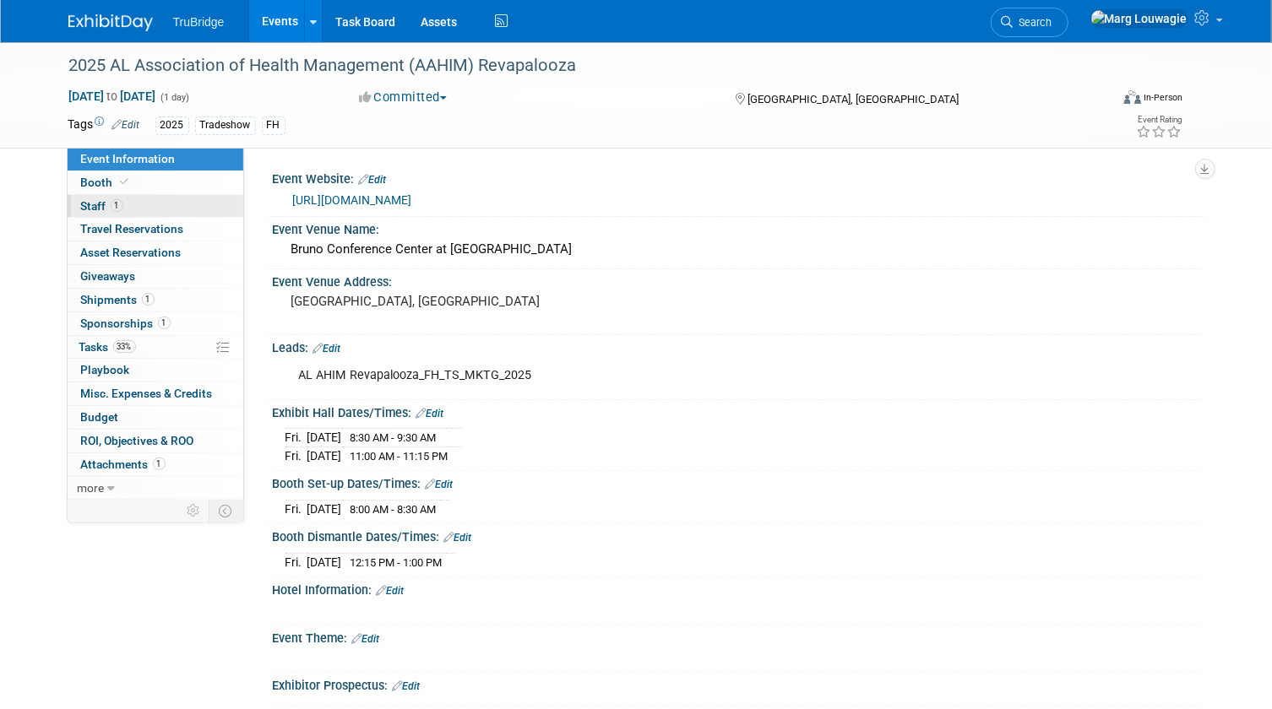
click at [169, 207] on link "1 Staff 1" at bounding box center [156, 206] width 176 height 23
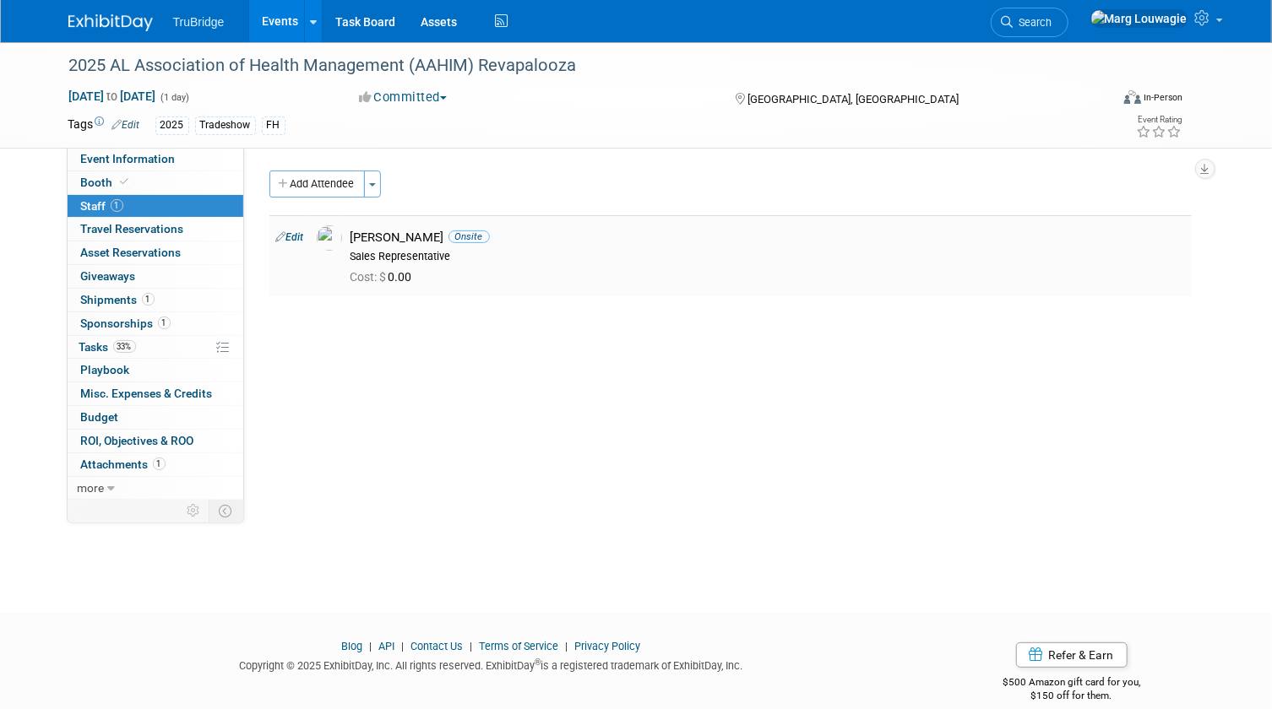
click at [299, 236] on link "Edit" at bounding box center [290, 237] width 28 height 12
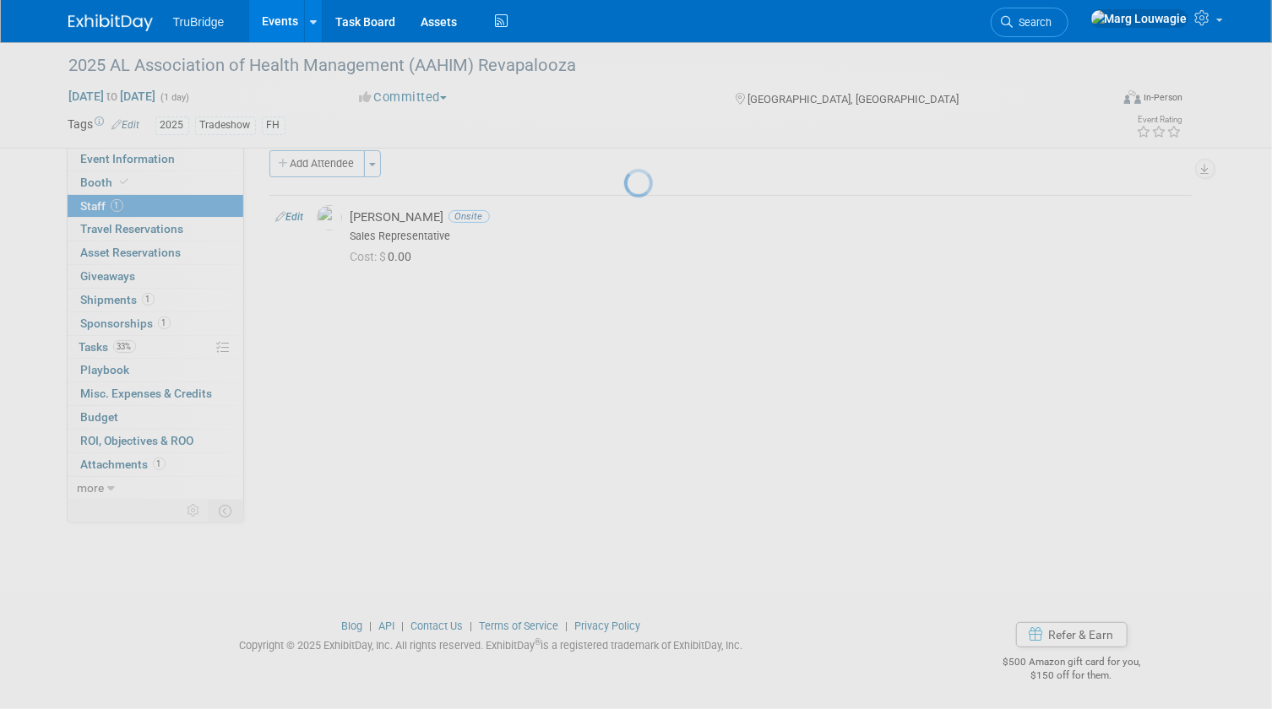
select select "acc746e6-783b-49fe-b7fe-789a22ffaa87"
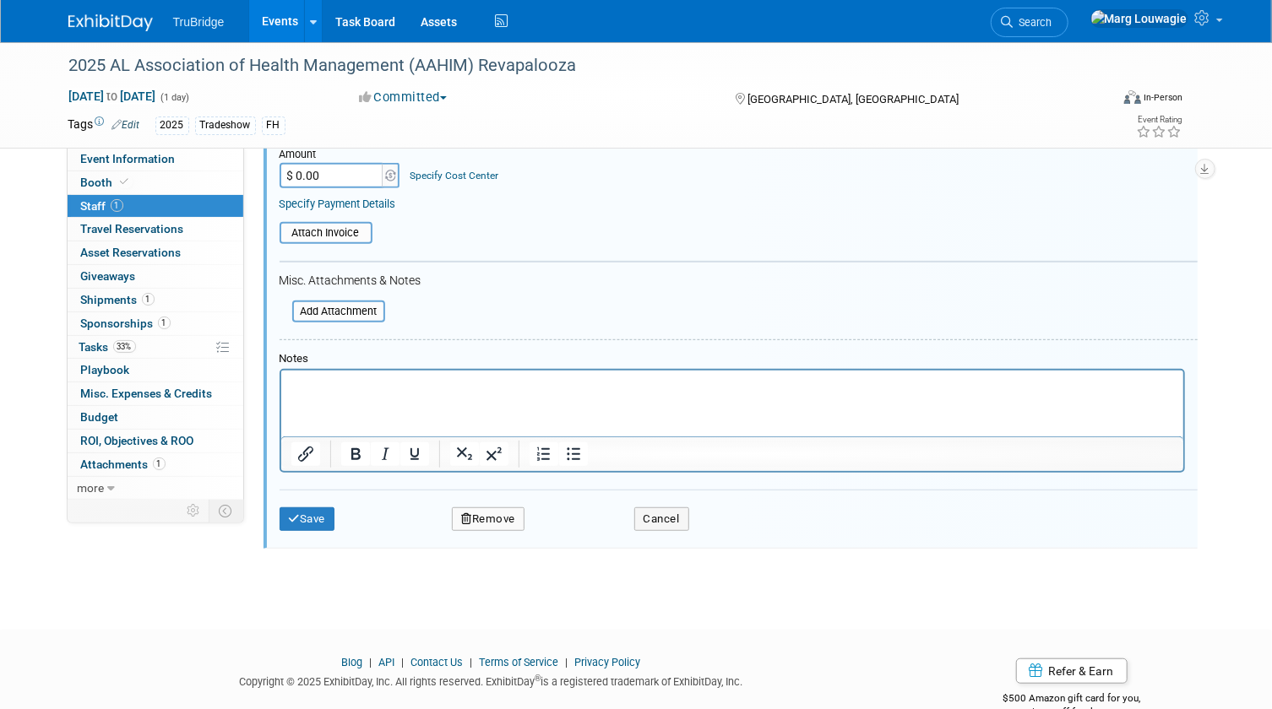
scroll to position [330, 0]
click at [384, 383] on p "Rich Text Area. Press ALT-0 for help." at bounding box center [731, 383] width 882 height 17
click at [323, 514] on button "Save" at bounding box center [308, 517] width 56 height 24
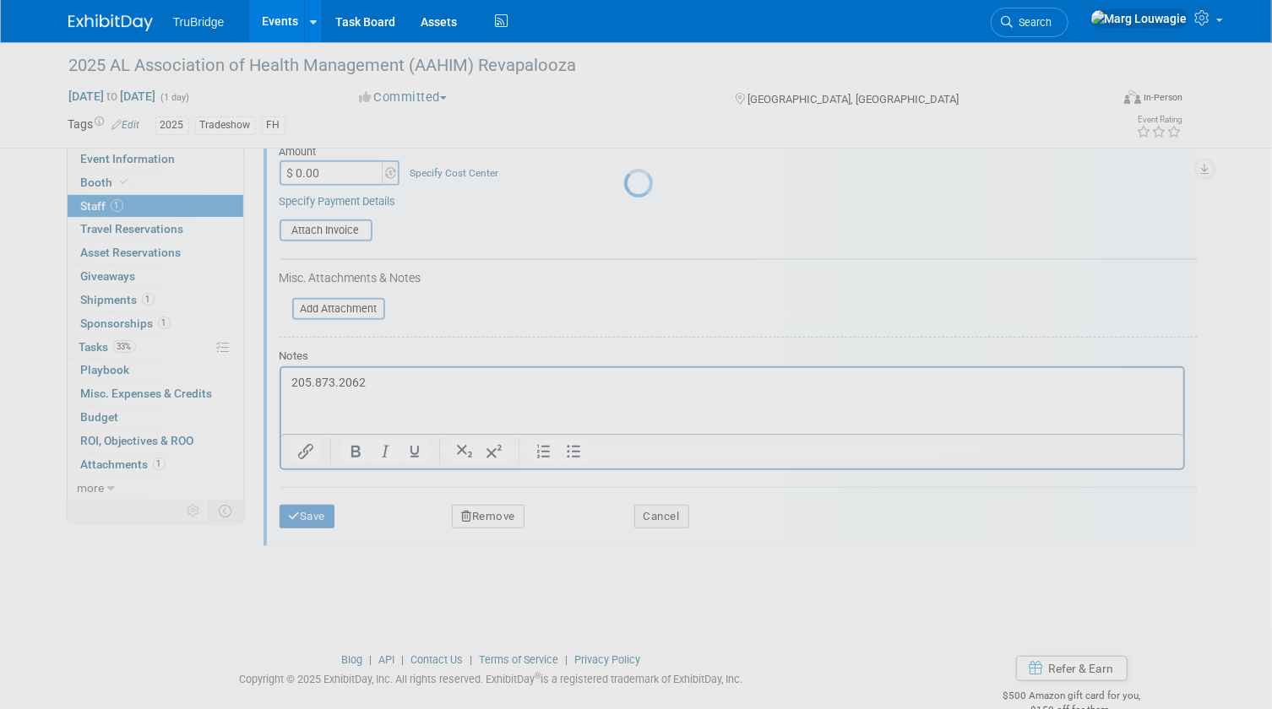
scroll to position [22, 0]
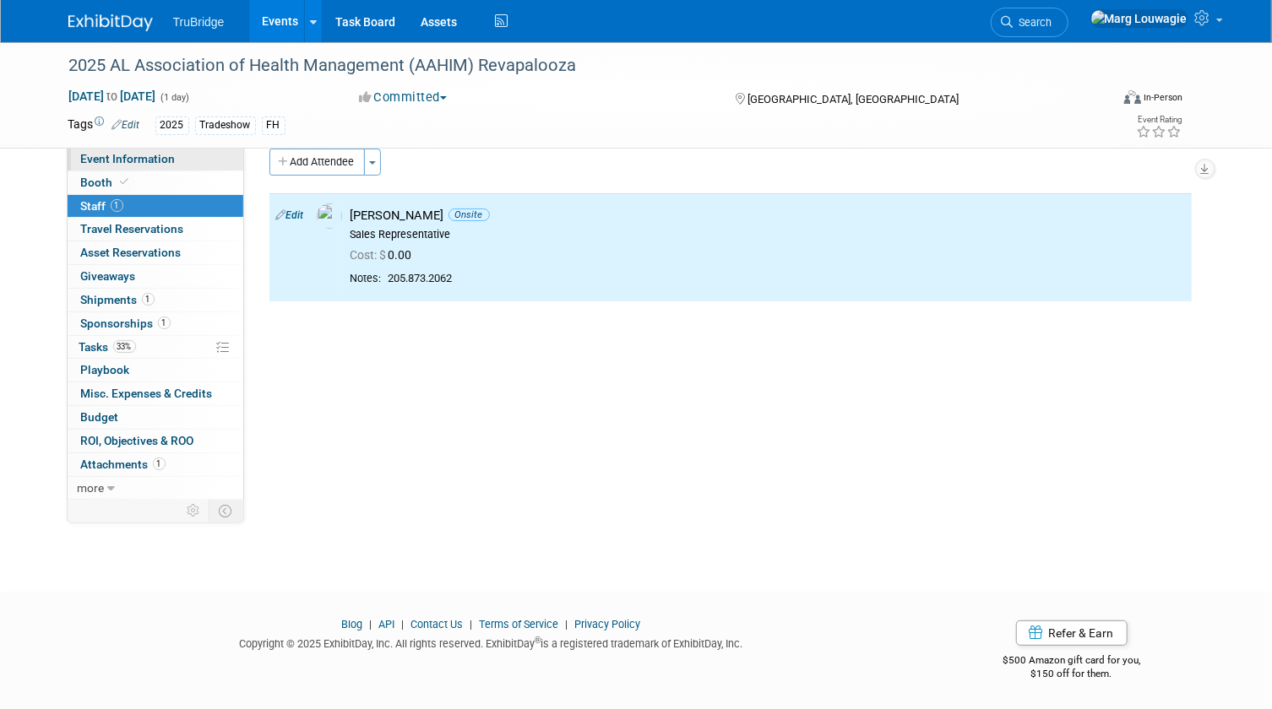
click at [122, 155] on span "Event Information" at bounding box center [128, 159] width 95 height 14
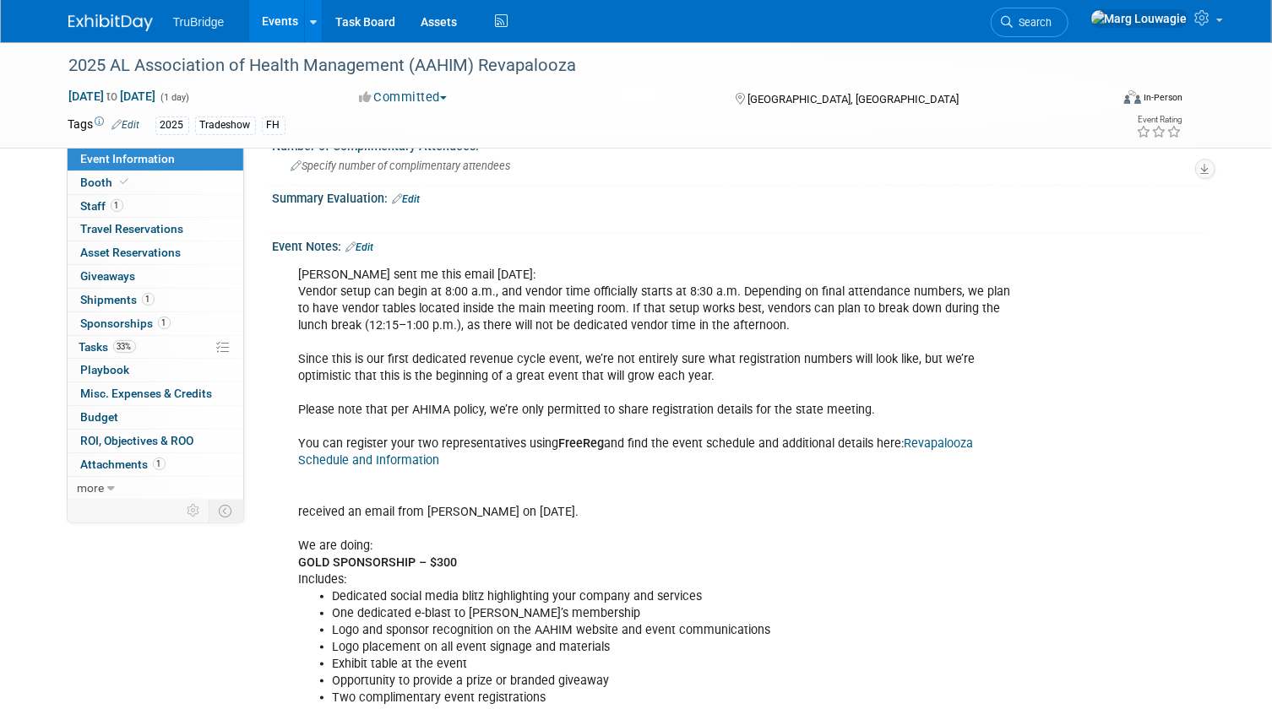
scroll to position [691, 0]
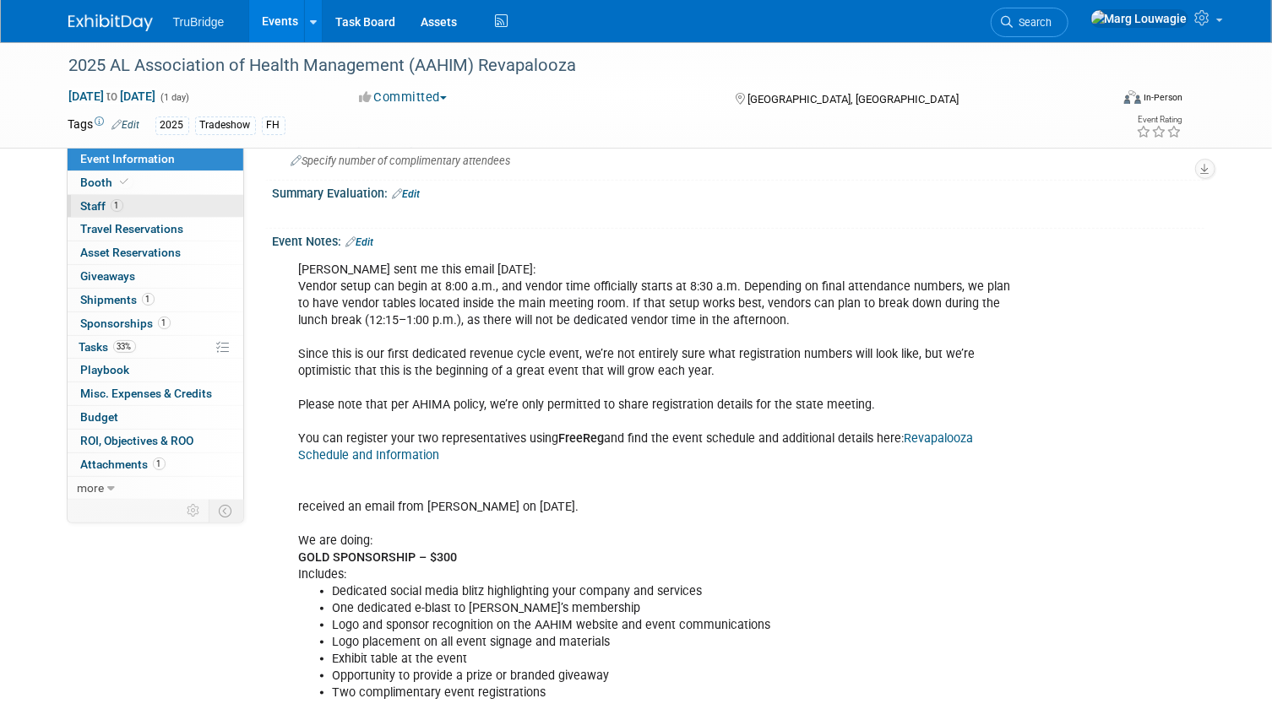
click at [123, 214] on link "1 Staff 1" at bounding box center [156, 206] width 176 height 23
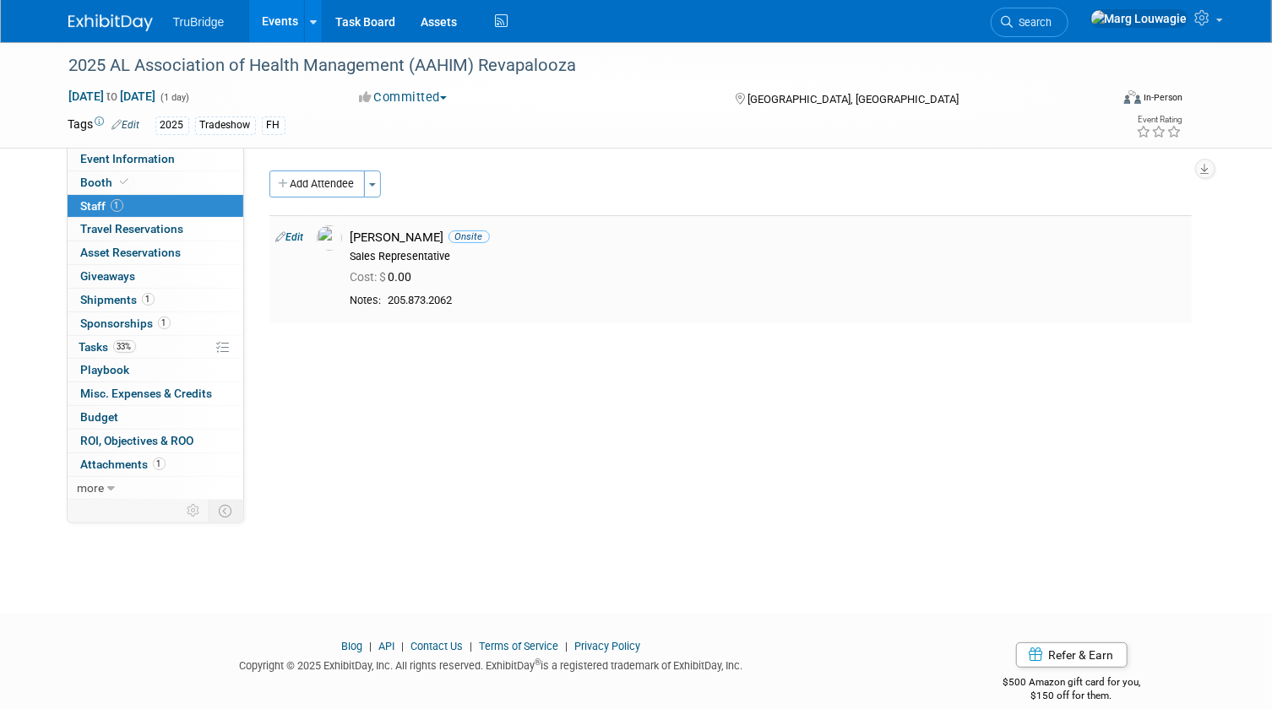
click at [302, 235] on link "Edit" at bounding box center [290, 237] width 28 height 12
select select "acc746e6-783b-49fe-b7fe-789a22ffaa87"
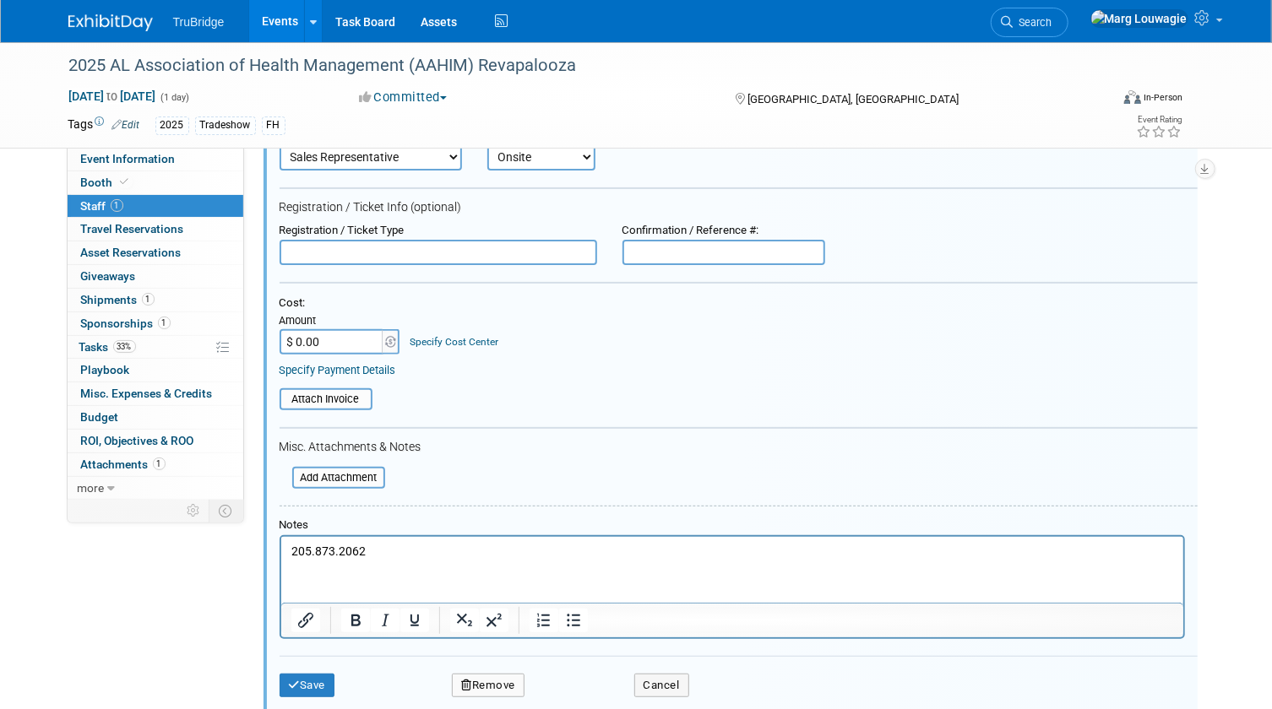
scroll to position [177, 0]
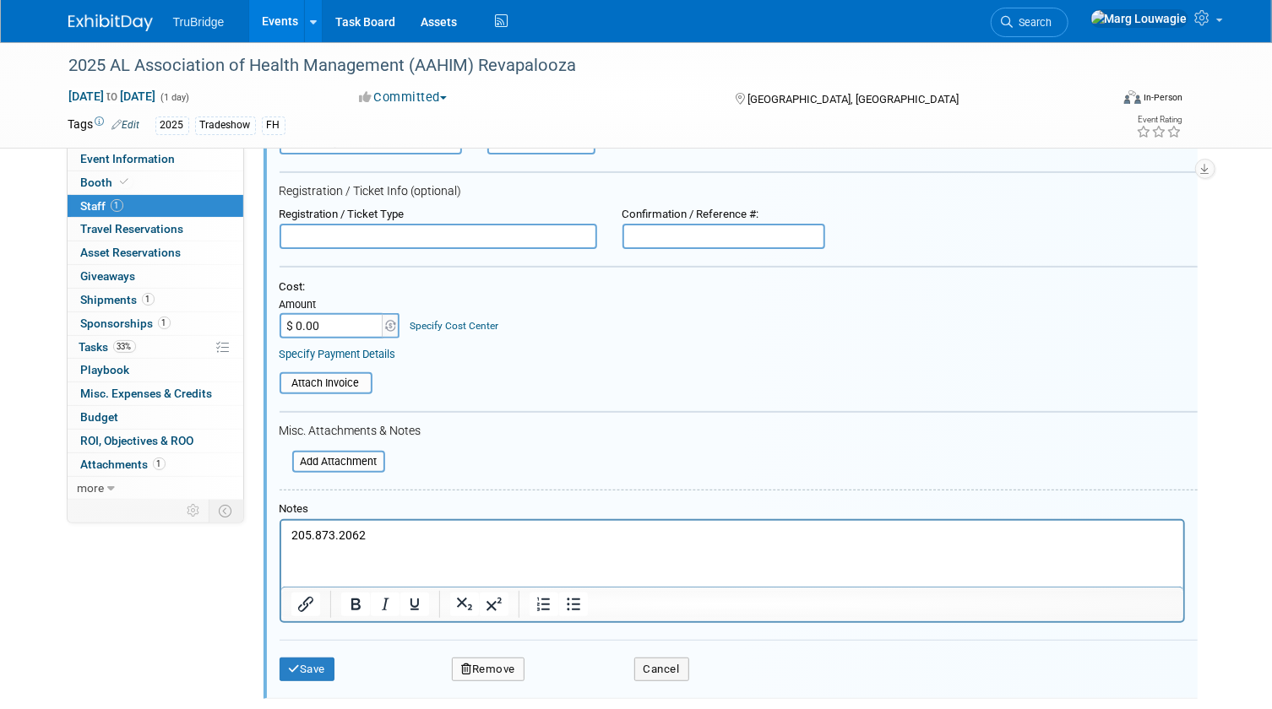
click at [491, 230] on input "text" at bounding box center [439, 236] width 318 height 25
type input "REGISTERED"
click at [351, 378] on input "file" at bounding box center [270, 383] width 201 height 19
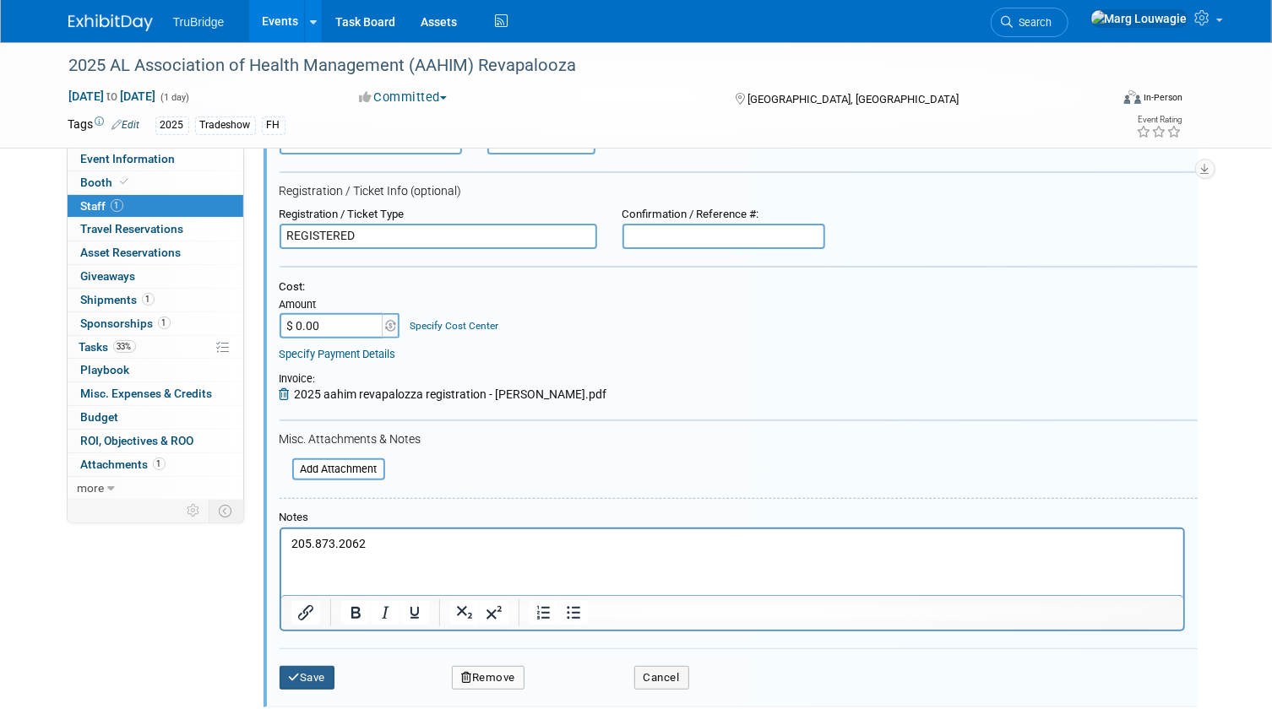
click at [320, 667] on button "Save" at bounding box center [308, 678] width 56 height 24
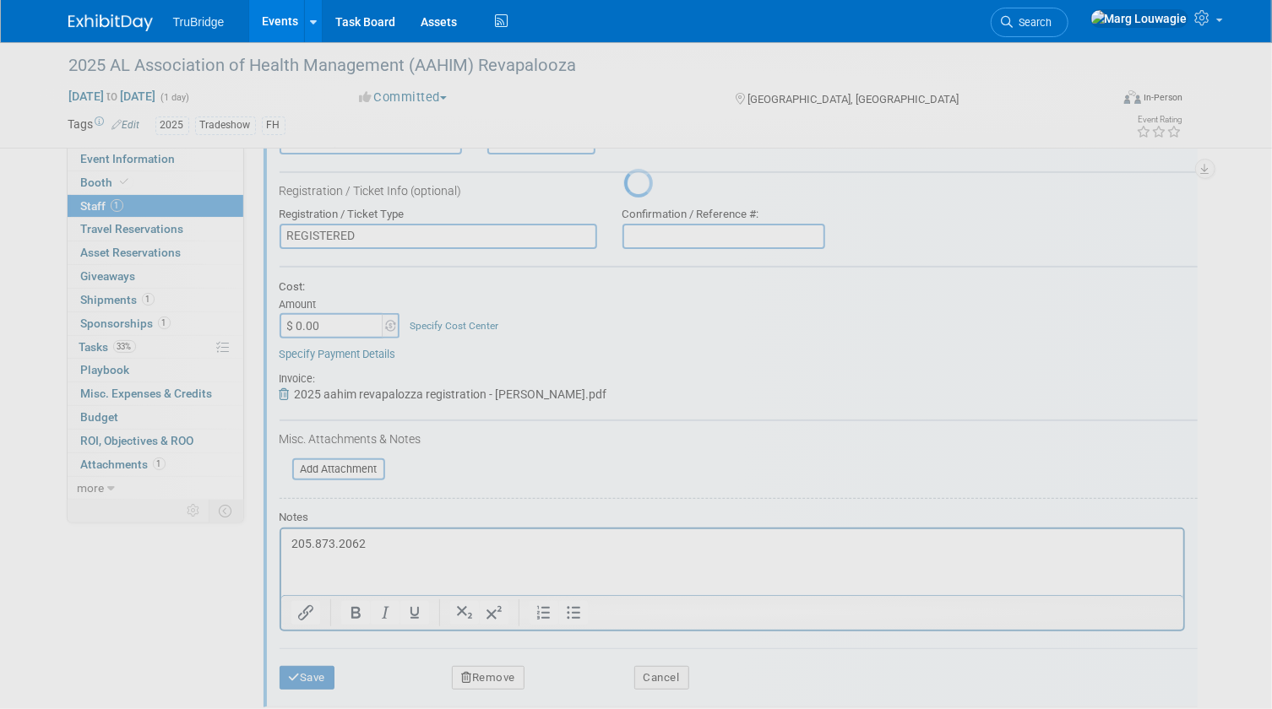
scroll to position [22, 0]
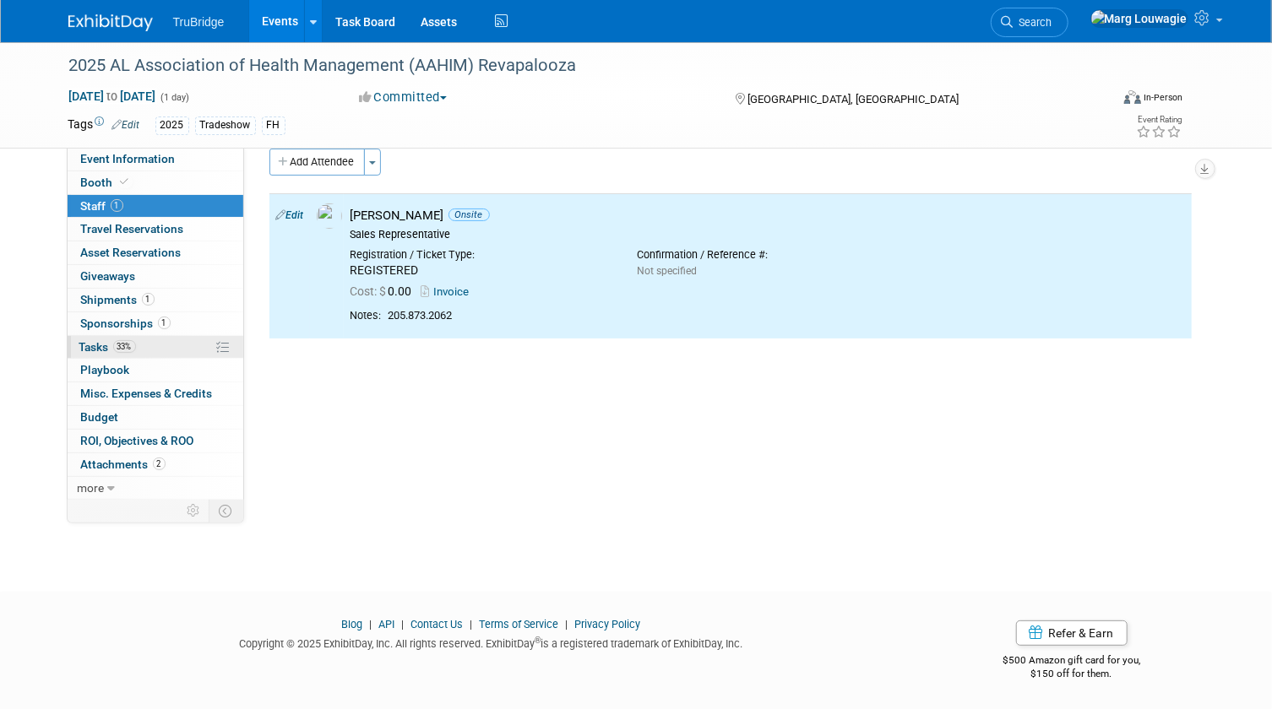
click at [94, 346] on span "Tasks 33%" at bounding box center [107, 347] width 57 height 14
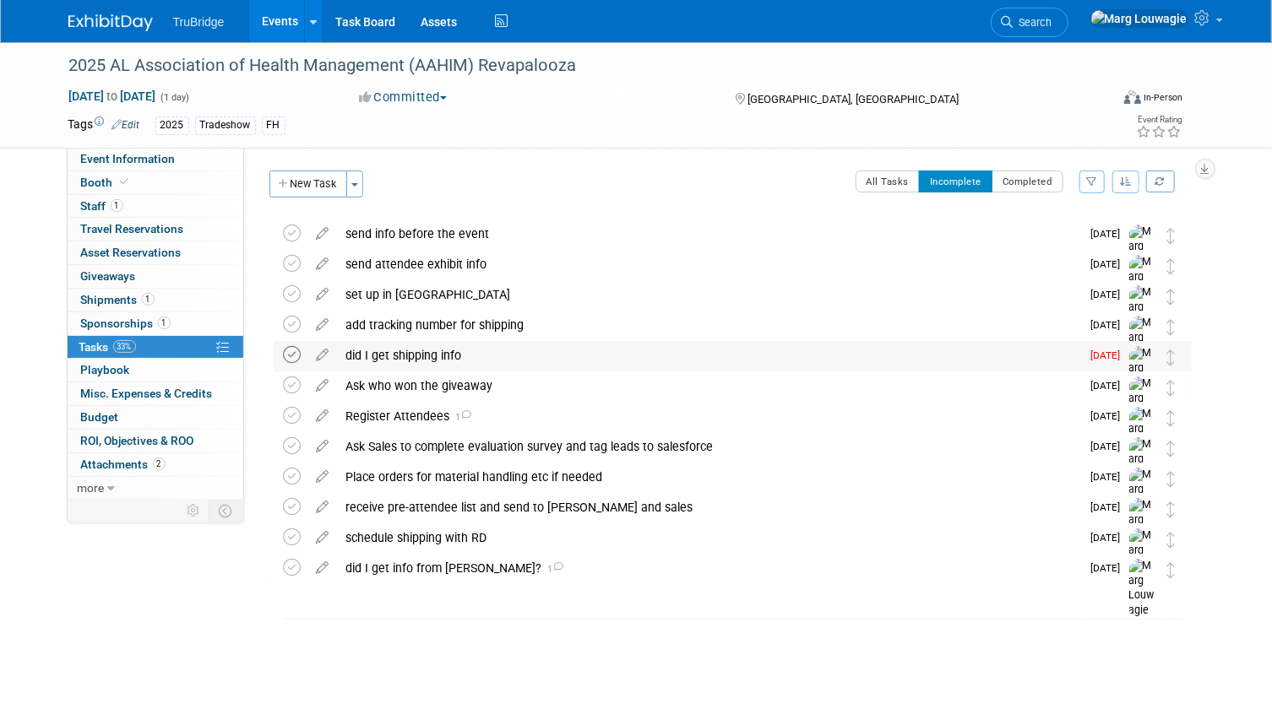
click at [287, 355] on icon at bounding box center [293, 355] width 18 height 18
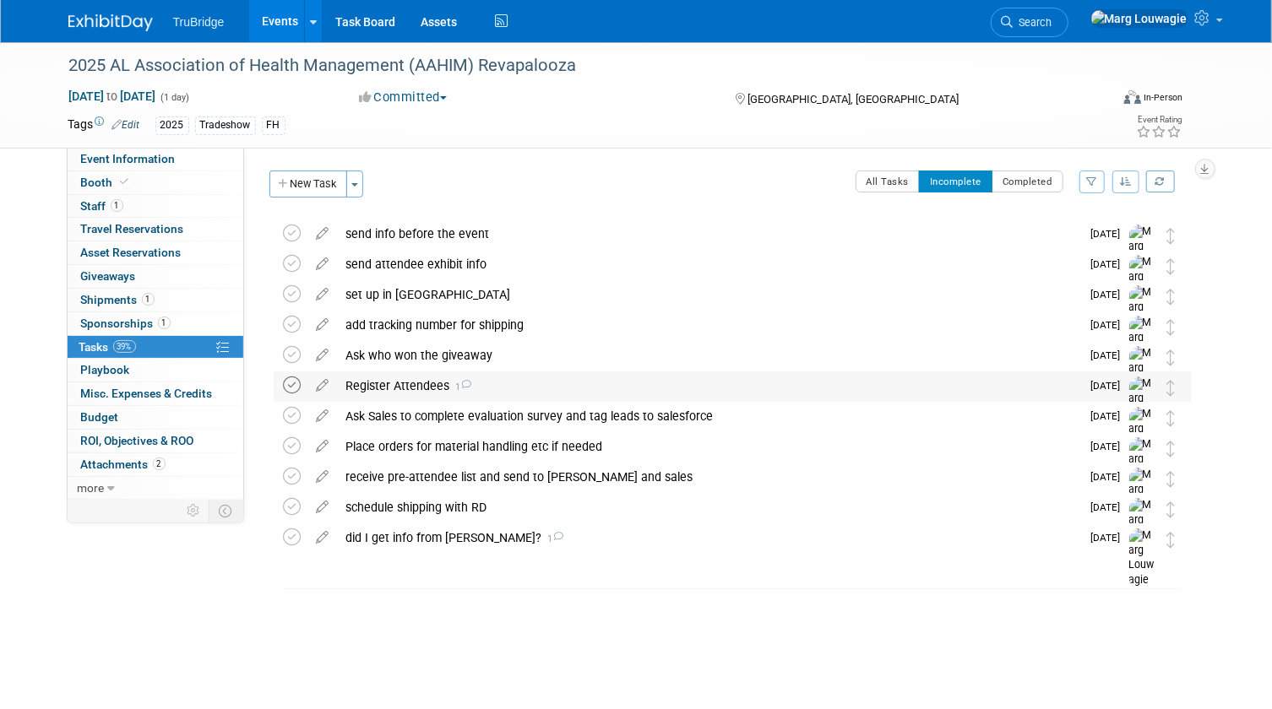
click at [295, 384] on icon at bounding box center [293, 386] width 18 height 18
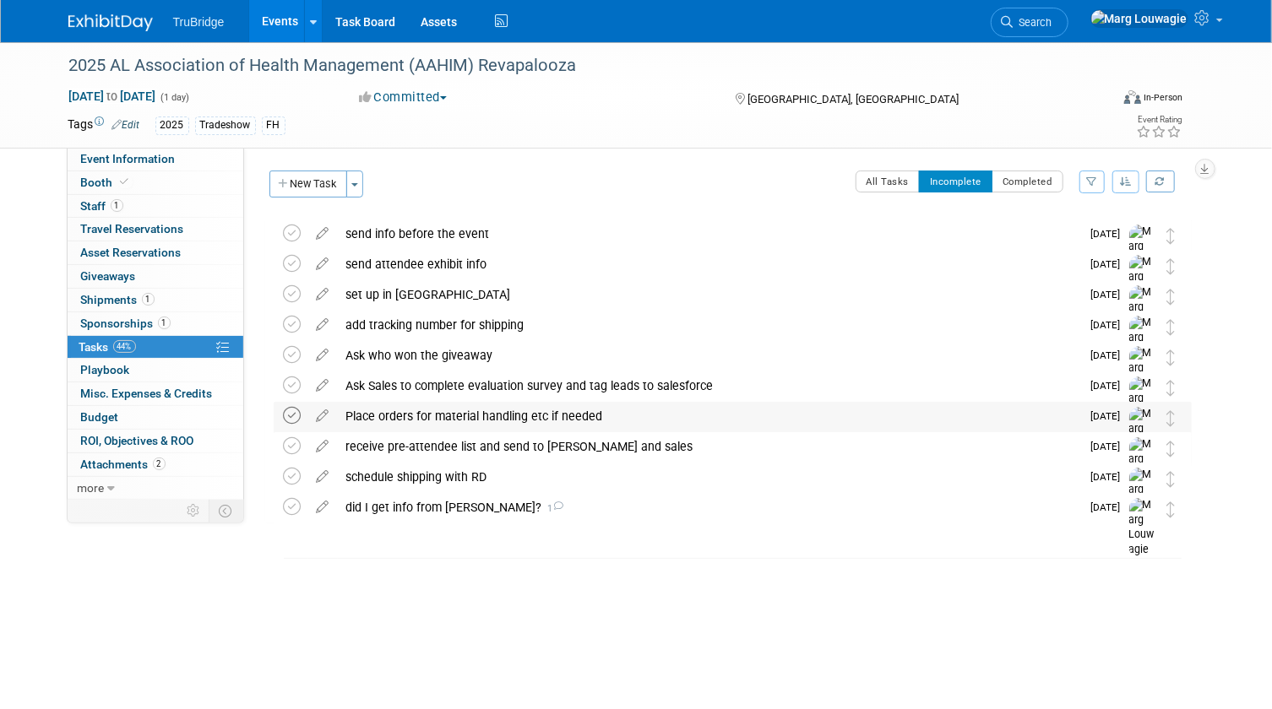
click at [288, 416] on icon at bounding box center [293, 416] width 18 height 18
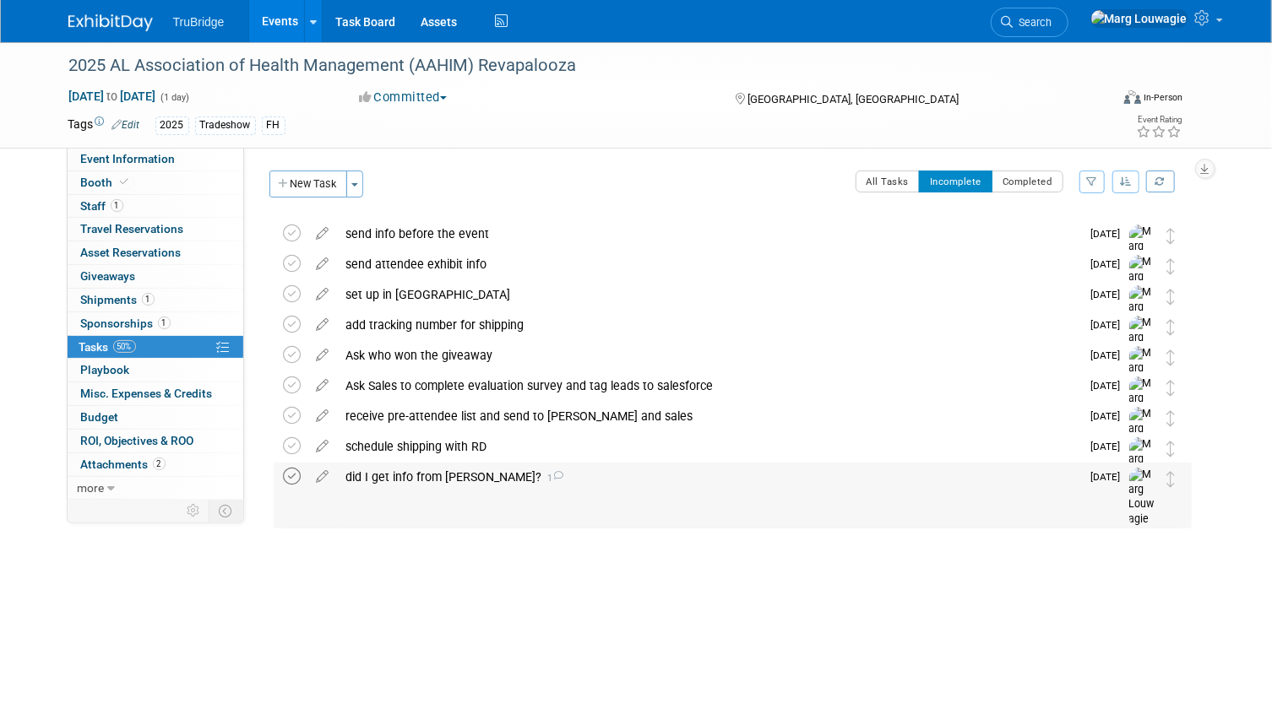
click at [296, 475] on icon at bounding box center [293, 477] width 18 height 18
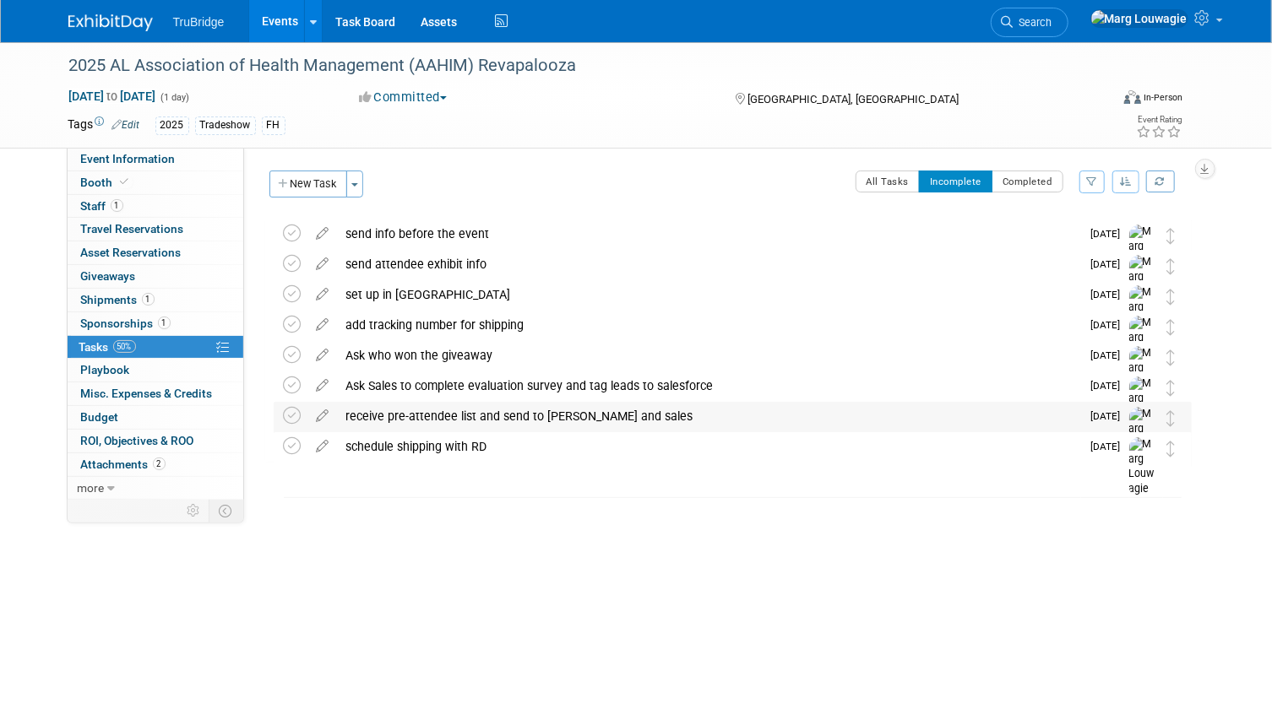
click at [377, 412] on div "receive pre-attendee list and send to [PERSON_NAME] and sales" at bounding box center [709, 416] width 743 height 29
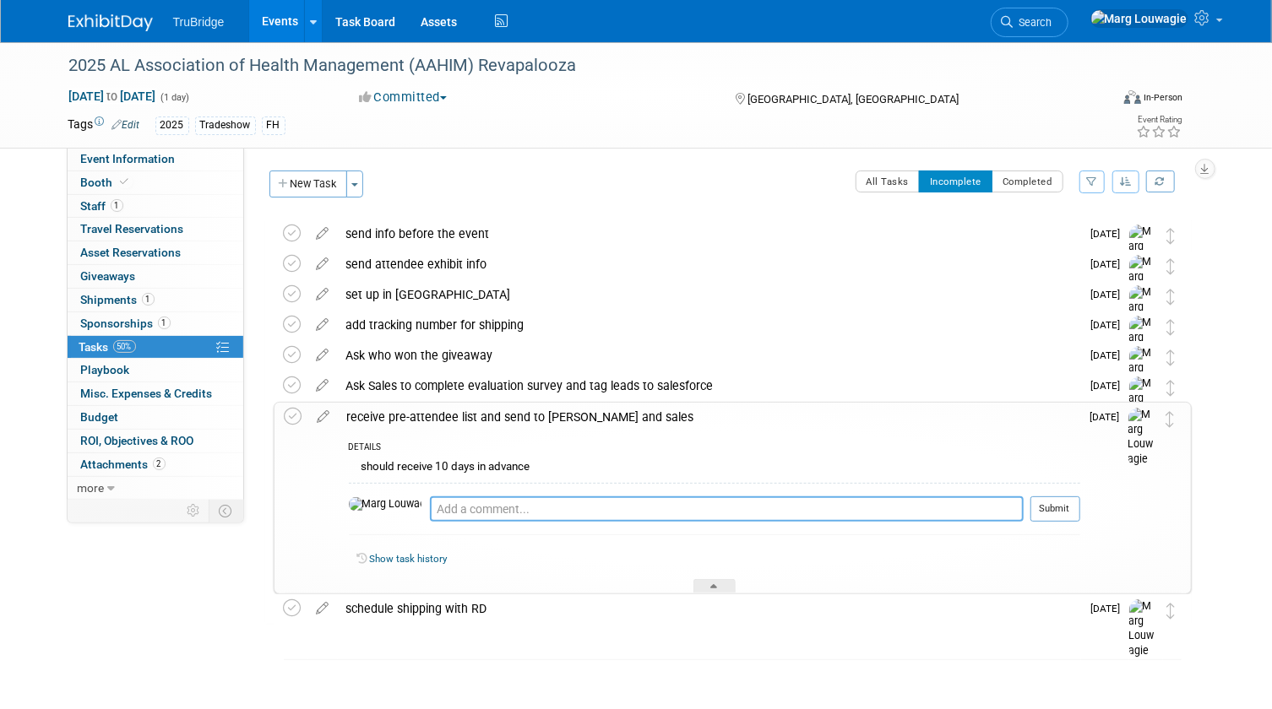
click at [431, 508] on textarea at bounding box center [727, 509] width 594 height 25
click at [316, 415] on icon at bounding box center [324, 413] width 30 height 21
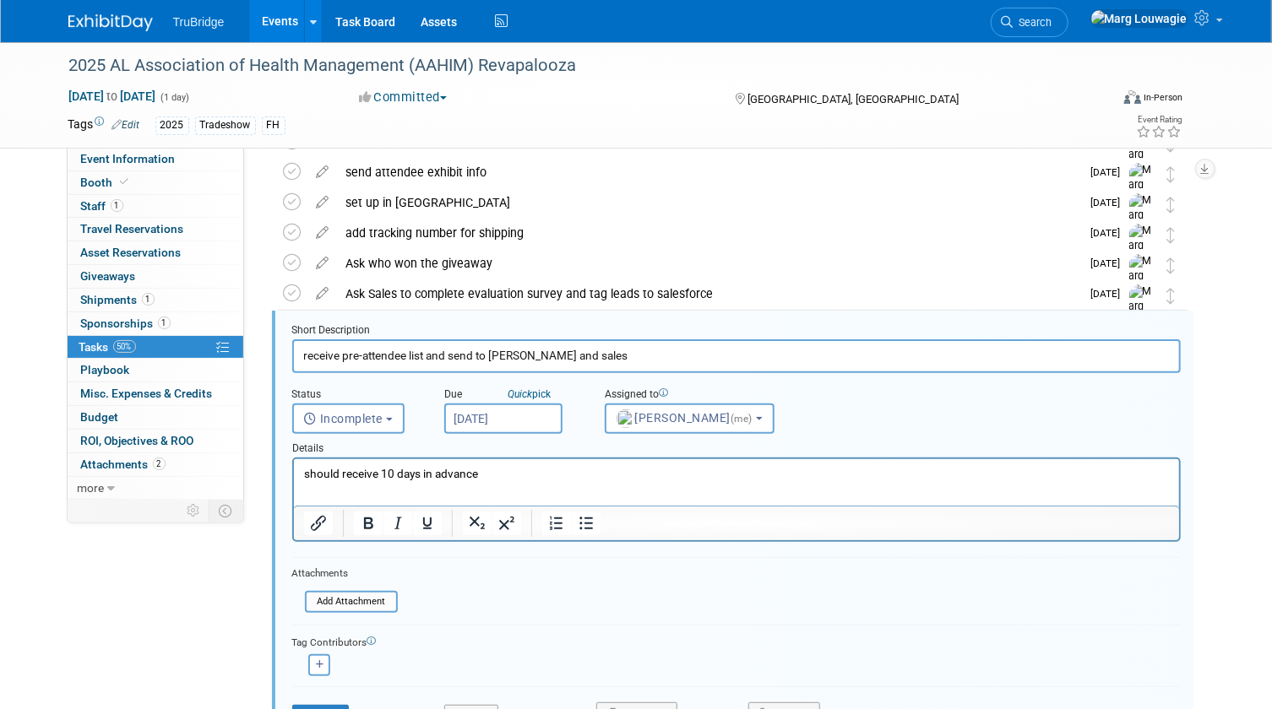
scroll to position [155, 0]
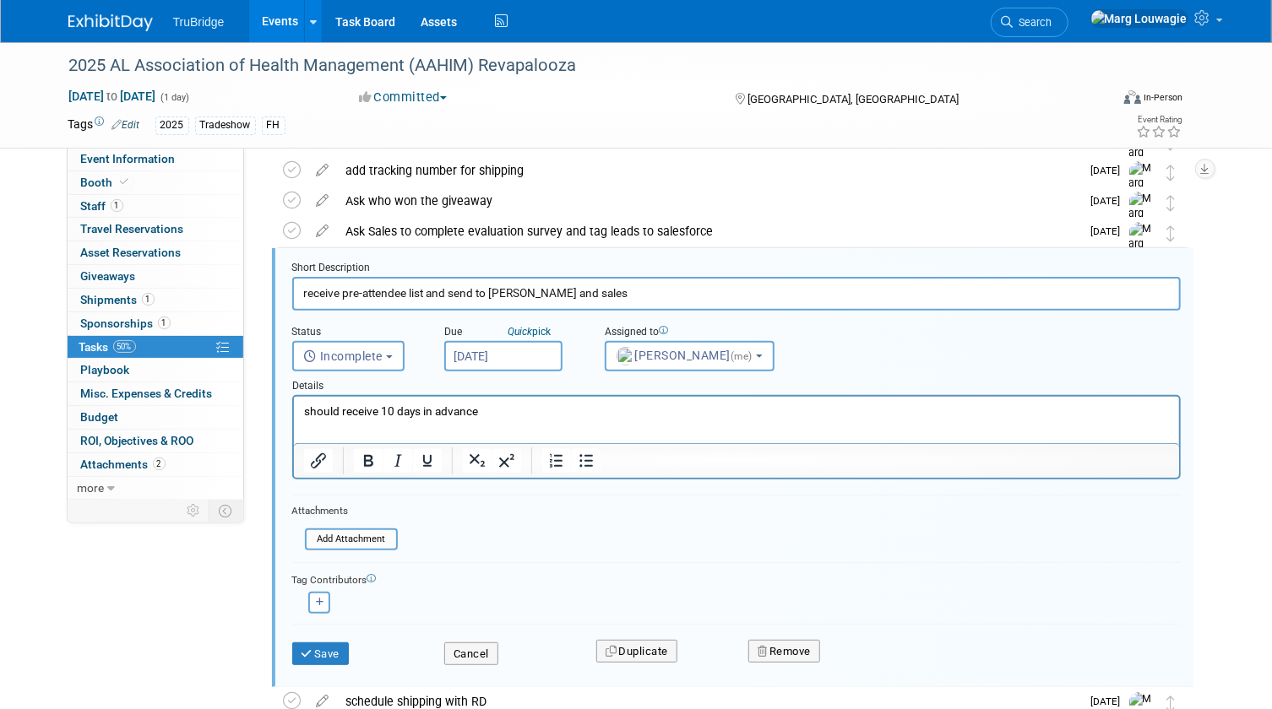
drag, startPoint x: 536, startPoint y: 420, endPoint x: 323, endPoint y: 410, distance: 213.0
click at [293, 415] on html "should receive 10 days in advance" at bounding box center [735, 408] width 885 height 23
drag, startPoint x: 482, startPoint y: 410, endPoint x: 249, endPoint y: 416, distance: 233.1
click at [293, 416] on html "should receive 10 days in advance" at bounding box center [735, 408] width 885 height 23
click at [312, 643] on button "Save" at bounding box center [320, 655] width 57 height 24
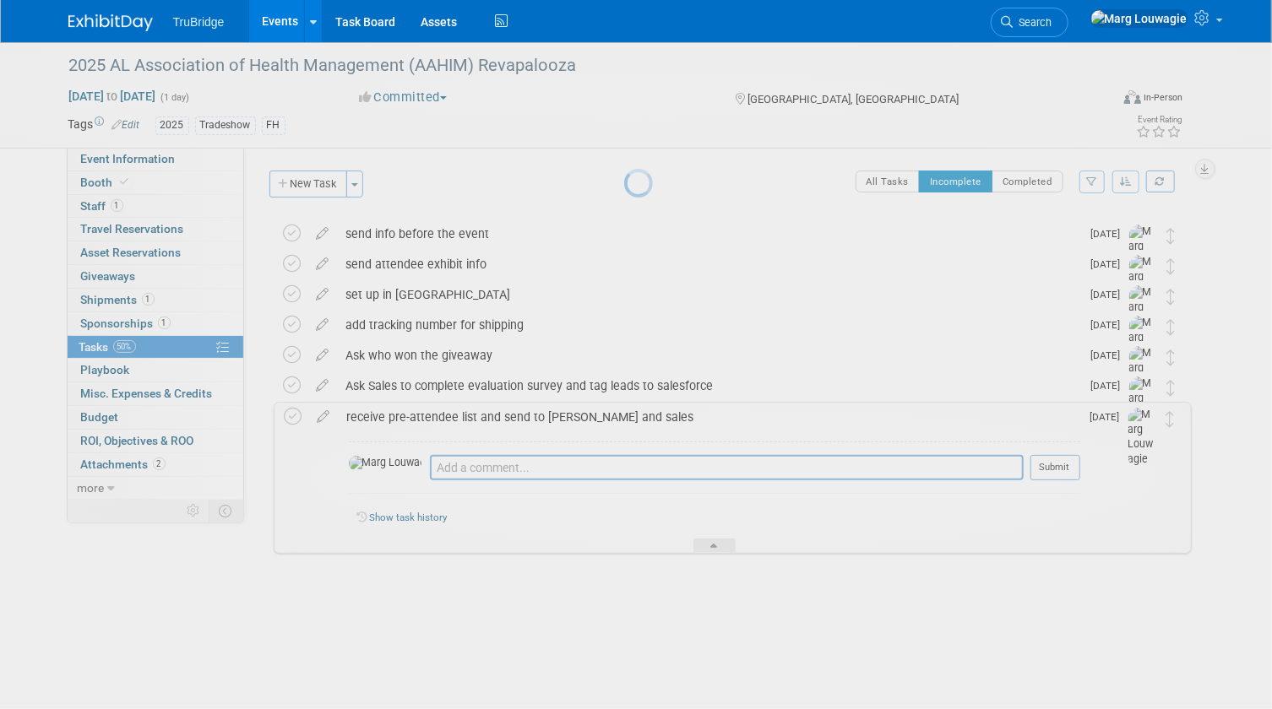
scroll to position [0, 0]
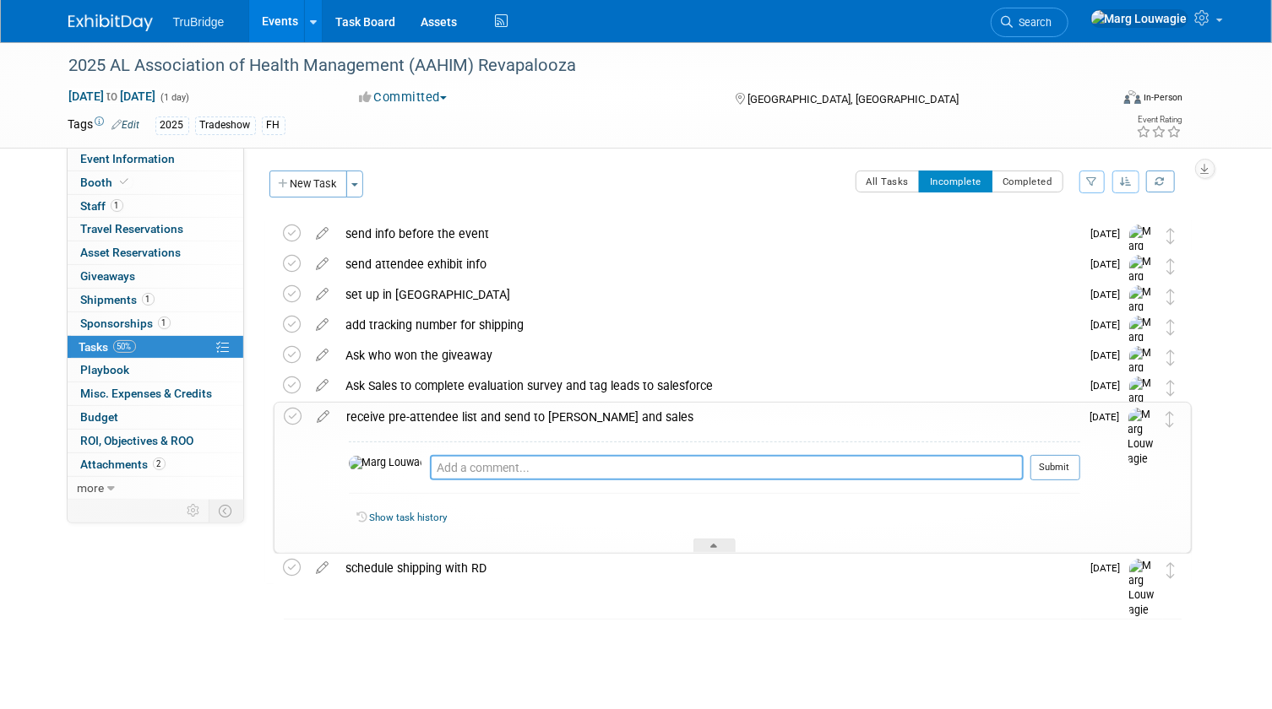
click at [459, 464] on textarea at bounding box center [727, 467] width 594 height 25
type textarea "[PERSON_NAME] said we can't get a pre-attendee list"
click at [1056, 465] on button "Submit" at bounding box center [1055, 467] width 50 height 25
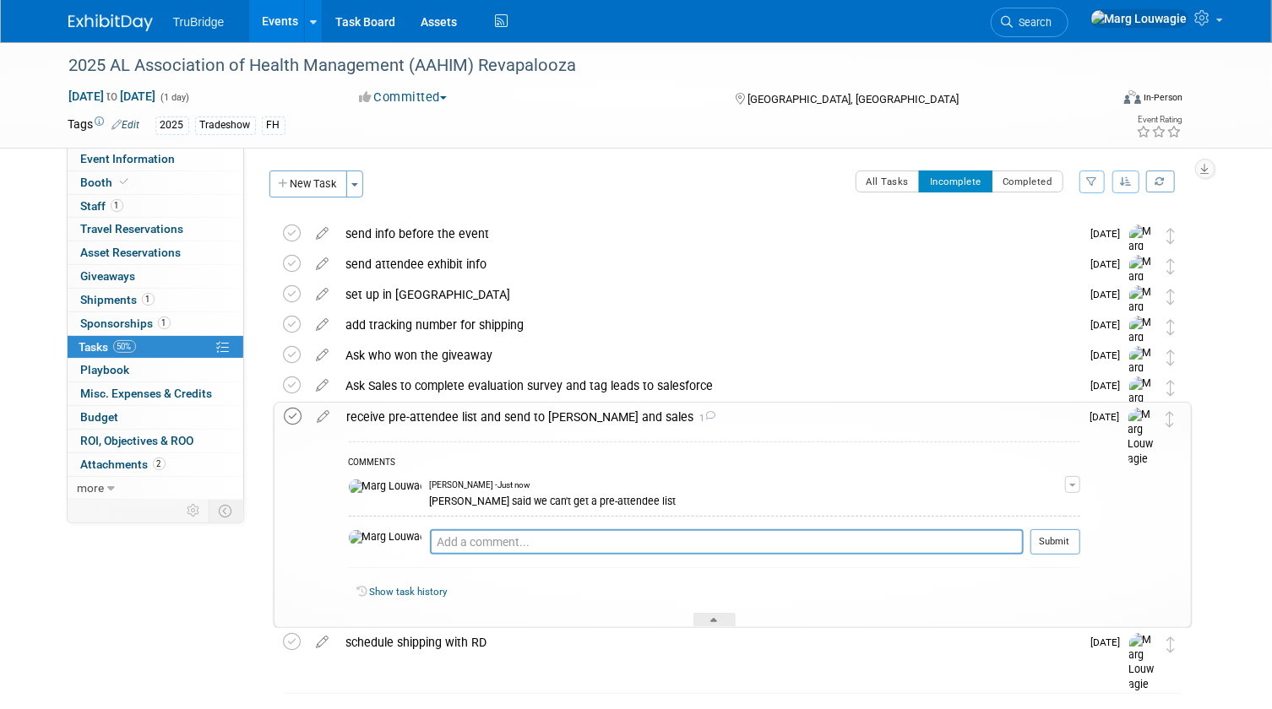
click at [296, 415] on icon at bounding box center [294, 417] width 18 height 18
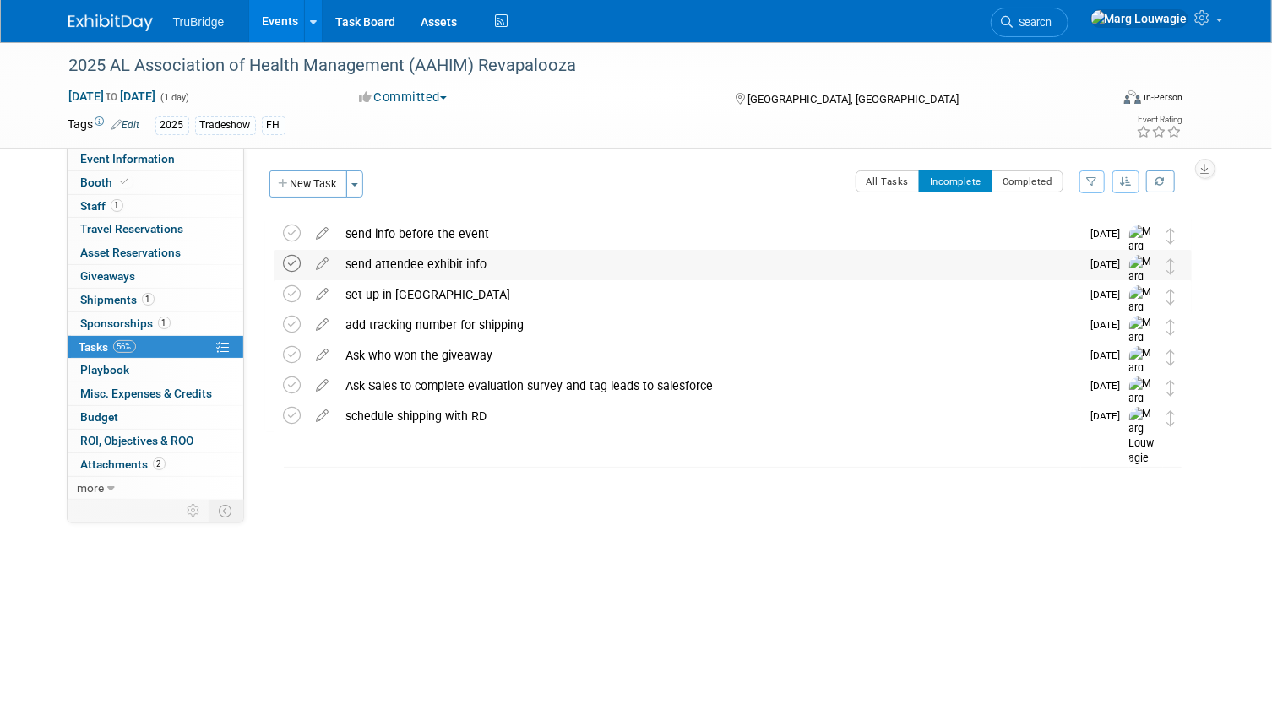
click at [296, 268] on icon at bounding box center [293, 264] width 18 height 18
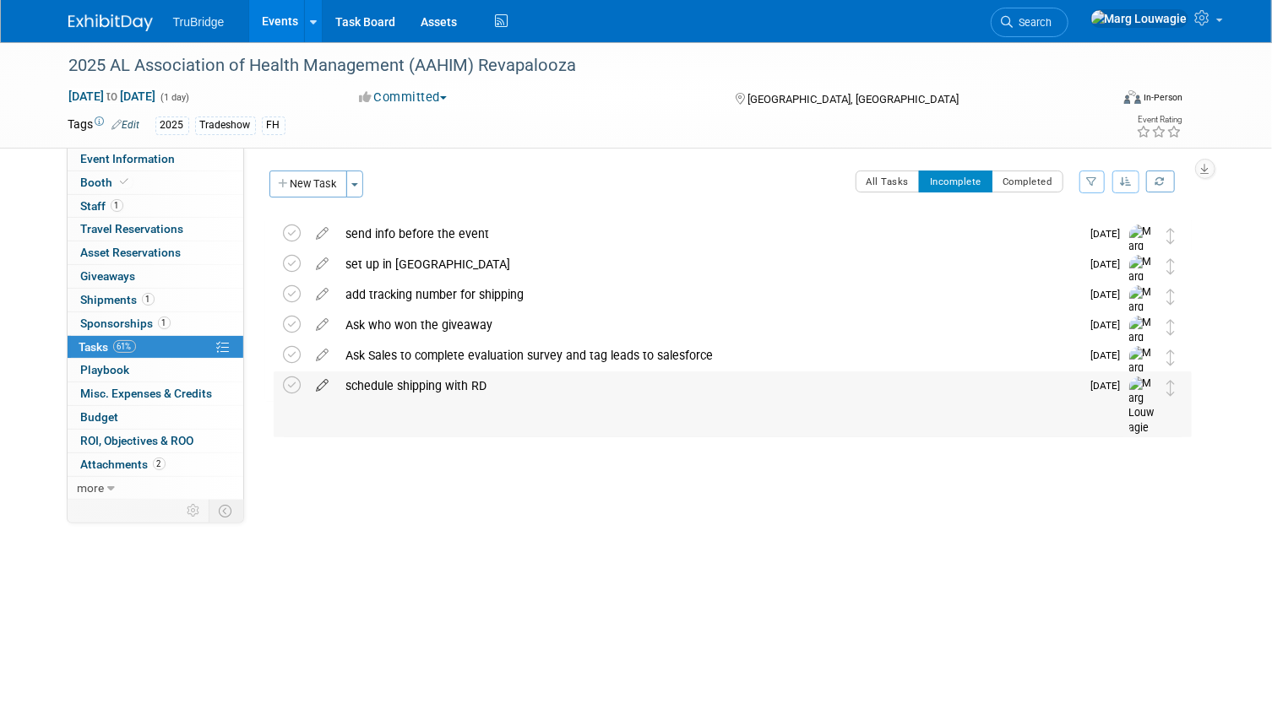
click at [323, 383] on icon at bounding box center [323, 382] width 30 height 21
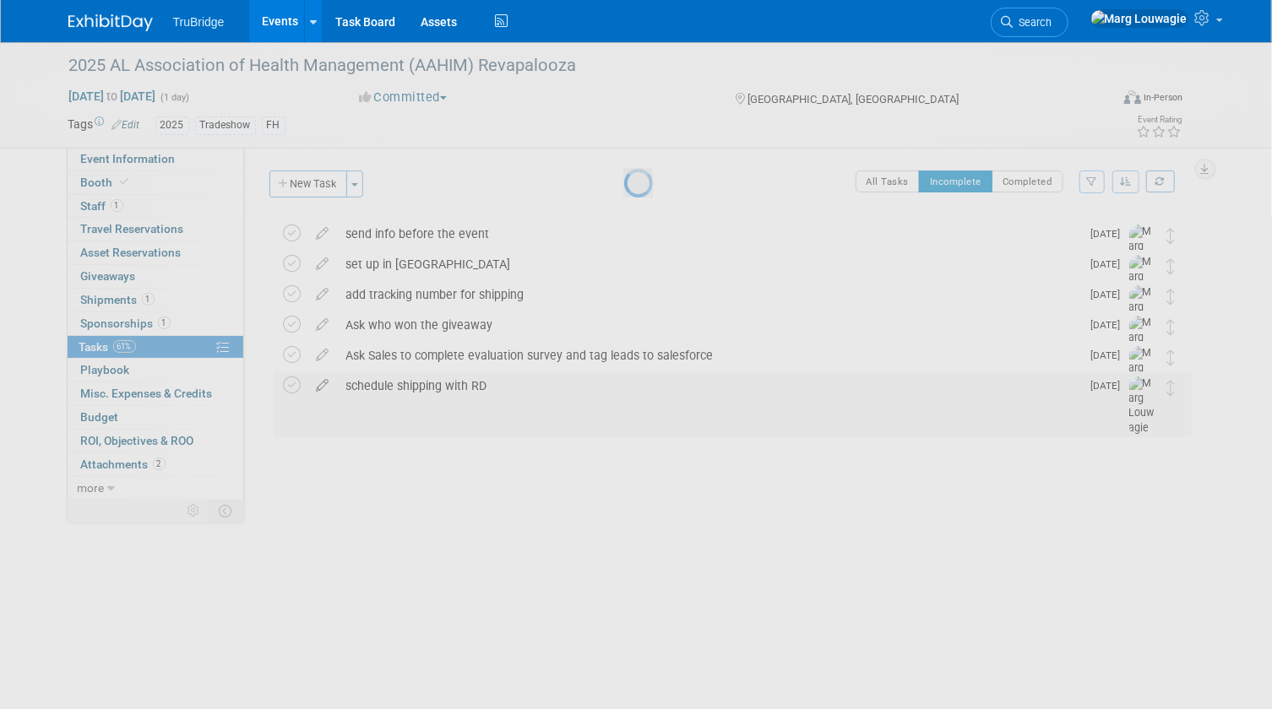
select select "9"
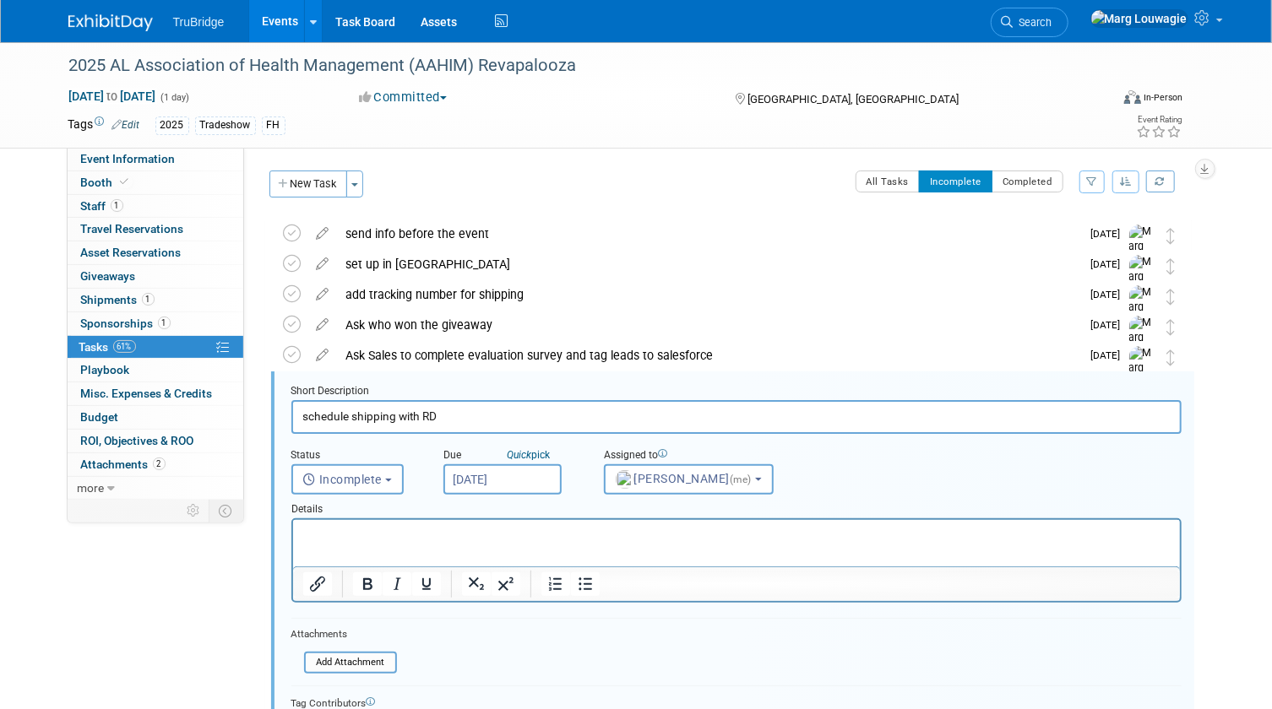
scroll to position [123, 0]
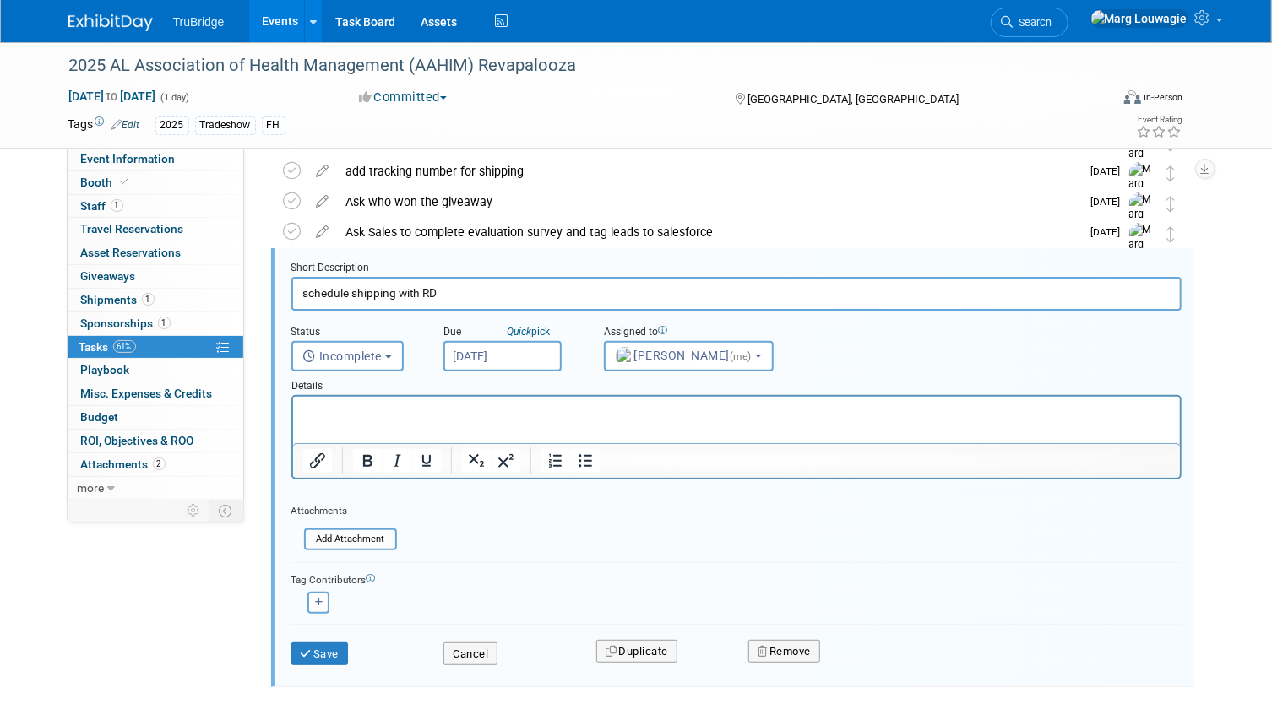
click at [479, 355] on input "[DATE]" at bounding box center [502, 356] width 118 height 30
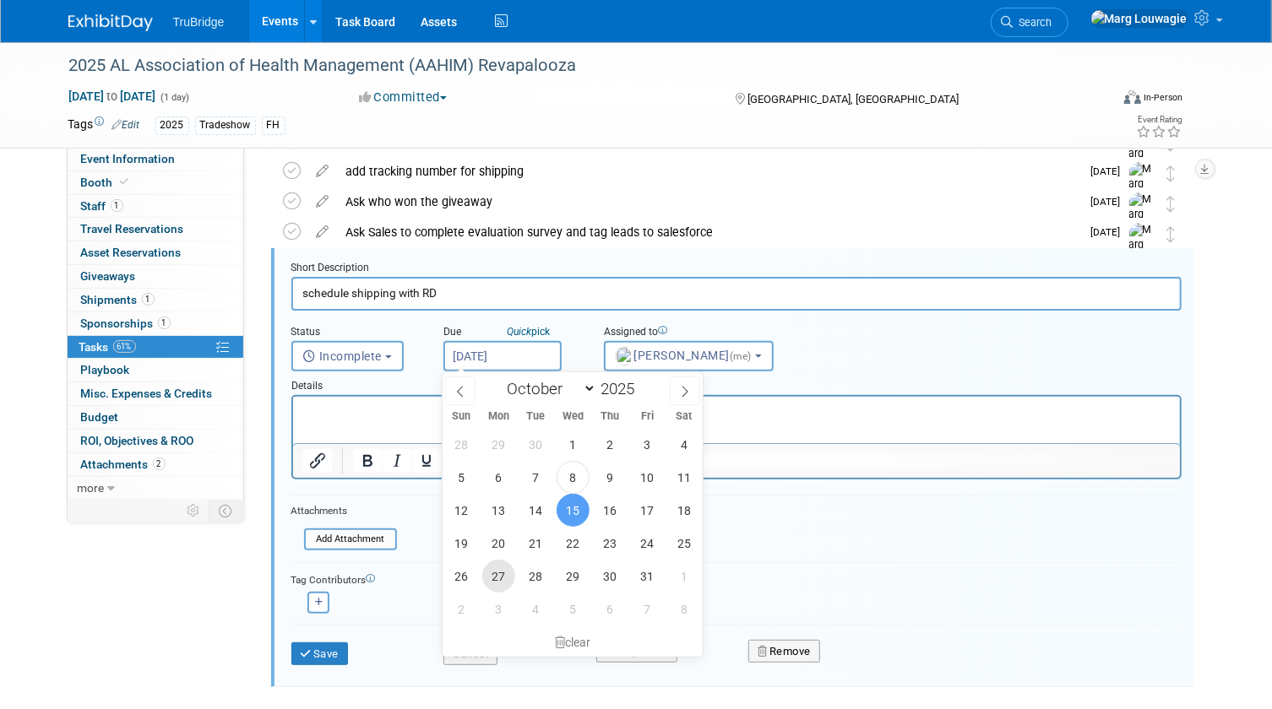
click at [500, 581] on span "27" at bounding box center [498, 576] width 33 height 33
type input "[DATE]"
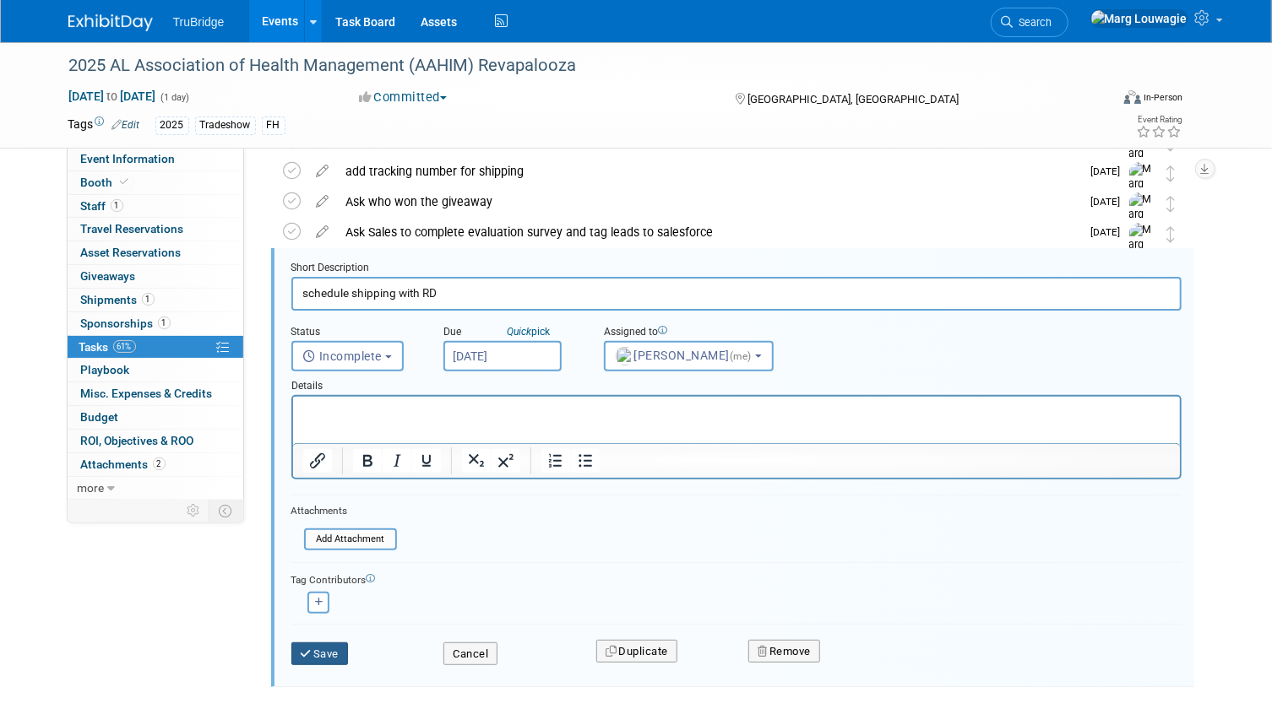
click at [327, 652] on button "Save" at bounding box center [319, 655] width 57 height 24
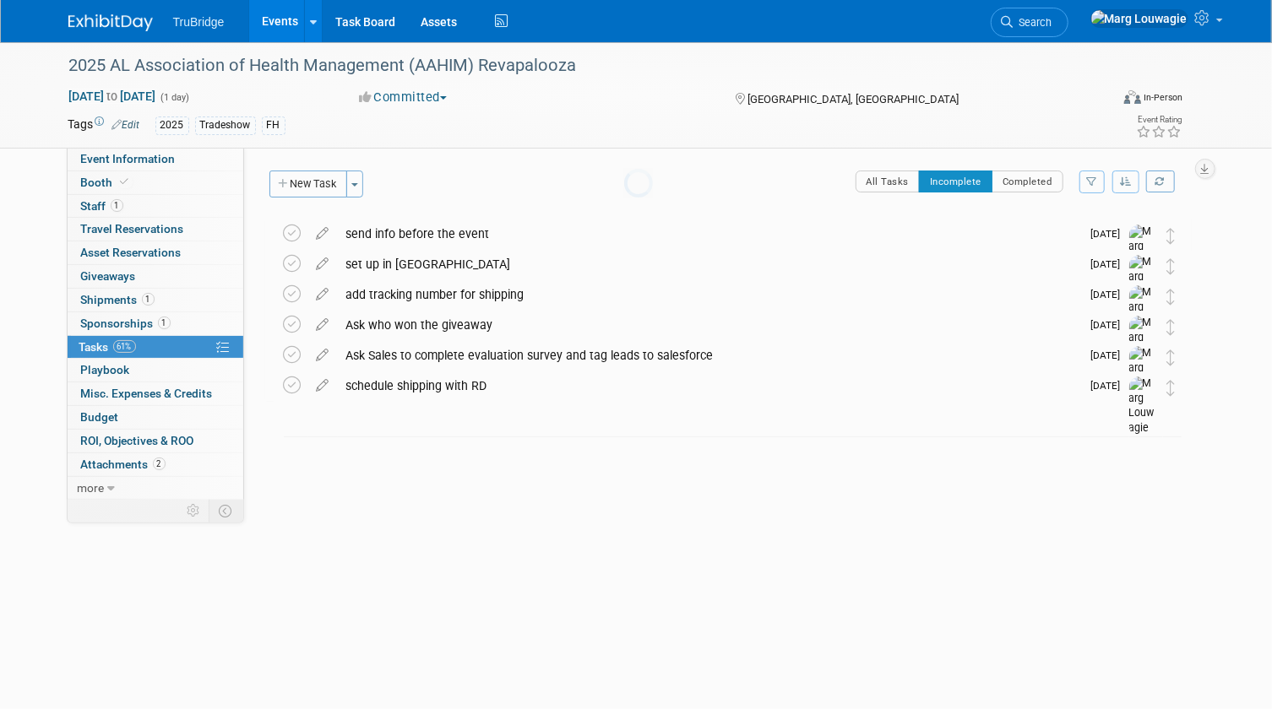
scroll to position [0, 0]
click at [144, 200] on link "1 Staff 1" at bounding box center [156, 206] width 176 height 23
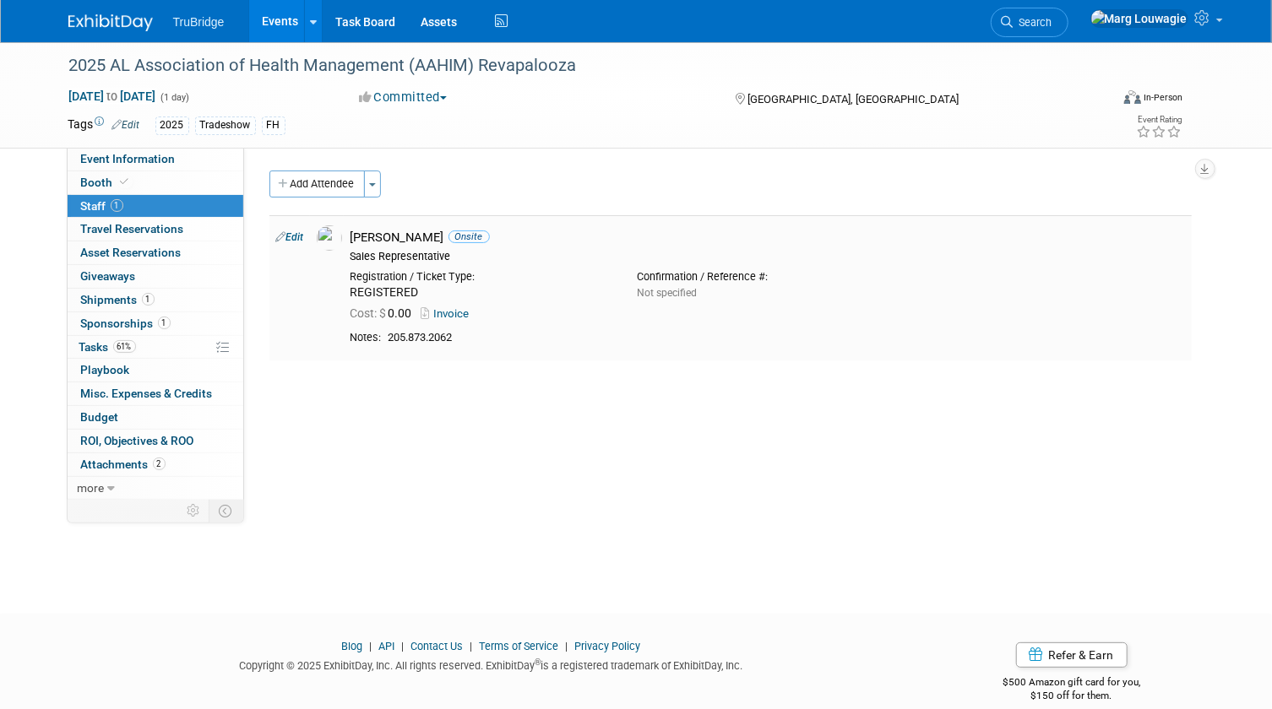
drag, startPoint x: 470, startPoint y: 338, endPoint x: 391, endPoint y: 344, distance: 79.6
click at [391, 344] on div "205.873.2062" at bounding box center [786, 338] width 796 height 14
drag, startPoint x: 391, startPoint y: 344, endPoint x: 401, endPoint y: 338, distance: 11.7
copy div "205.873.2062"
click at [118, 296] on span "Shipments 1" at bounding box center [117, 300] width 73 height 14
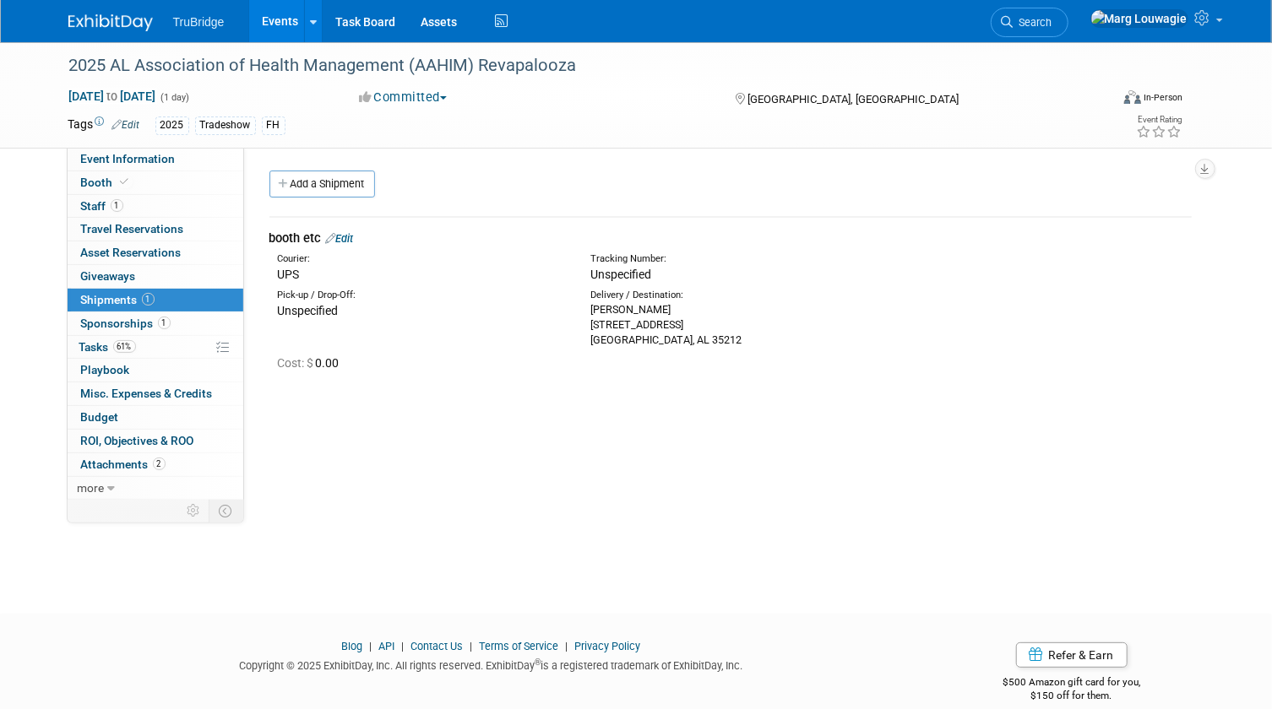
click at [646, 296] on div "Delivery / Destination:" at bounding box center [734, 296] width 288 height 14
drag, startPoint x: 585, startPoint y: 307, endPoint x: 731, endPoint y: 338, distance: 149.2
click at [731, 338] on div "Delivery / Destination: [PERSON_NAME] [STREET_ADDRESS]" at bounding box center [734, 318] width 313 height 59
drag, startPoint x: 731, startPoint y: 338, endPoint x: 640, endPoint y: 315, distance: 94.0
copy div "[PERSON_NAME] [STREET_ADDRESS]"
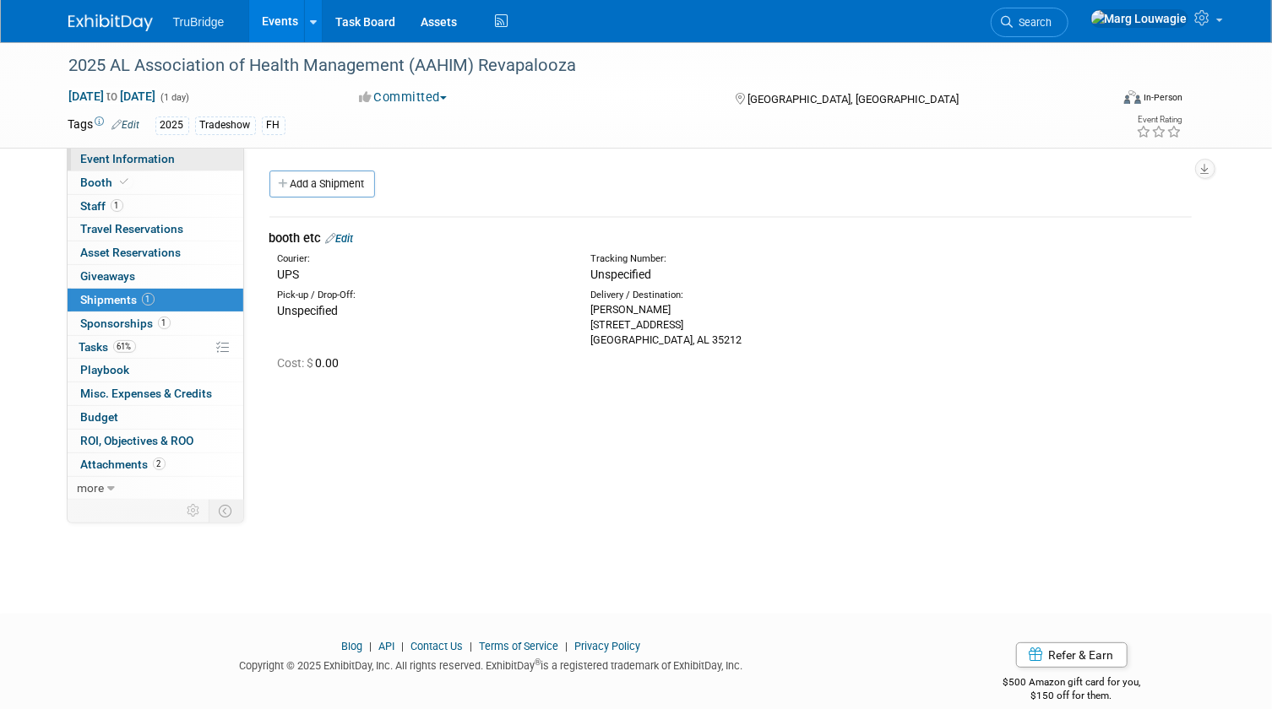
drag, startPoint x: 176, startPoint y: 160, endPoint x: 242, endPoint y: 158, distance: 66.7
click at [176, 160] on link "Event Information" at bounding box center [156, 159] width 176 height 23
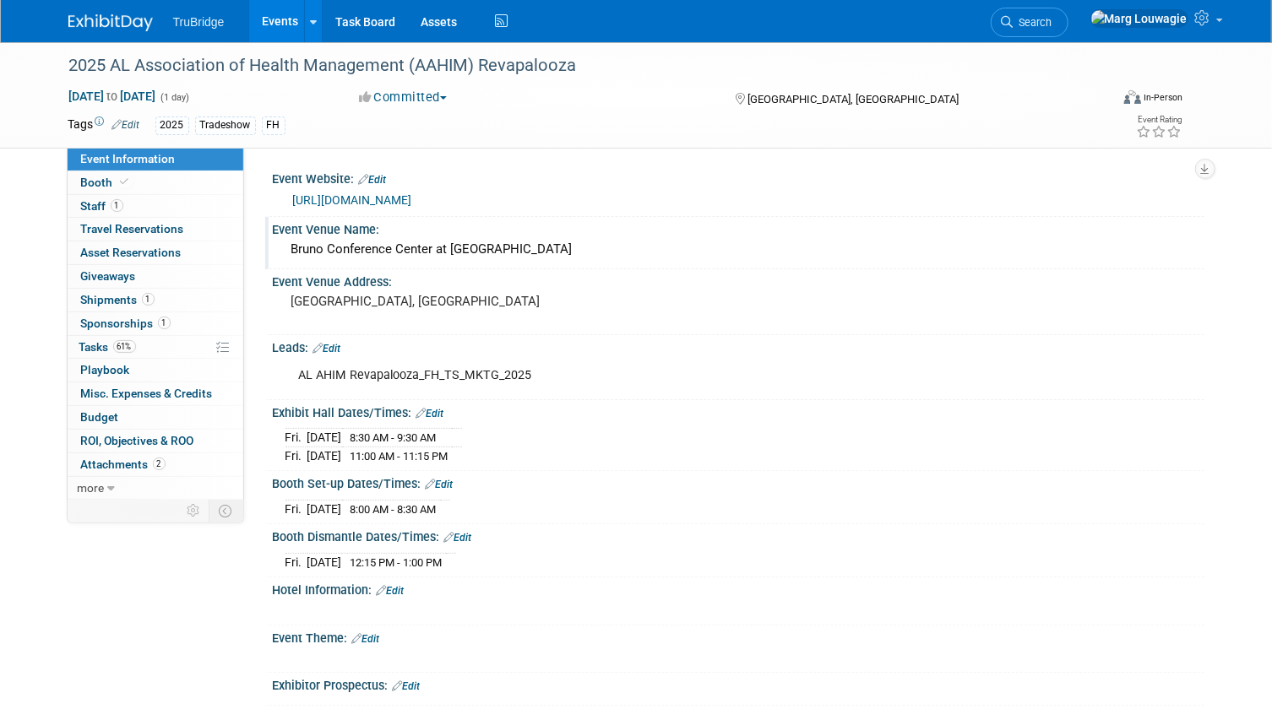
click at [285, 248] on div "Bruno Conference Center at [GEOGRAPHIC_DATA]" at bounding box center [738, 250] width 931 height 28
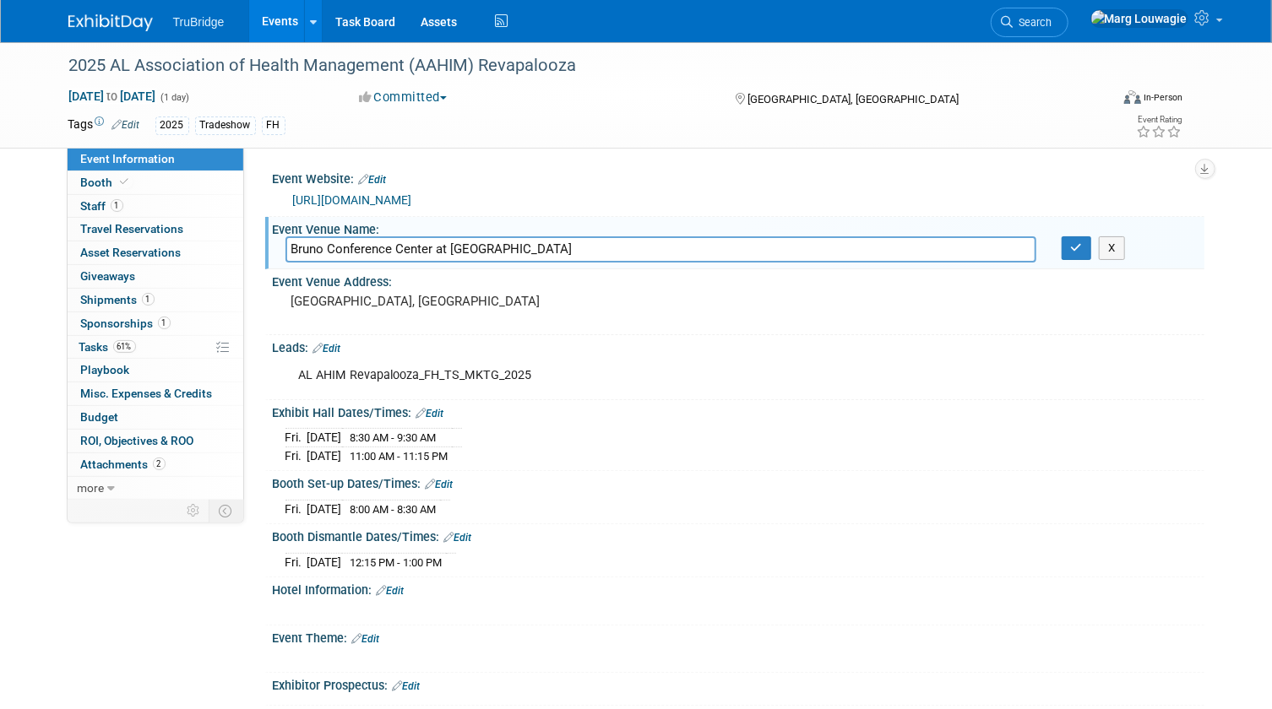
click at [622, 252] on input "Bruno Conference Center at [GEOGRAPHIC_DATA]" at bounding box center [660, 249] width 751 height 26
drag, startPoint x: 627, startPoint y: 248, endPoint x: 269, endPoint y: 251, distance: 358.1
click at [269, 251] on div "Event Venue Name: [GEOGRAPHIC_DATA] at [GEOGRAPHIC_DATA] [GEOGRAPHIC_DATA] at […" at bounding box center [734, 243] width 939 height 53
click at [571, 324] on div "[GEOGRAPHIC_DATA], [GEOGRAPHIC_DATA]" at bounding box center [466, 309] width 363 height 39
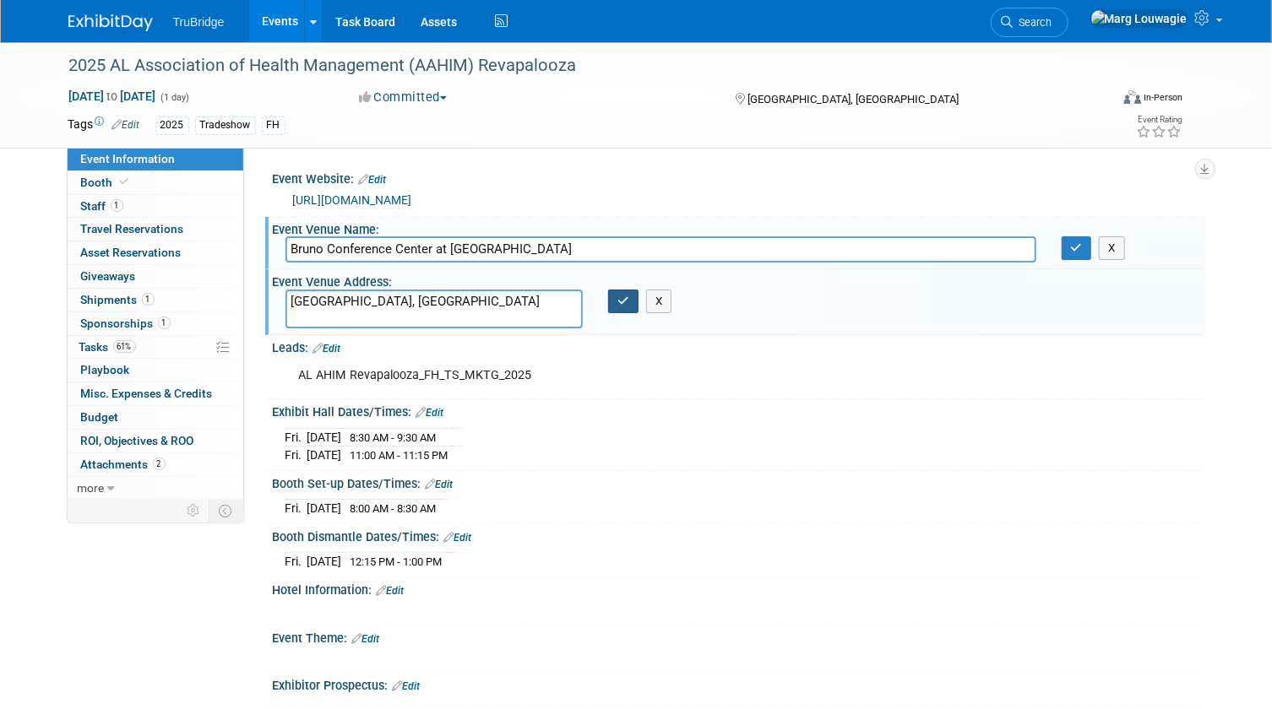
click at [626, 306] on button "button" at bounding box center [623, 302] width 30 height 24
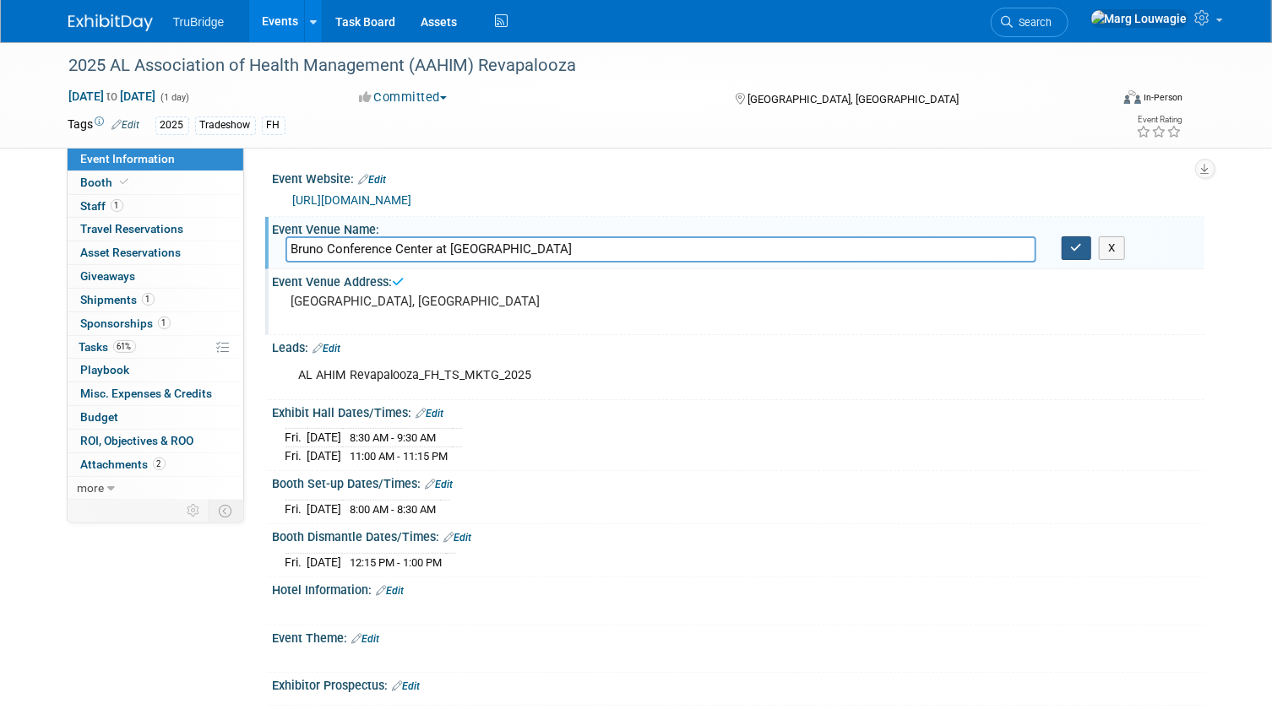
click at [1067, 248] on button "button" at bounding box center [1076, 248] width 30 height 24
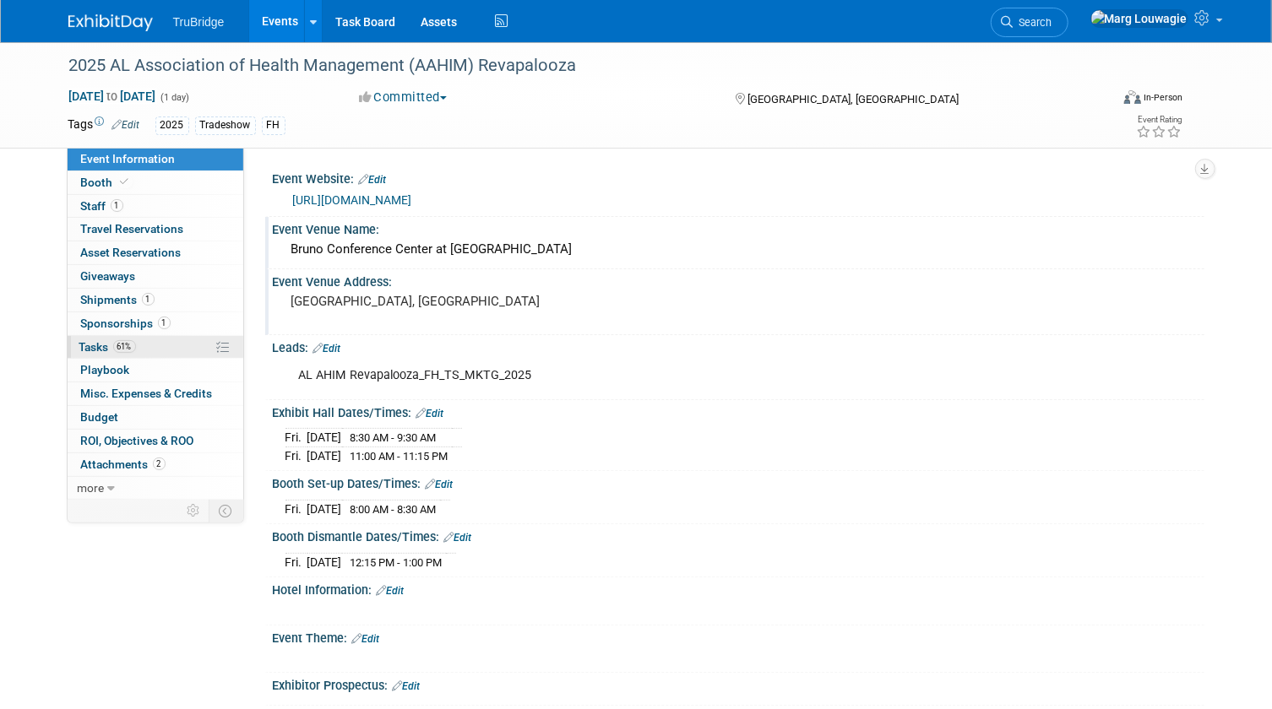
click at [103, 342] on span "Tasks 61%" at bounding box center [107, 347] width 57 height 14
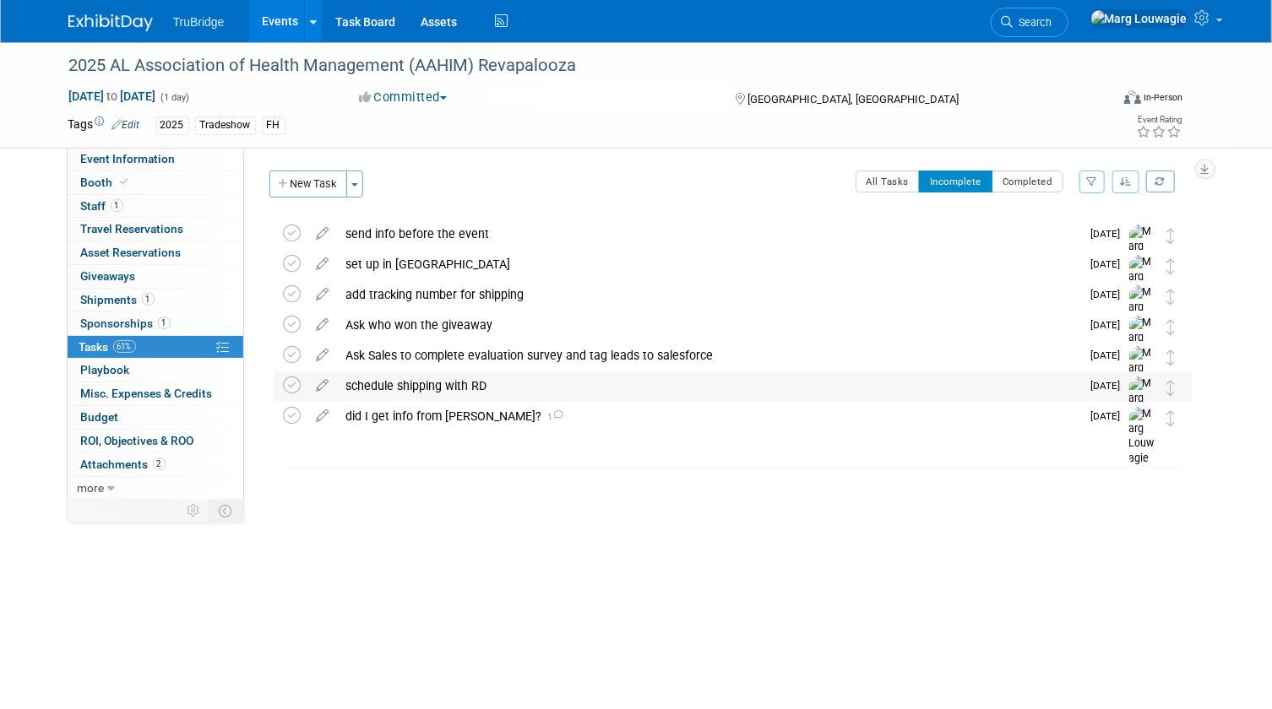
click at [447, 383] on div "schedule shipping with RD" at bounding box center [709, 386] width 743 height 29
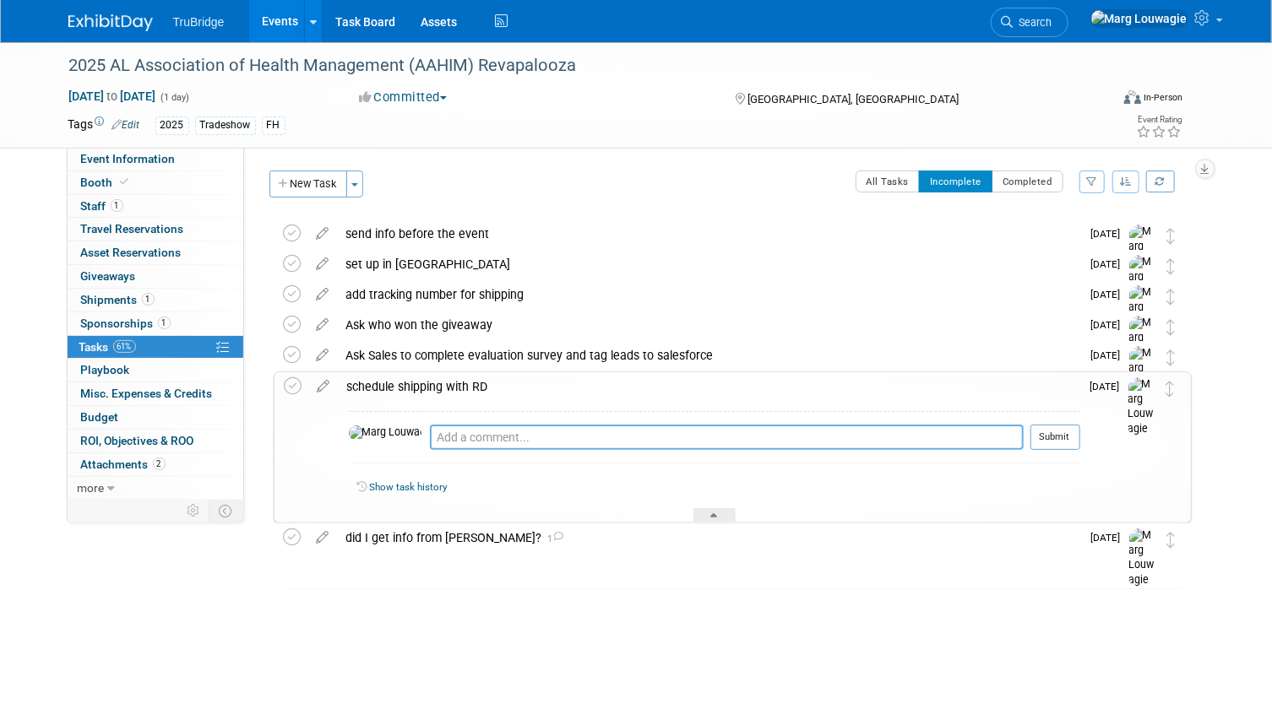
click at [497, 433] on textarea at bounding box center [727, 437] width 594 height 25
type textarea "added to the spreadsheet [DATE] but need to finish"
click at [1072, 439] on button "Submit" at bounding box center [1055, 437] width 50 height 25
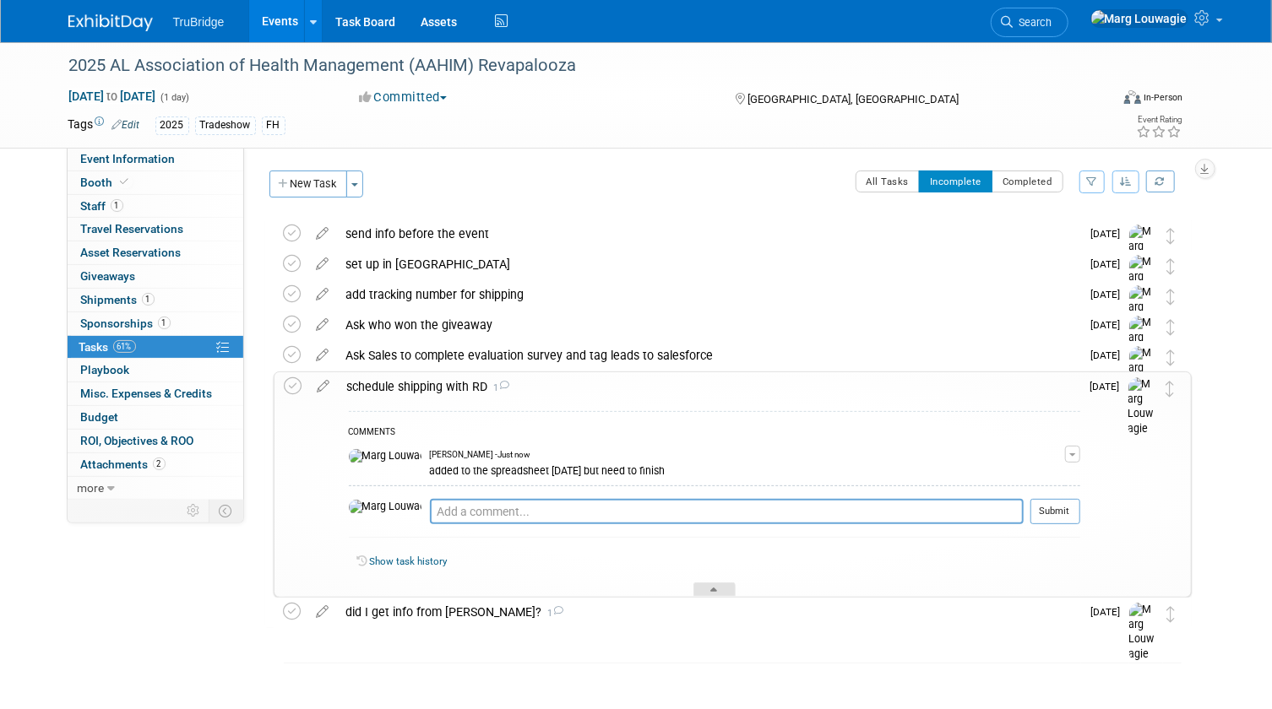
click at [714, 584] on div at bounding box center [714, 590] width 42 height 14
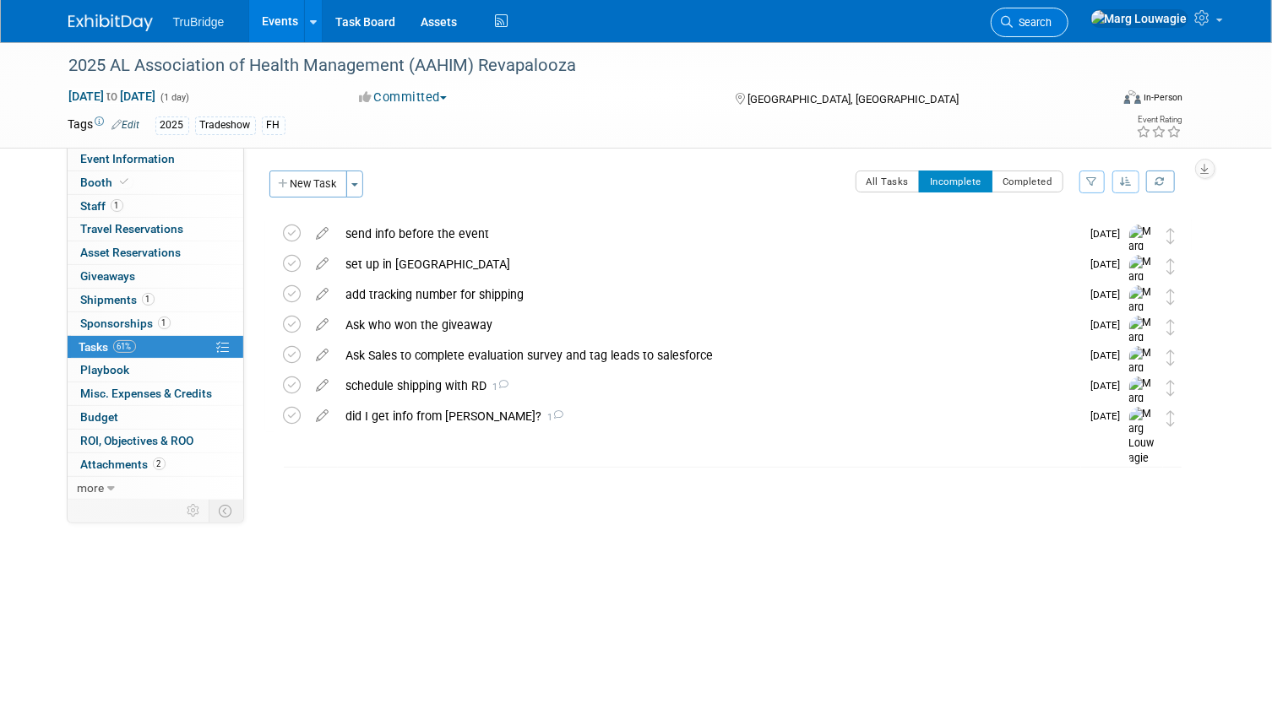
click at [1052, 16] on span "Search" at bounding box center [1032, 22] width 39 height 13
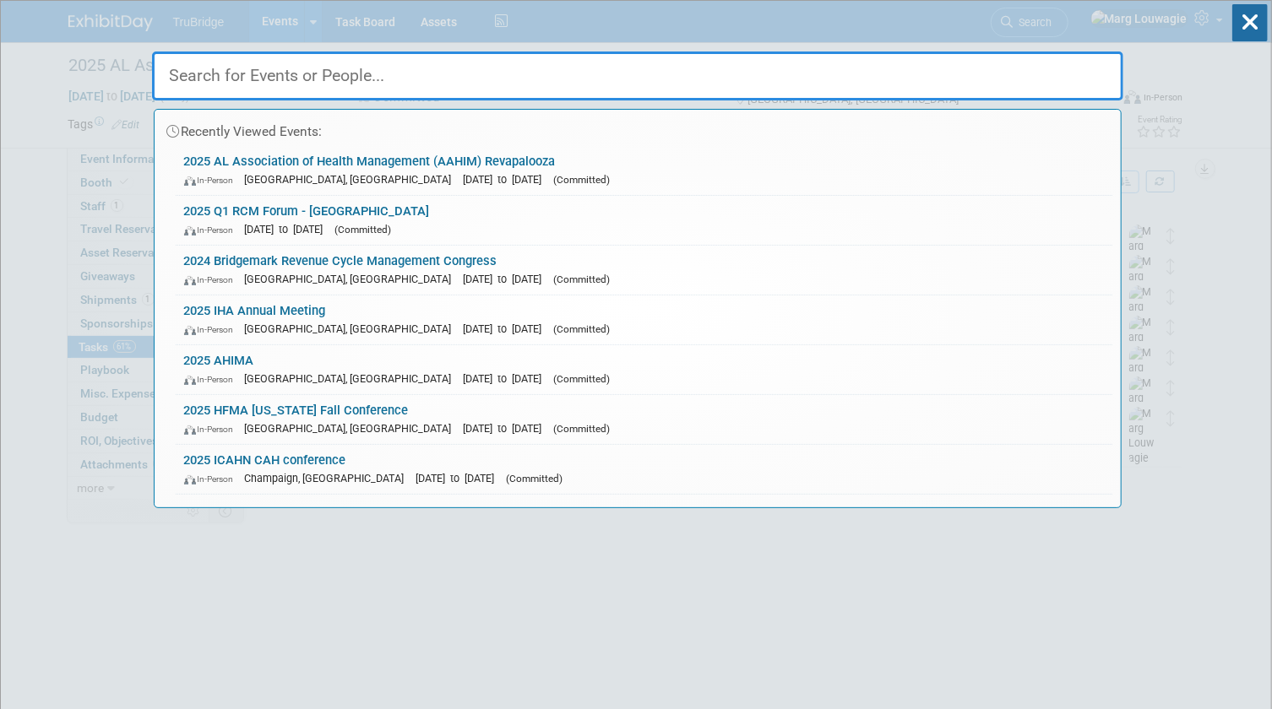
click at [971, 80] on input "text" at bounding box center [637, 76] width 971 height 49
click at [1243, 17] on icon at bounding box center [1249, 22] width 35 height 37
